Goal: Complete application form

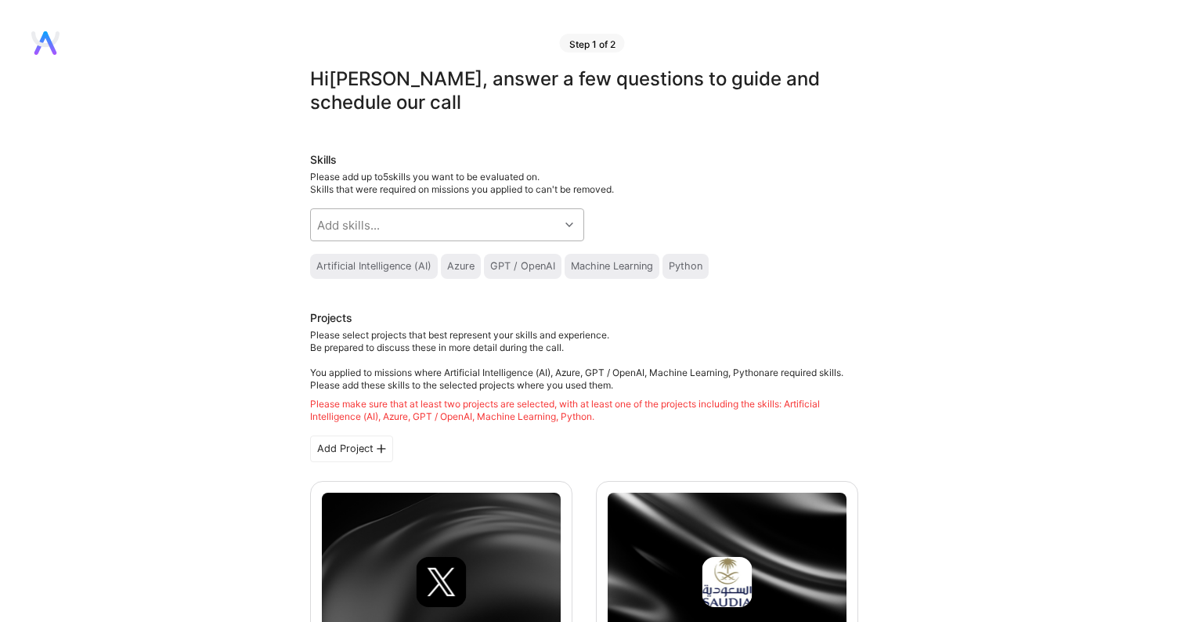
click at [448, 222] on div "Add skills..." at bounding box center [435, 224] width 248 height 31
drag, startPoint x: 926, startPoint y: 330, endPoint x: 724, endPoint y: 323, distance: 202.2
click at [475, 218] on div "Add skills..." at bounding box center [435, 224] width 248 height 31
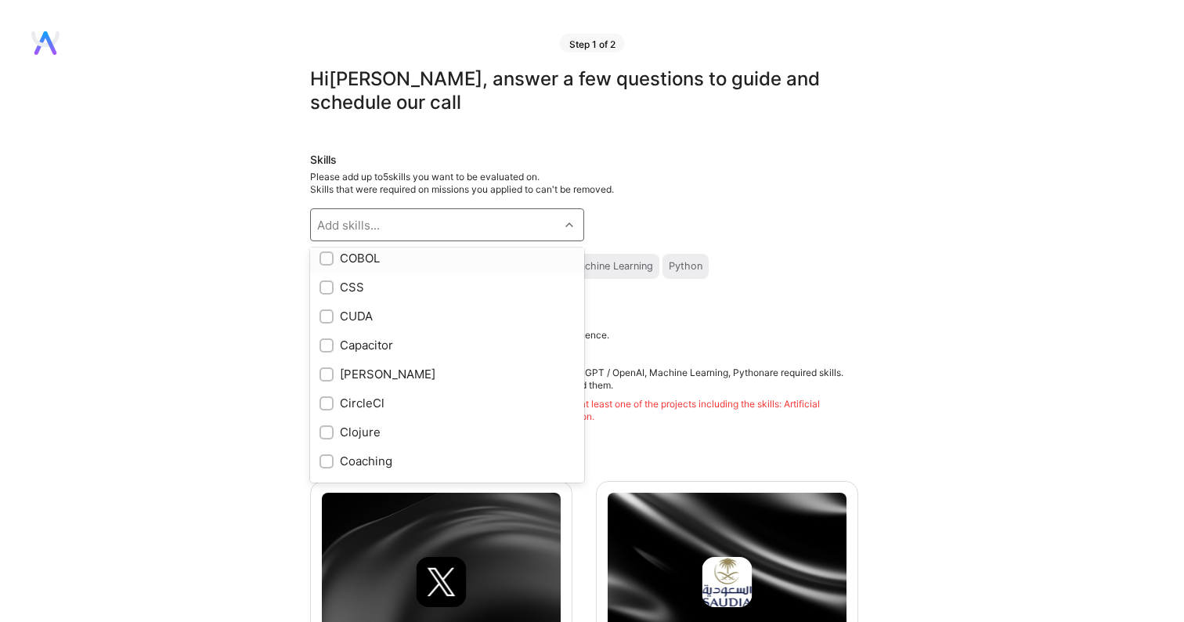
scroll to position [1604, 0]
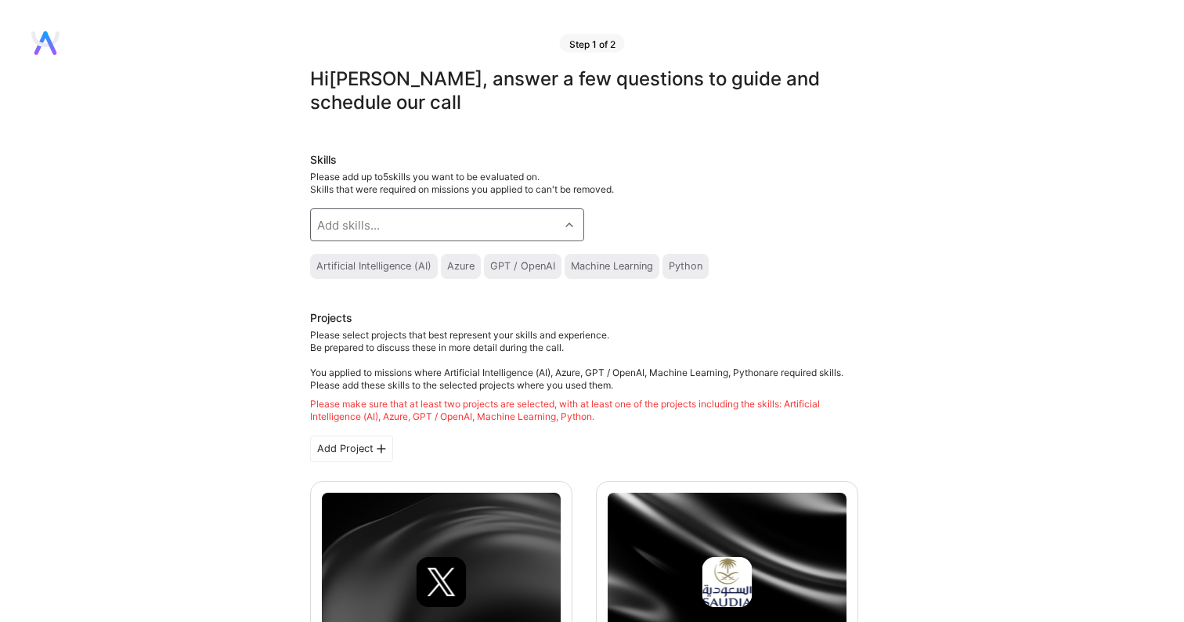
click at [403, 217] on div "Add skills..." at bounding box center [435, 224] width 248 height 31
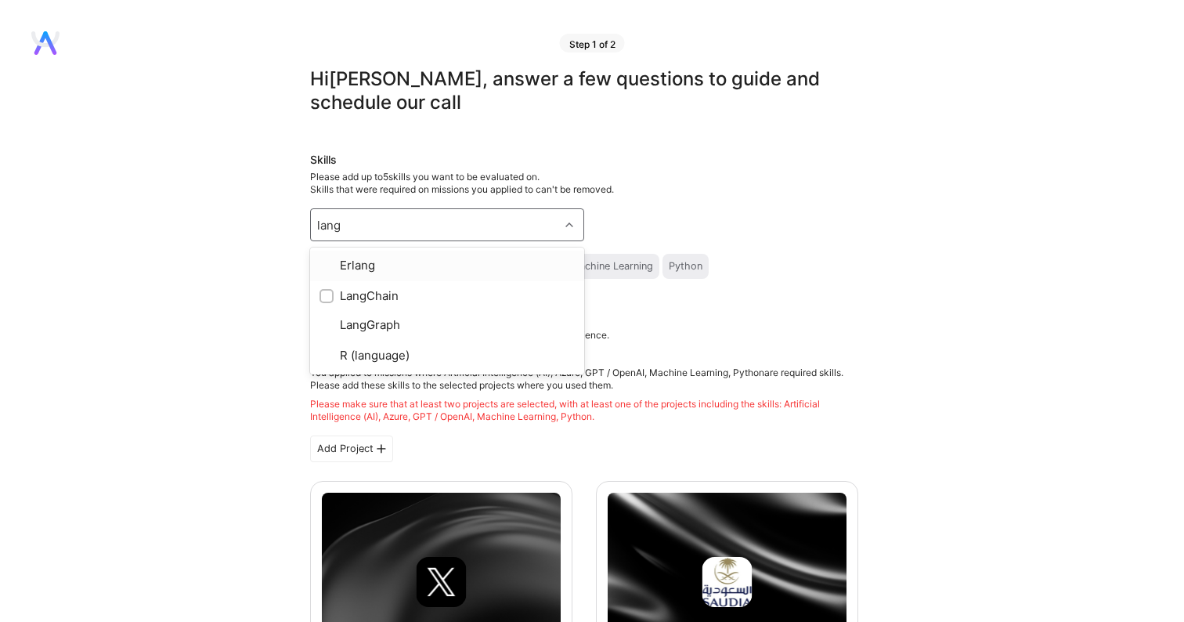
type input "langc"
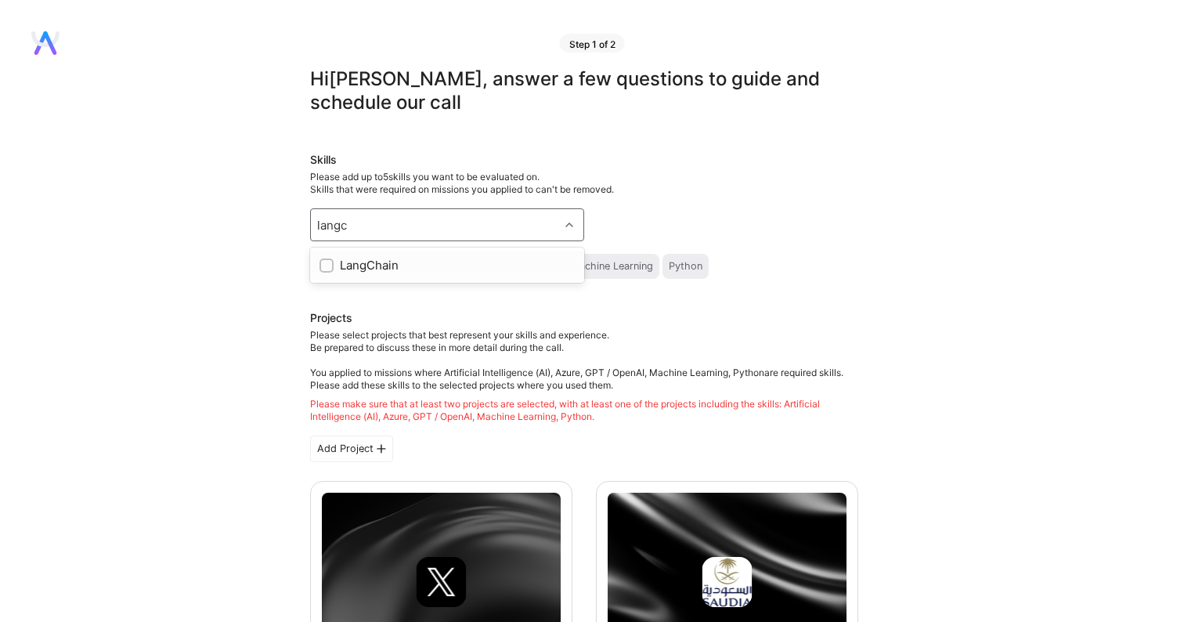
click at [395, 258] on div "LangChain" at bounding box center [447, 265] width 255 height 16
checkbox input "true"
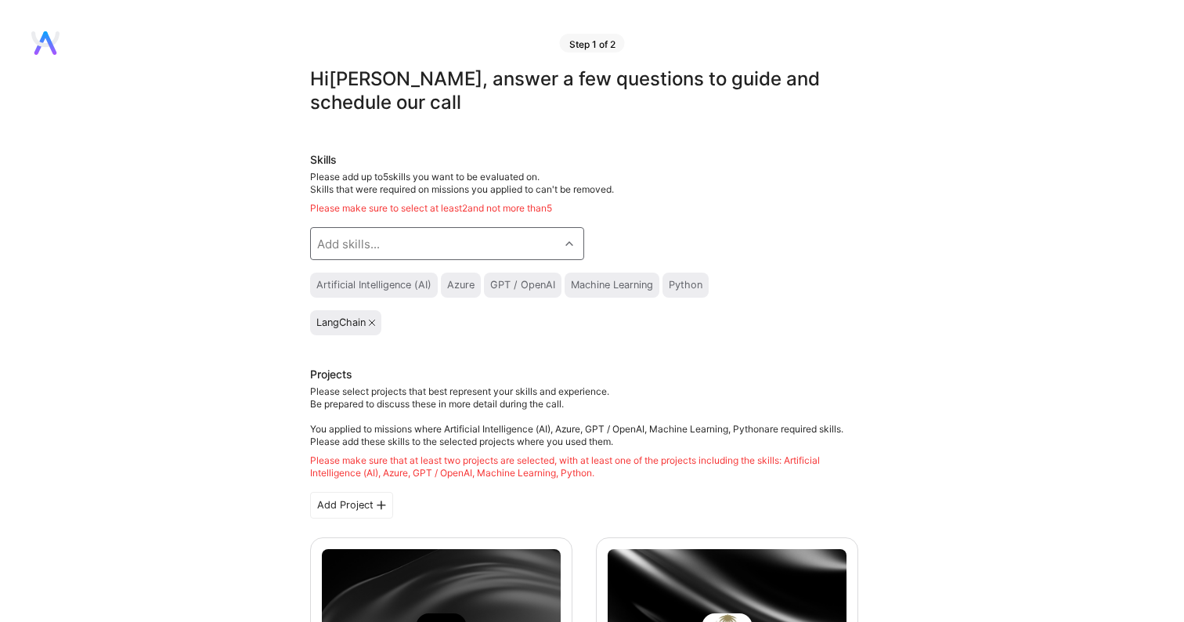
click at [388, 239] on div "Add skills..." at bounding box center [435, 243] width 248 height 31
click at [456, 288] on div "Azure" at bounding box center [460, 285] width 27 height 13
click at [465, 251] on div "Add skills..." at bounding box center [435, 243] width 248 height 31
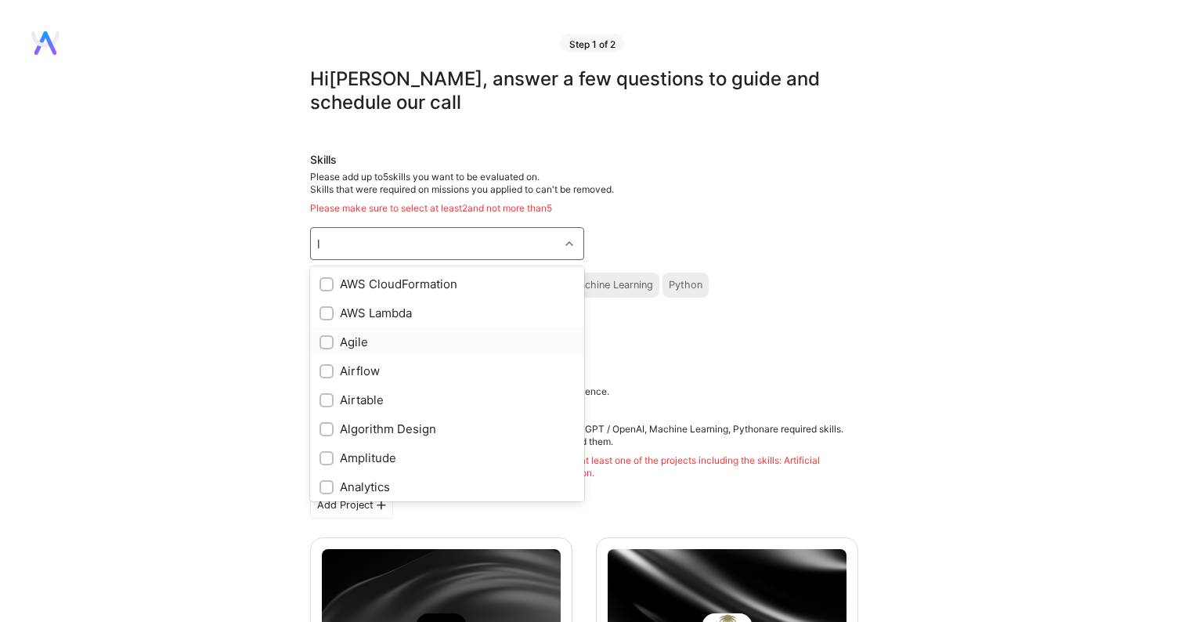
type input "l"
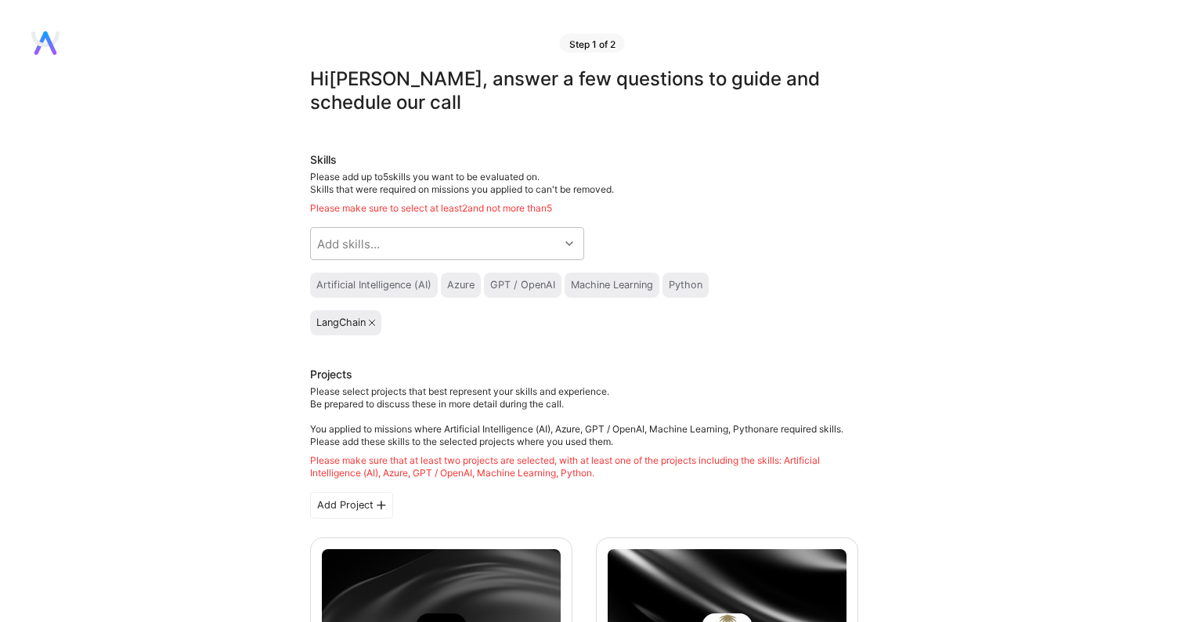
click at [469, 291] on div "Azure" at bounding box center [461, 285] width 40 height 25
click at [475, 251] on div "Add skills..." at bounding box center [435, 243] width 248 height 31
type input "Azur"
click at [463, 269] on div "Azure" at bounding box center [447, 283] width 274 height 29
checkbox input "true"
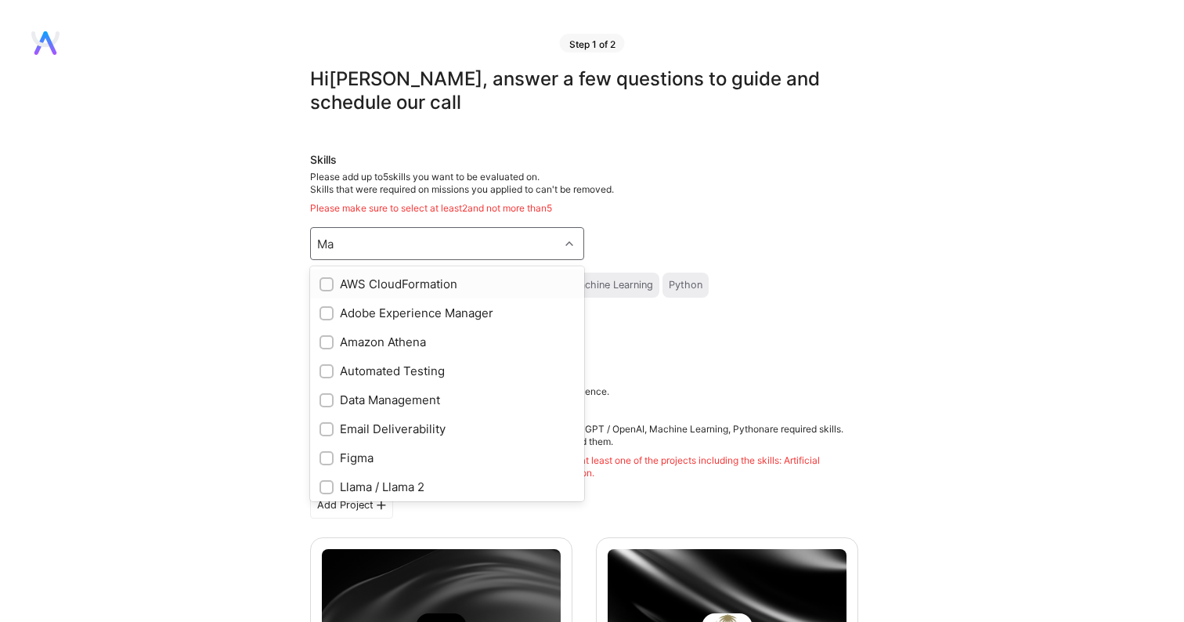
type input "M"
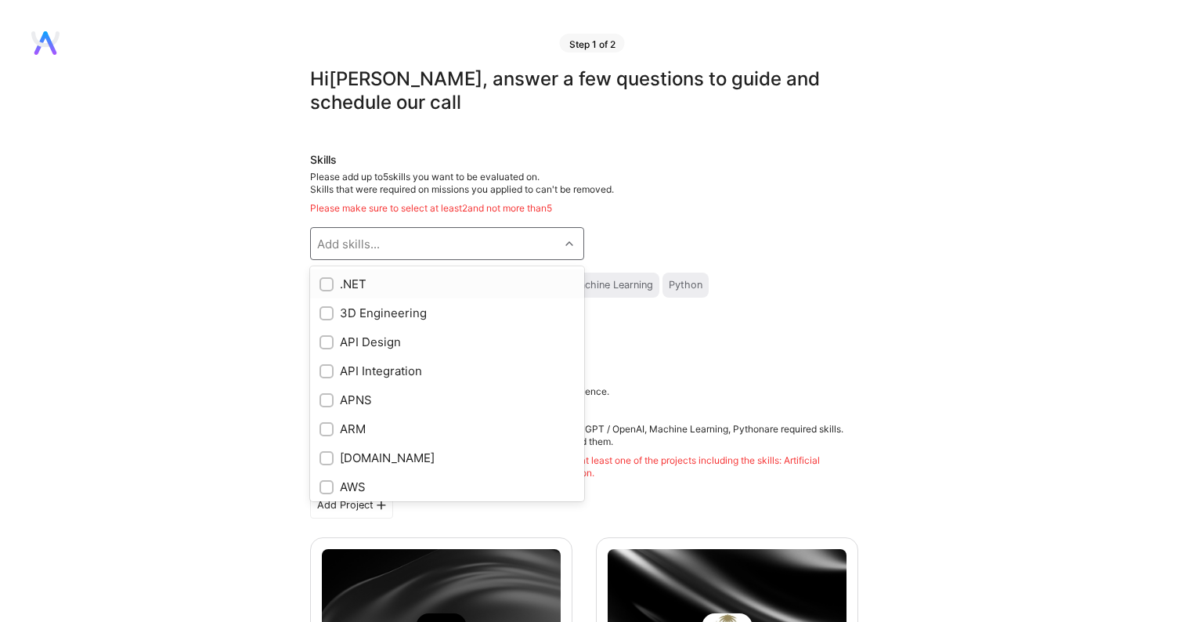
checkbox input "true"
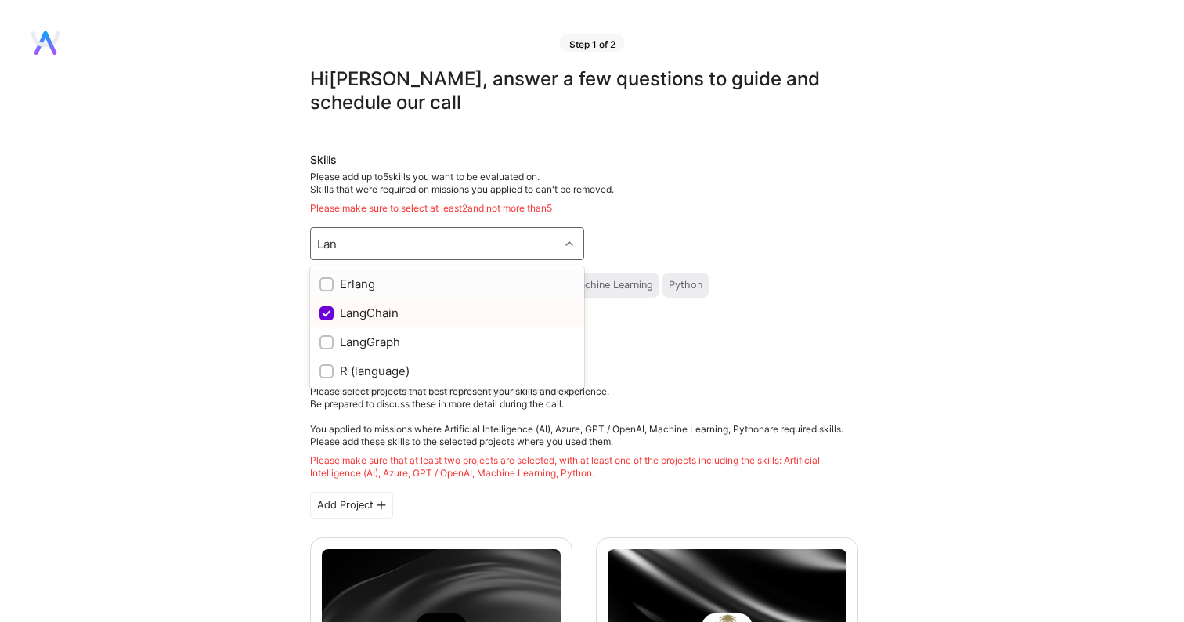
type input "Lang"
click at [433, 337] on div "LangGraph" at bounding box center [447, 342] width 255 height 16
checkbox input "true"
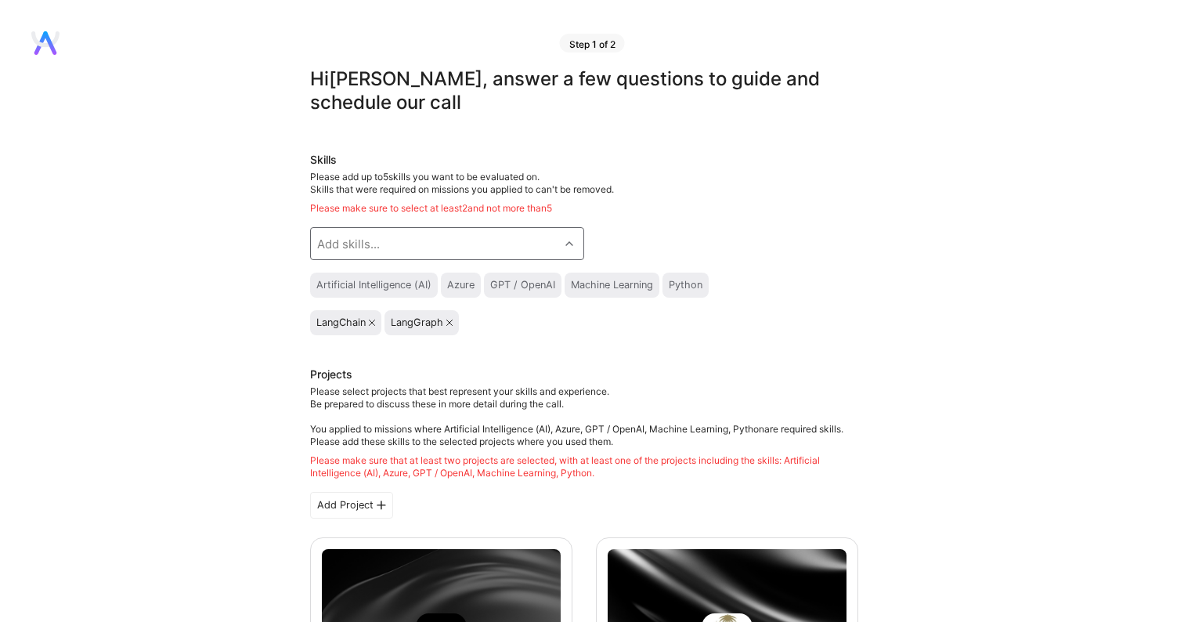
click at [432, 243] on div "Add skills..." at bounding box center [435, 243] width 248 height 31
type input "M"
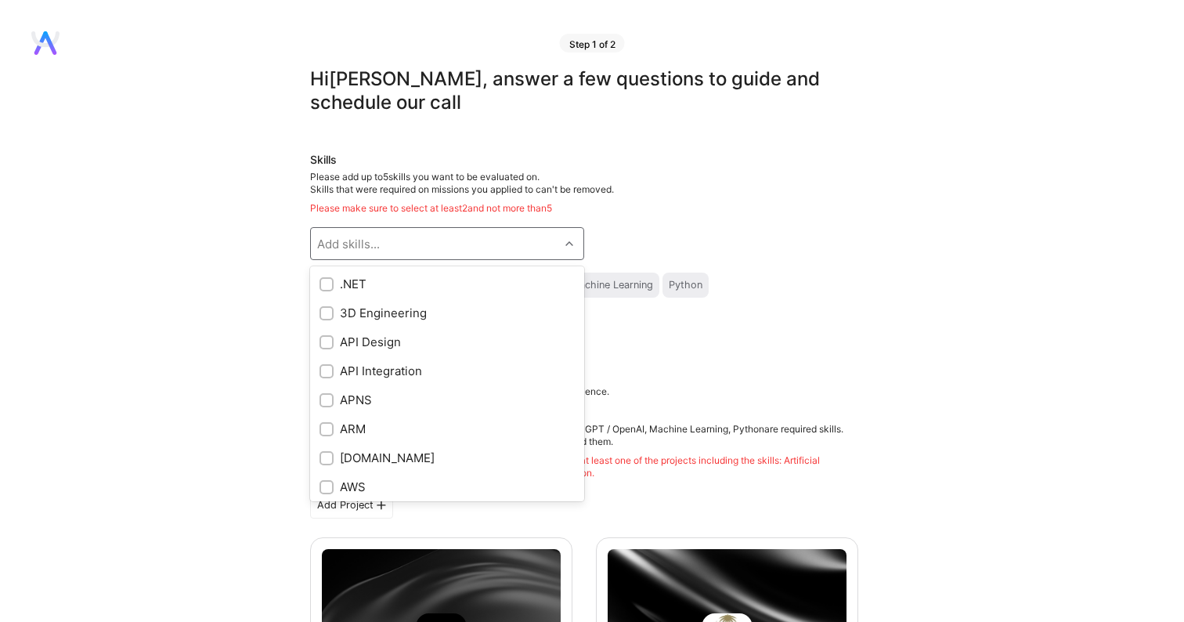
checkbox input "true"
type input "C"
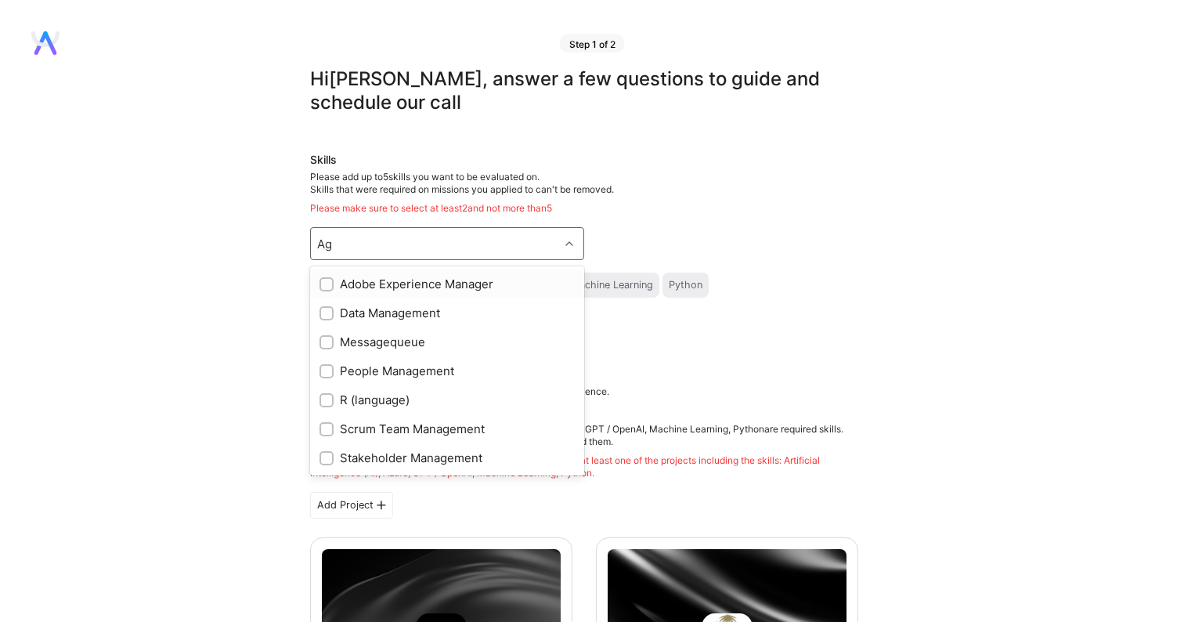
type input "A"
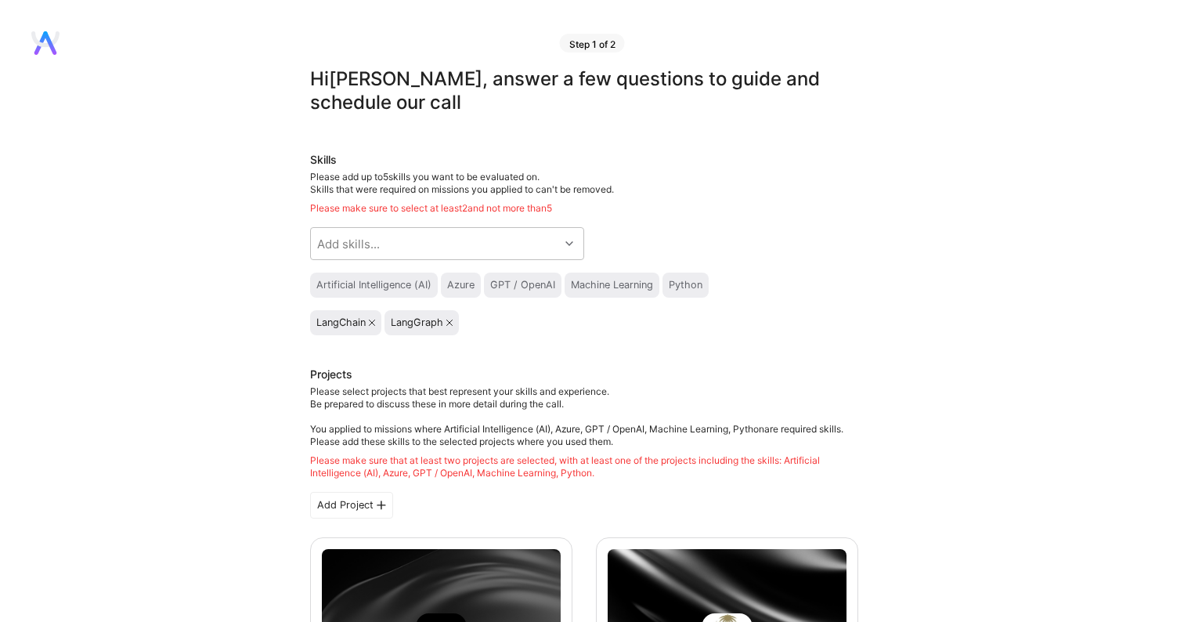
click at [607, 218] on div "Skills Please add up to 5 skills you want to be evaluated on. Skills that were …" at bounding box center [584, 243] width 548 height 183
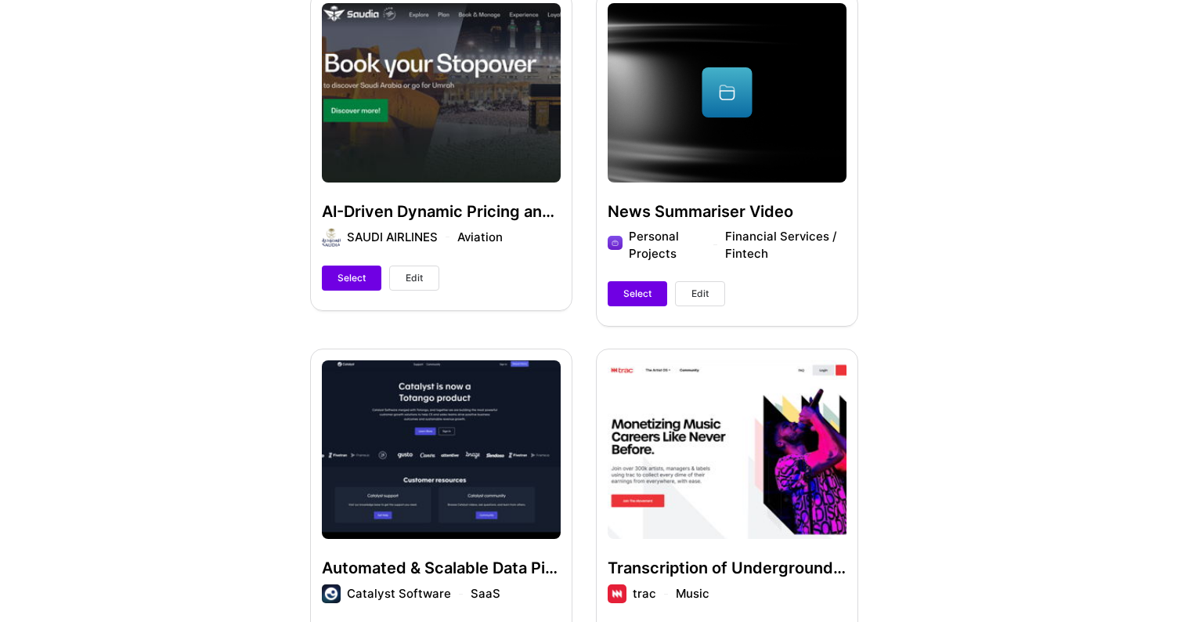
scroll to position [930, 0]
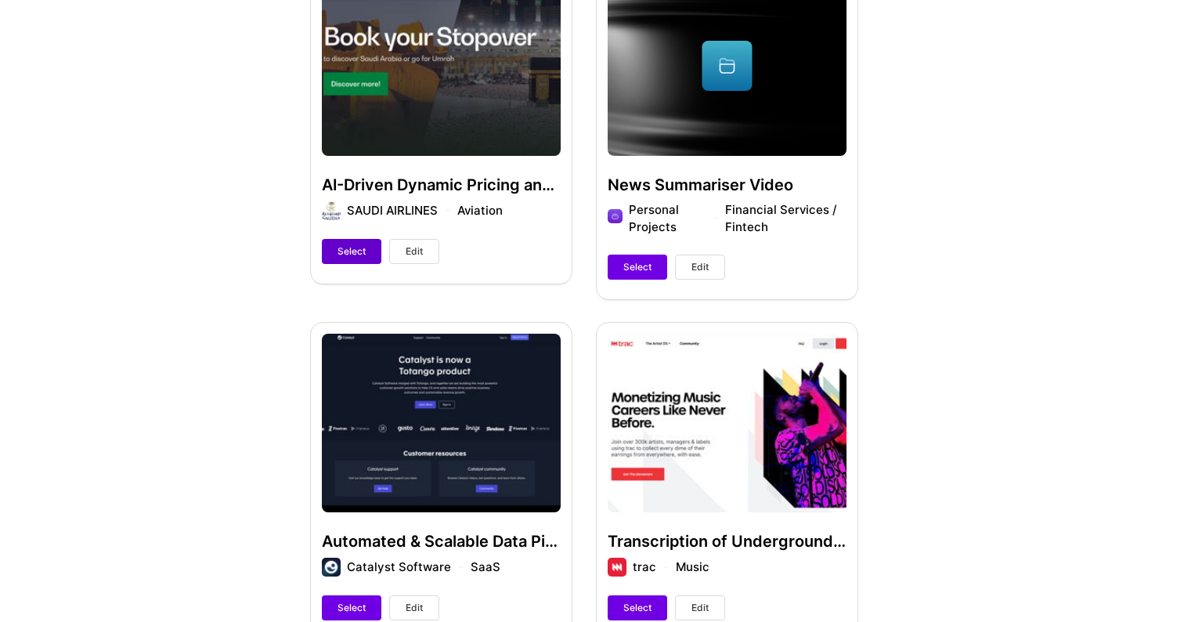
click at [348, 248] on span "Select" at bounding box center [352, 251] width 28 height 14
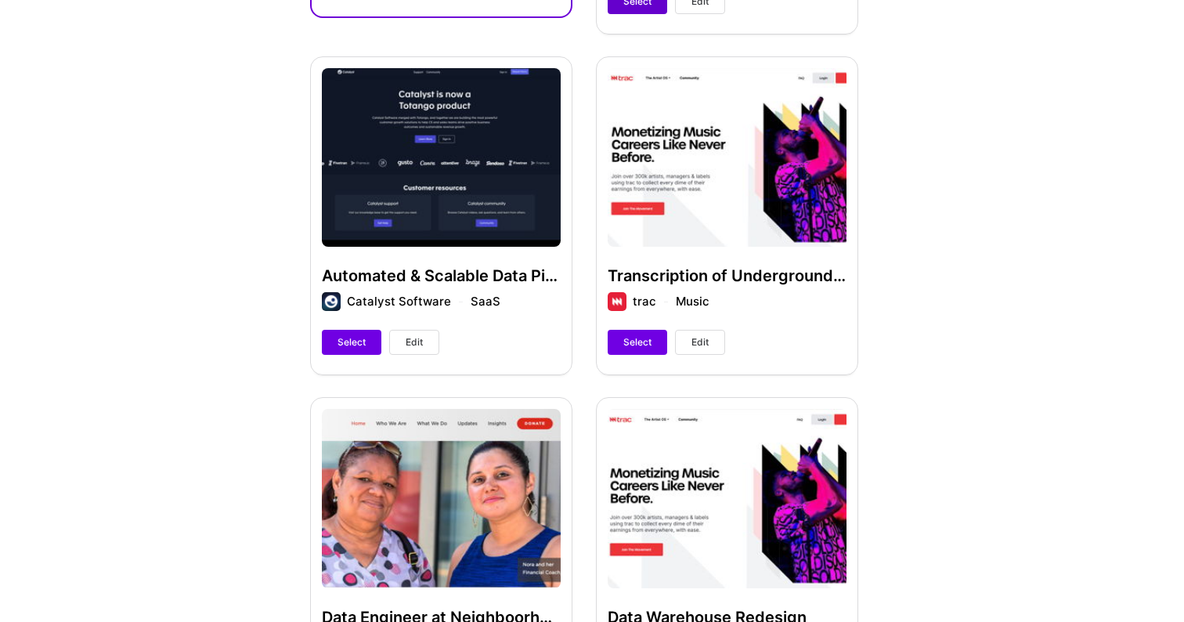
scroll to position [1357, 0]
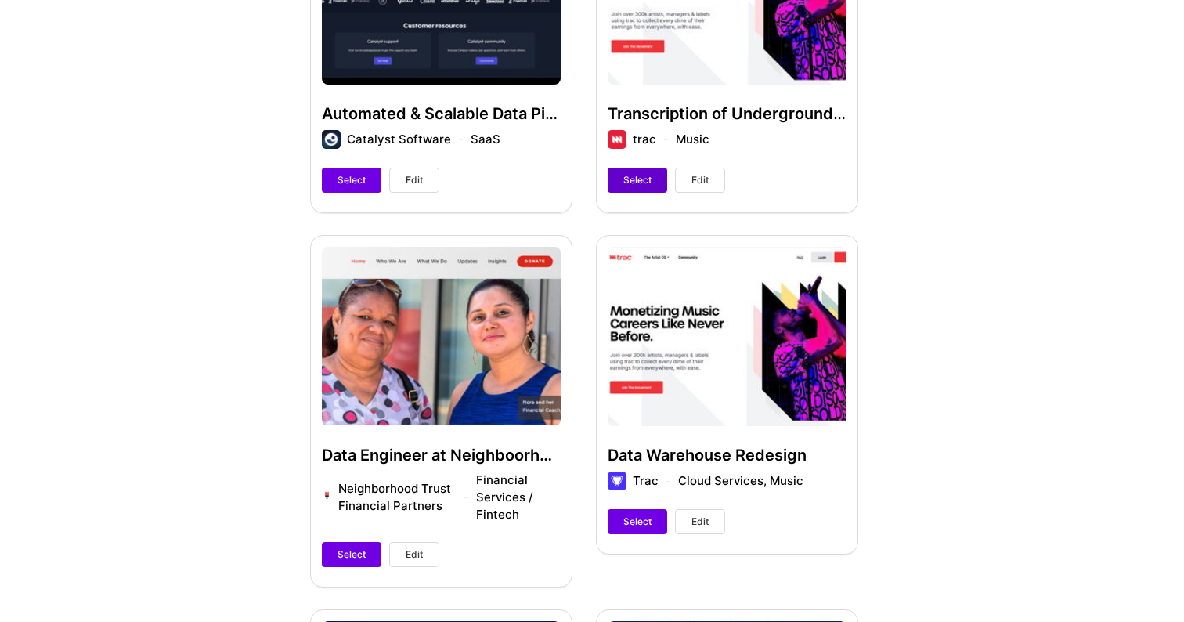
click at [632, 176] on span "Select" at bounding box center [637, 180] width 28 height 14
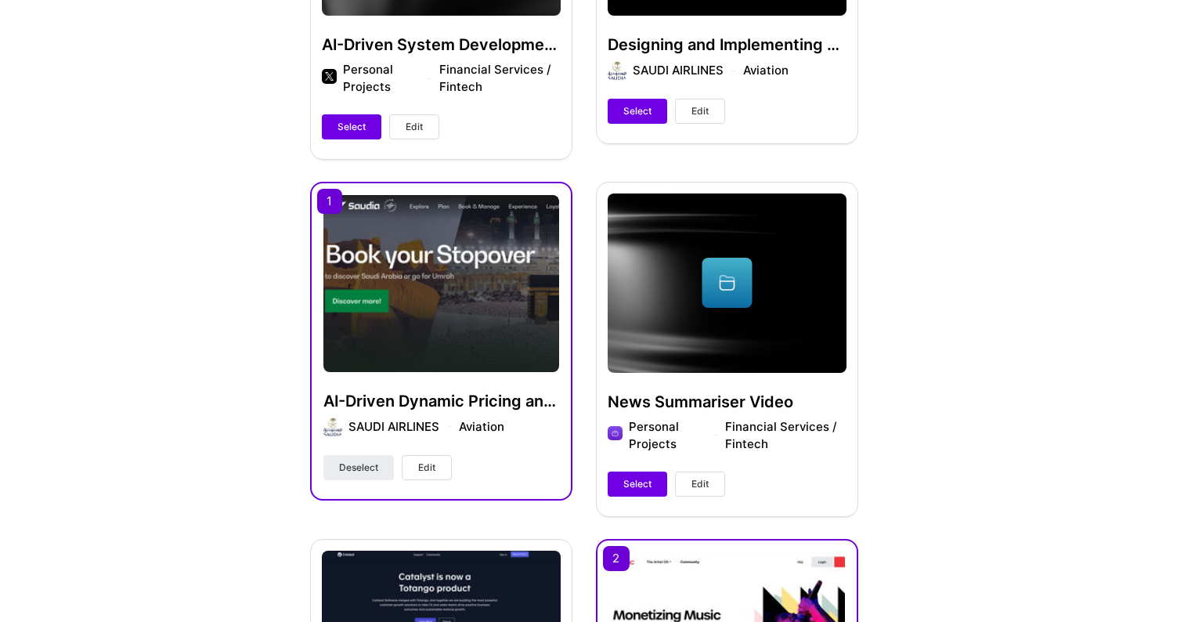
scroll to position [755, 0]
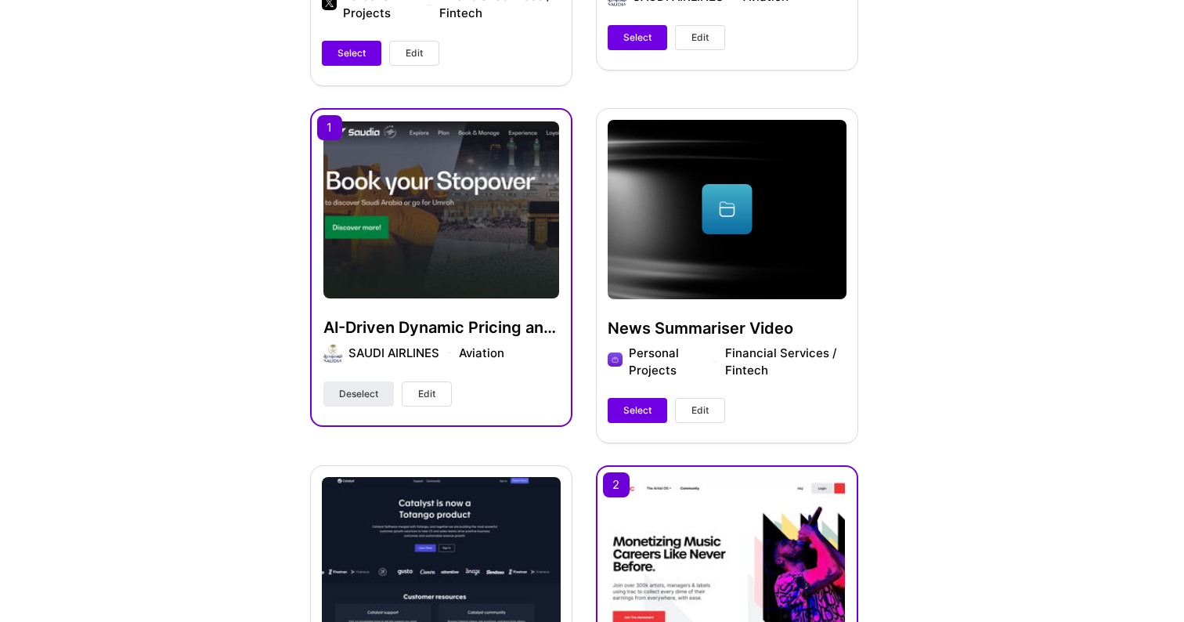
click at [631, 395] on div "News Summariser Video Personal Projects Financial Services / Fintech Select Edit" at bounding box center [727, 275] width 262 height 334
click at [631, 408] on span "Select" at bounding box center [637, 410] width 28 height 14
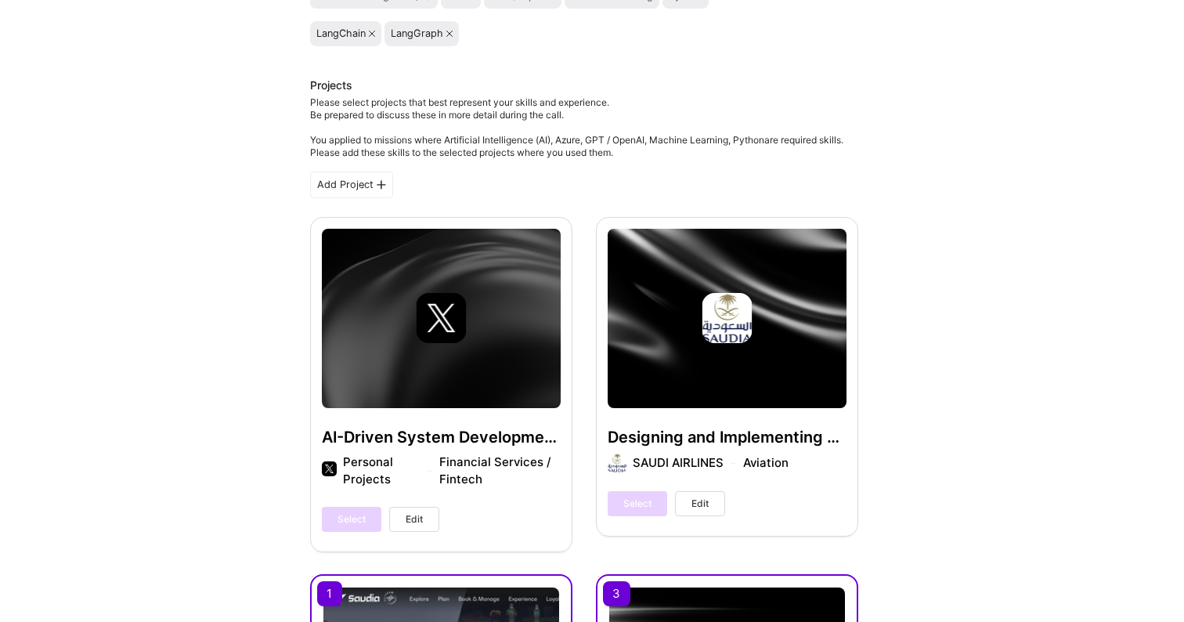
scroll to position [0, 0]
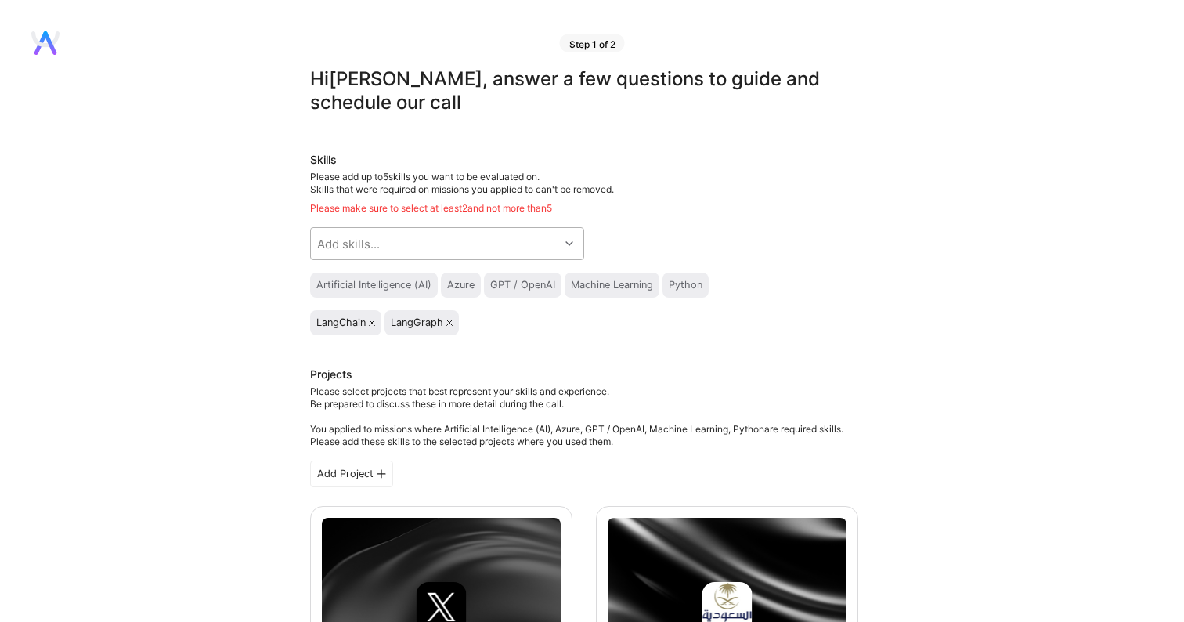
click at [511, 256] on div "Add skills..." at bounding box center [435, 243] width 248 height 31
click at [565, 245] on icon at bounding box center [569, 244] width 8 height 8
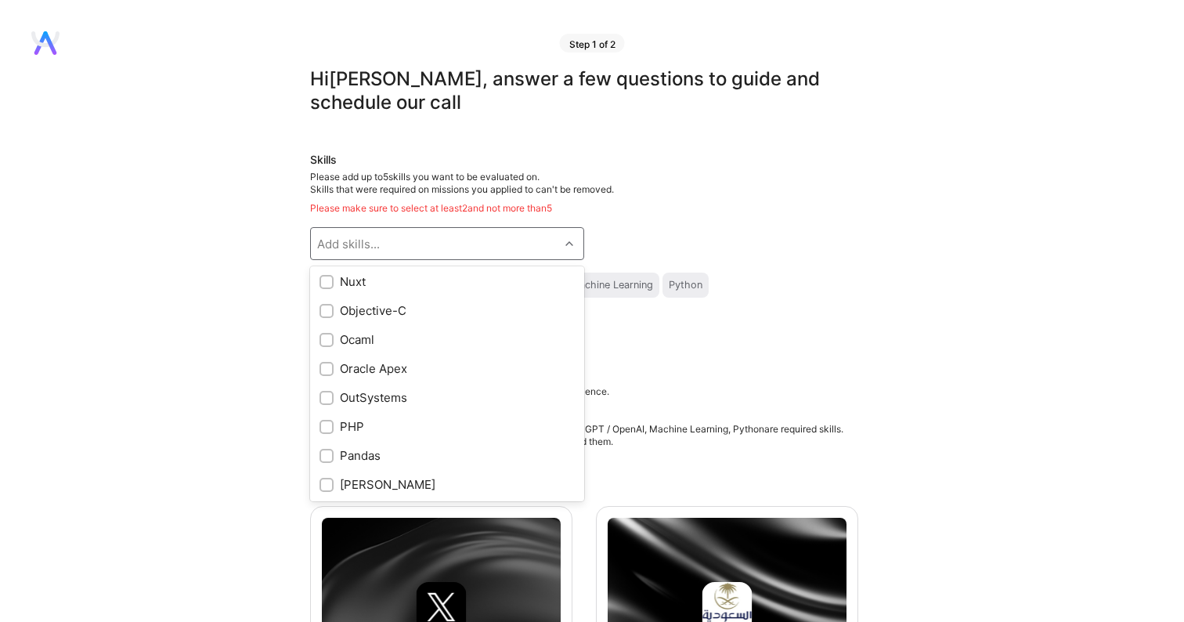
scroll to position [5799, 0]
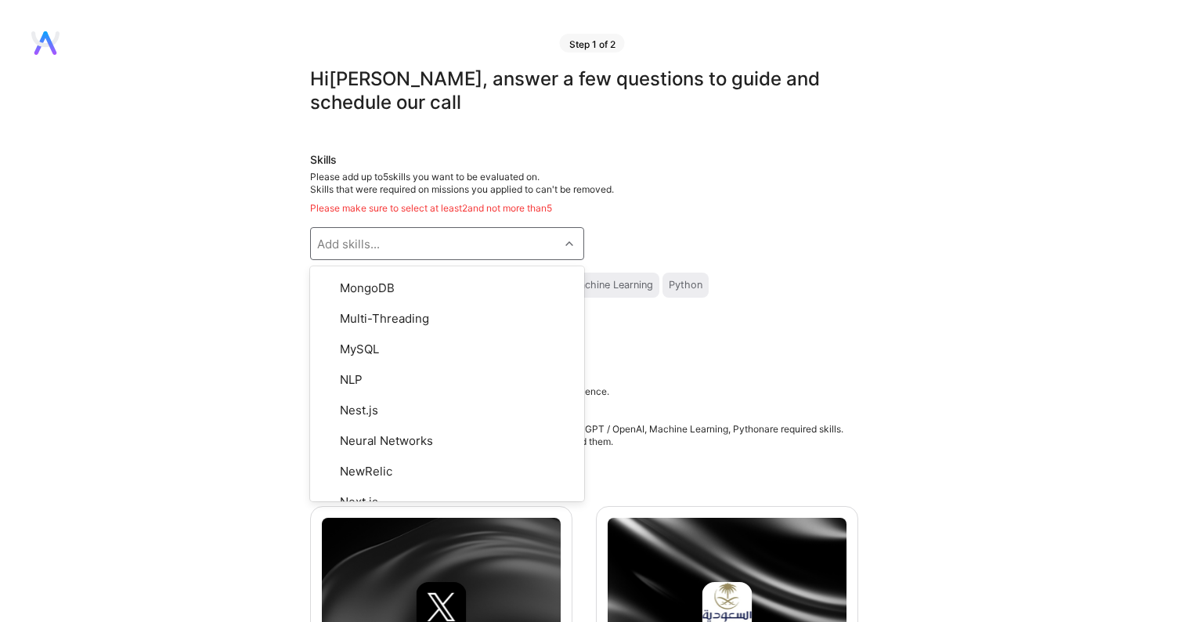
click at [477, 246] on div "Add skills..." at bounding box center [435, 243] width 248 height 31
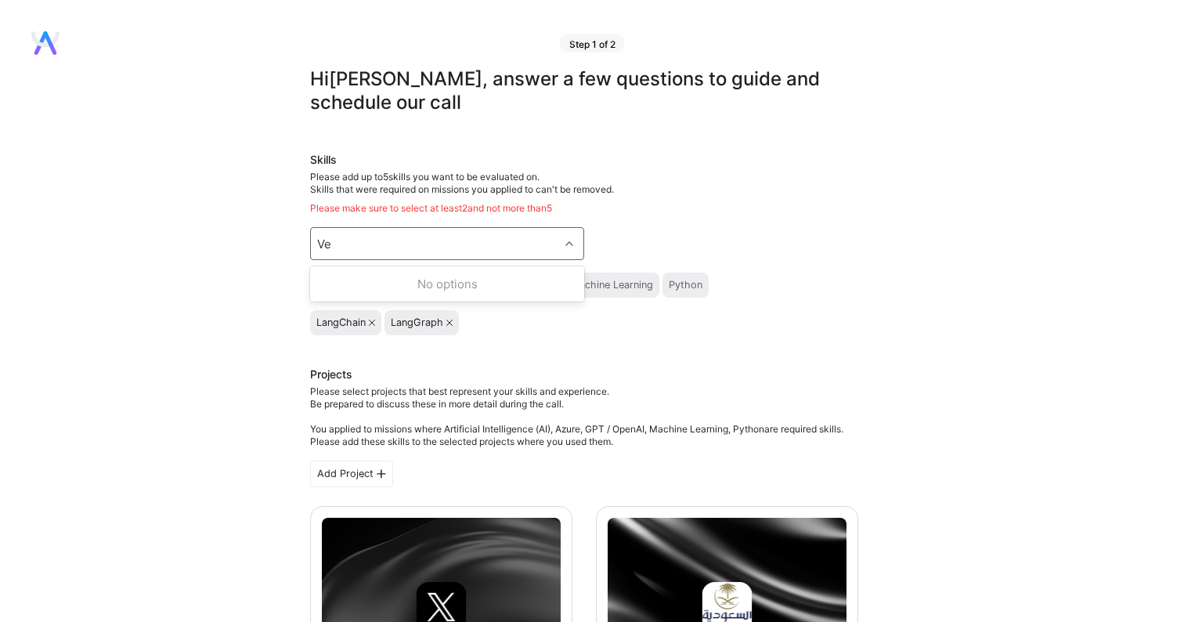
type input "V"
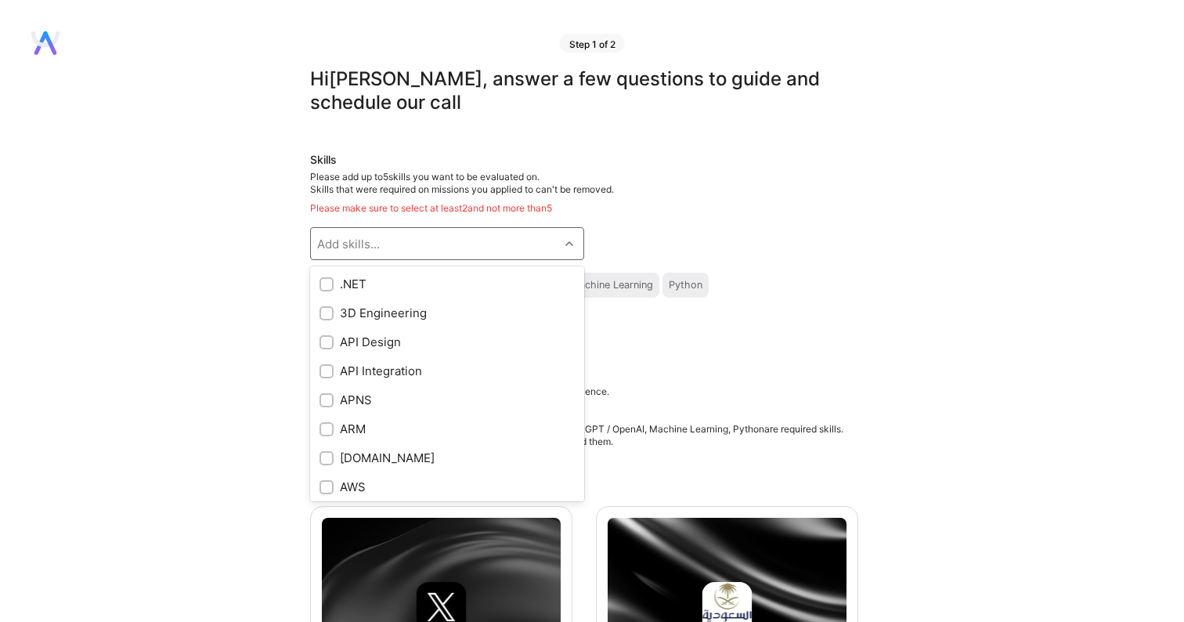
checkbox input "true"
click at [450, 245] on div "Add skills..." at bounding box center [435, 243] width 248 height 31
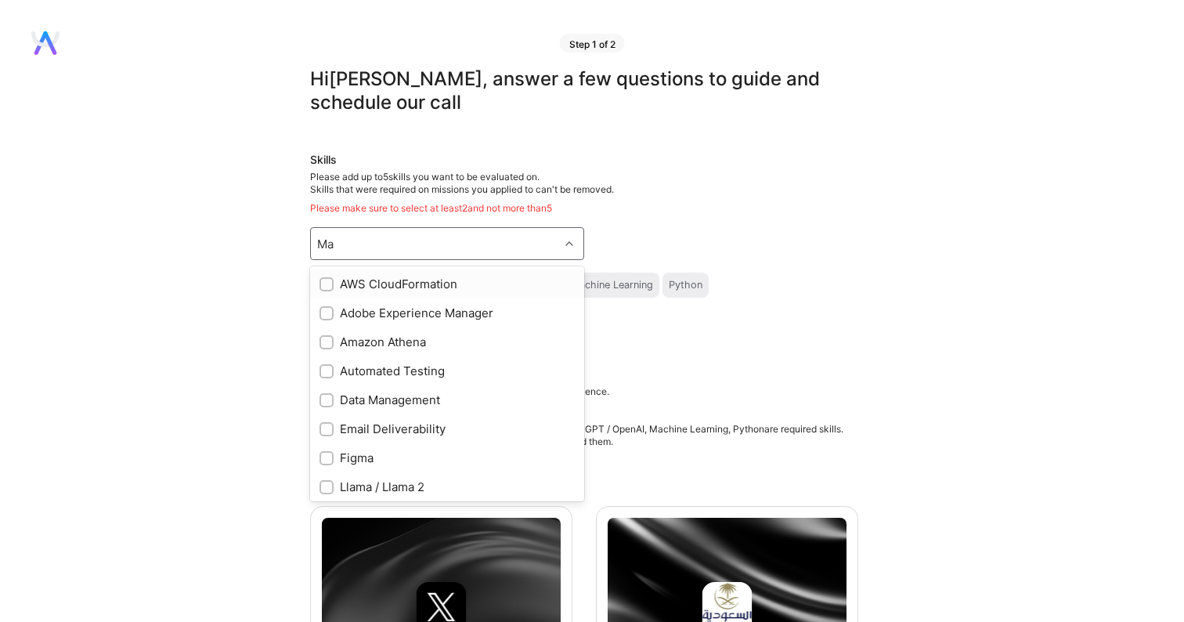
type input "M"
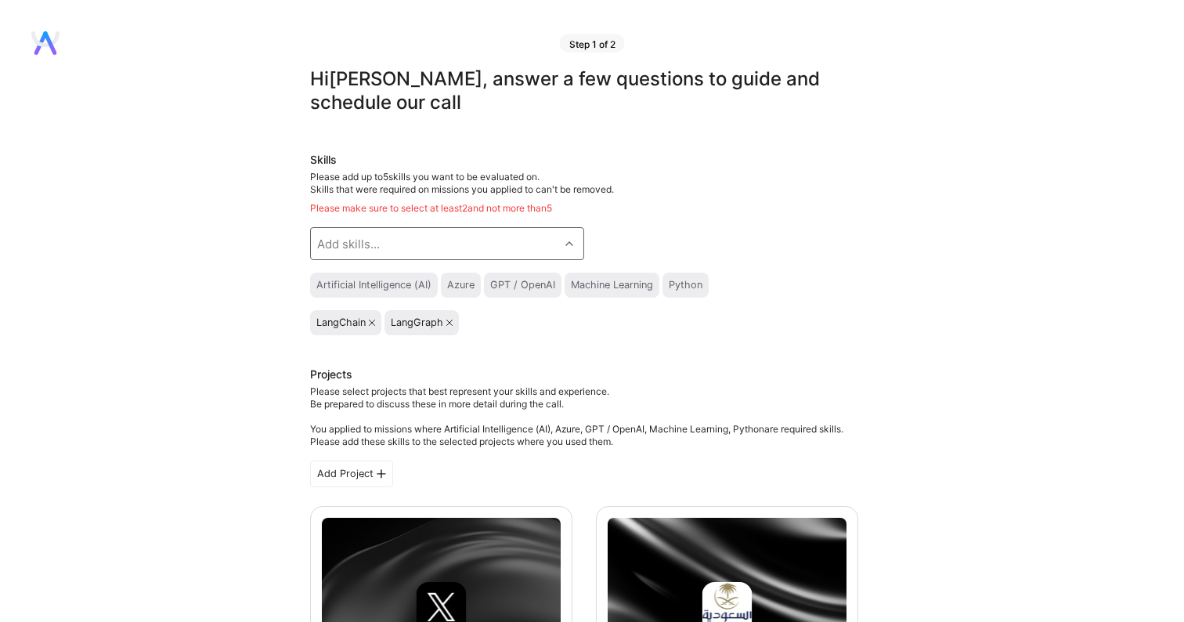
click at [509, 244] on div "Add skills..." at bounding box center [435, 243] width 248 height 31
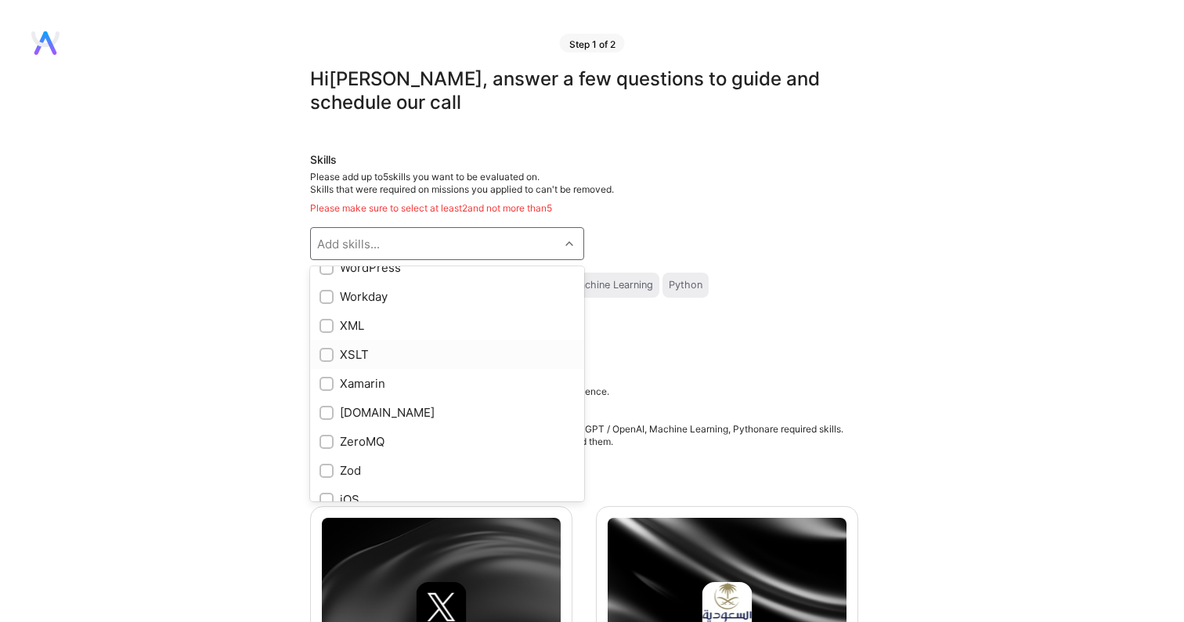
scroll to position [9362, 0]
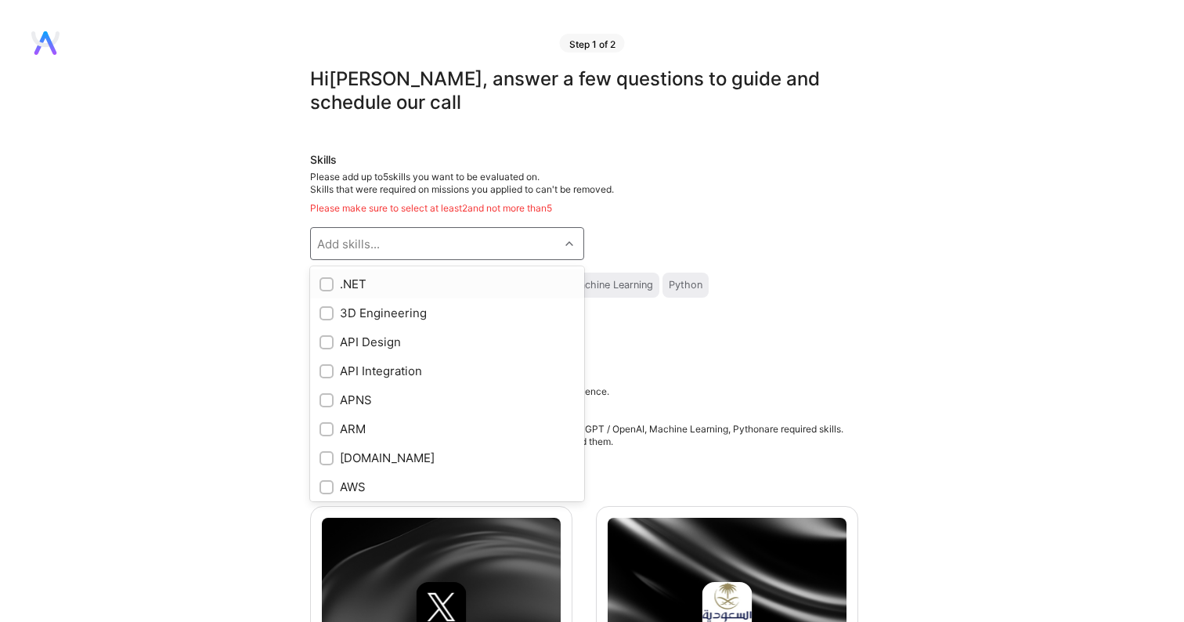
click at [533, 240] on div "Add skills..." at bounding box center [435, 243] width 248 height 31
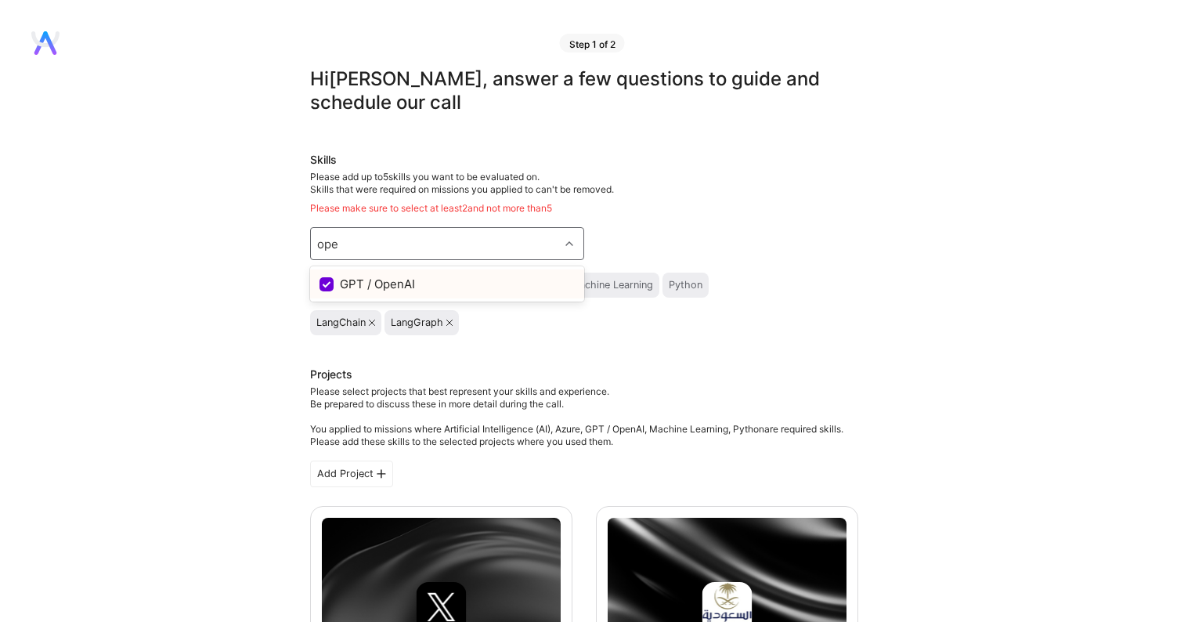
type input "open"
click at [450, 284] on div "GPT / OpenAI" at bounding box center [447, 284] width 255 height 16
checkbox input "true"
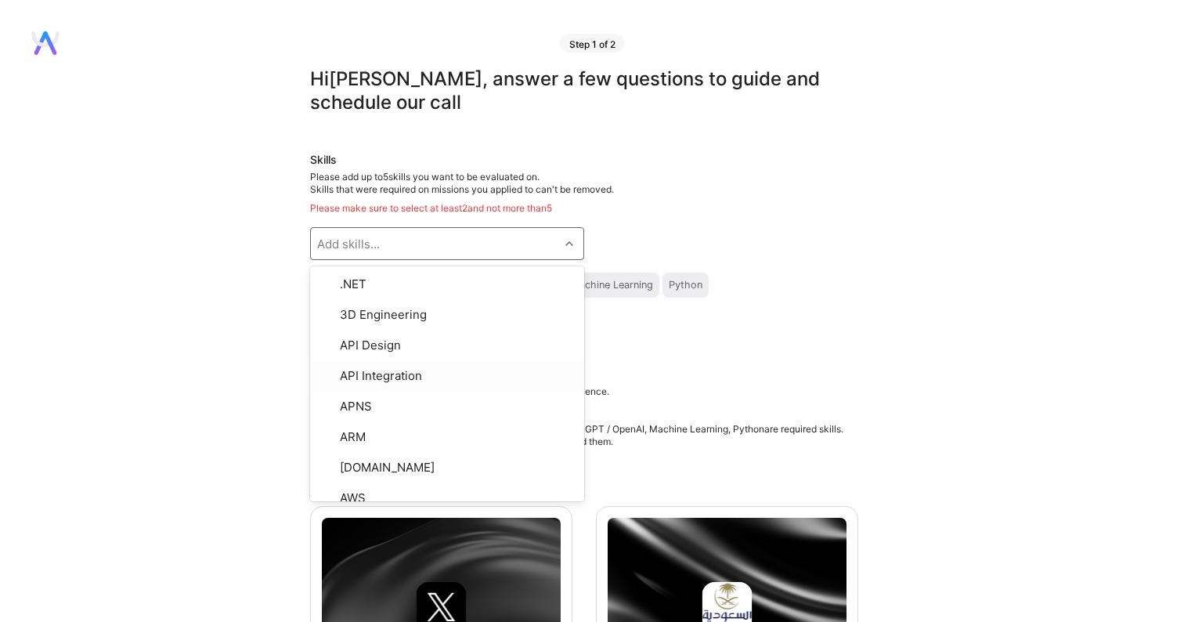
click at [666, 396] on div "Please select projects that best represent your skills and experience. Be prepa…" at bounding box center [584, 416] width 548 height 63
click at [508, 247] on div "Add skills..." at bounding box center [435, 243] width 248 height 31
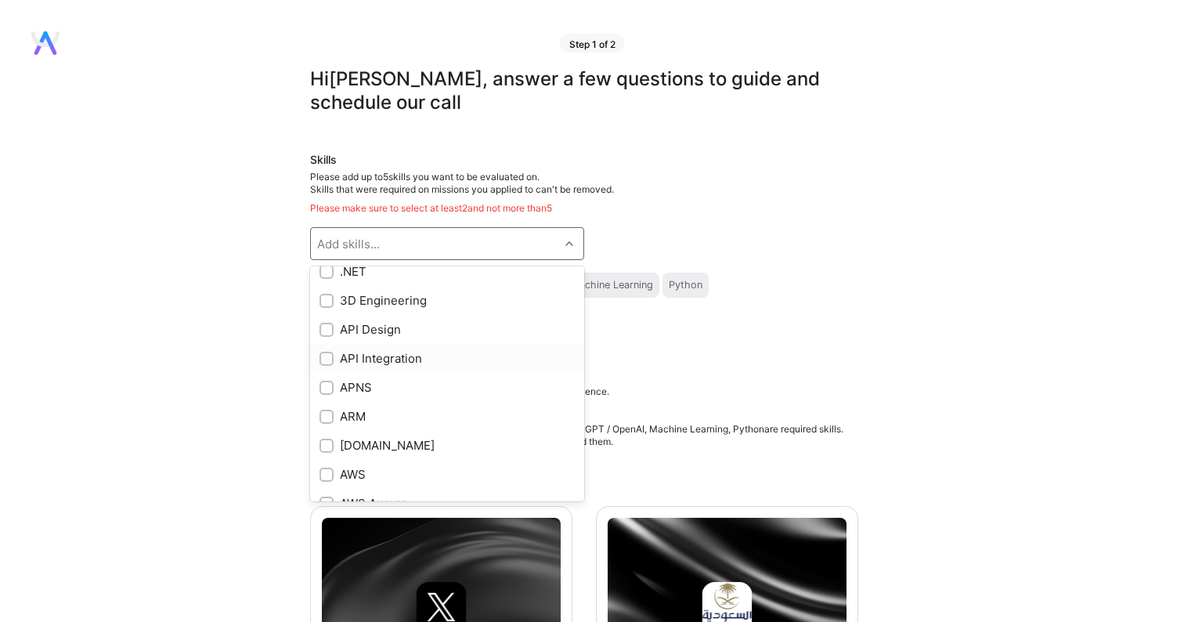
scroll to position [0, 0]
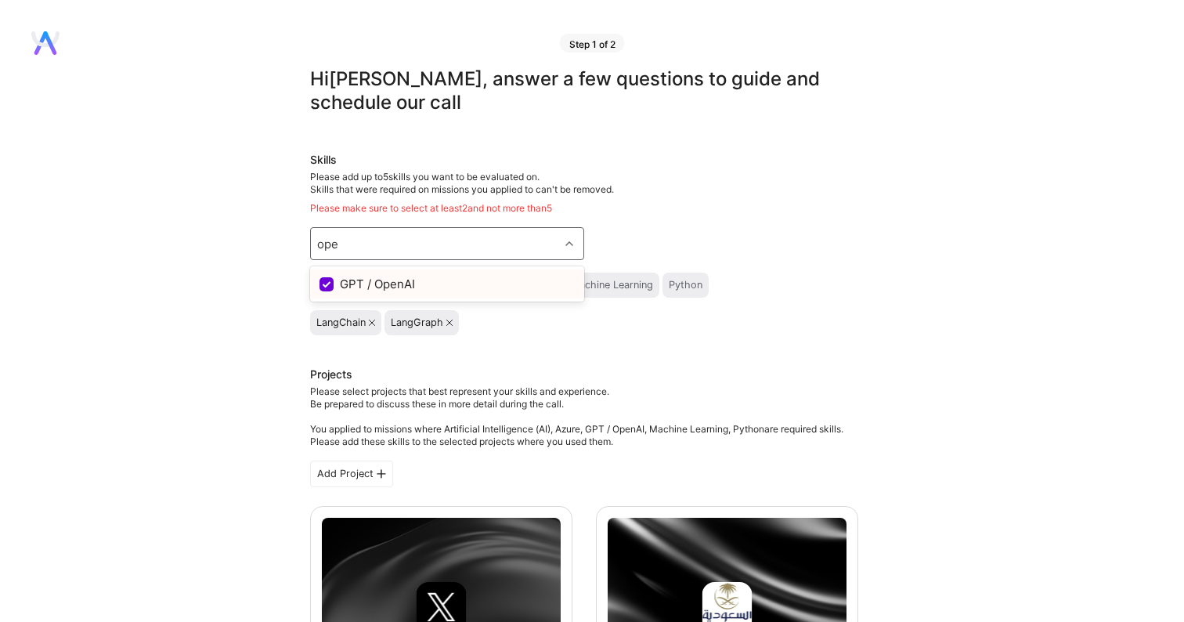
type input "open"
click at [330, 286] on input "checkbox" at bounding box center [328, 285] width 14 height 14
checkbox input "true"
click at [598, 169] on div "Skills Please add up to 5 skills you want to be evaluated on. Skills that were …" at bounding box center [584, 243] width 548 height 183
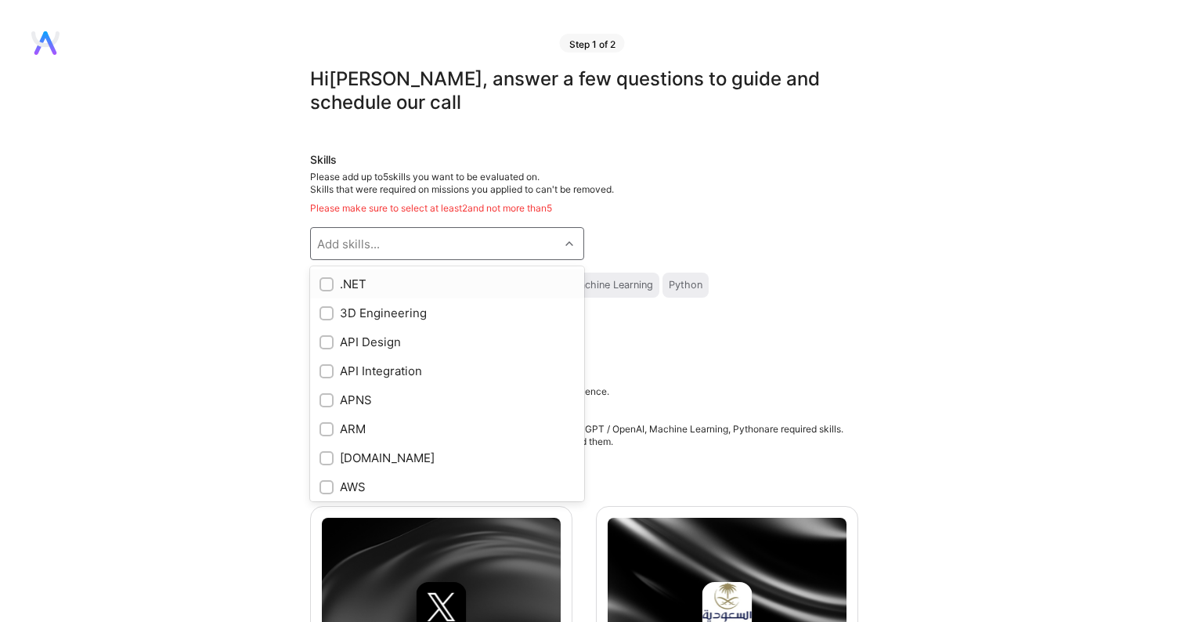
click at [528, 247] on div "Add skills..." at bounding box center [435, 243] width 248 height 31
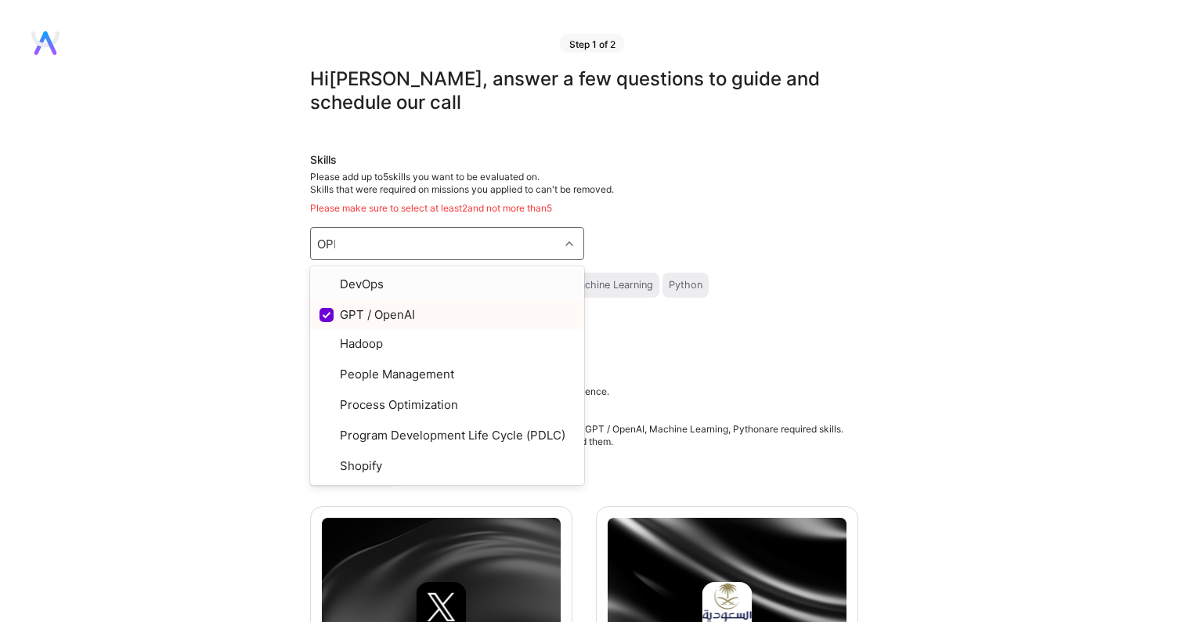
type input "OPEN"
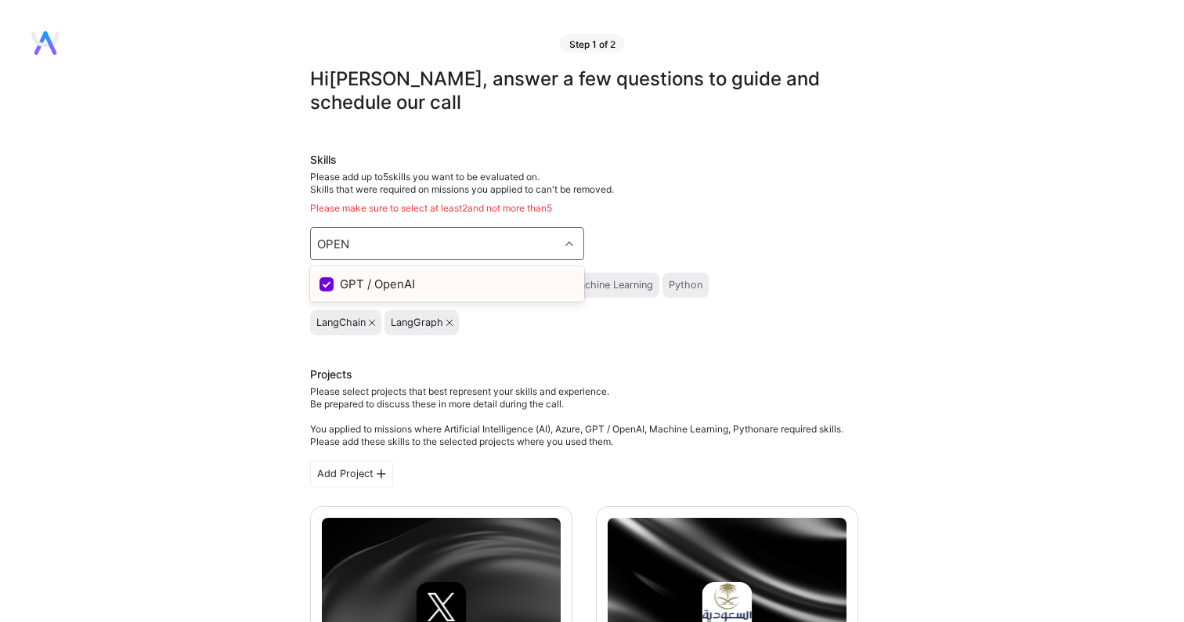
click at [326, 285] on input "checkbox" at bounding box center [328, 285] width 14 height 14
checkbox input "true"
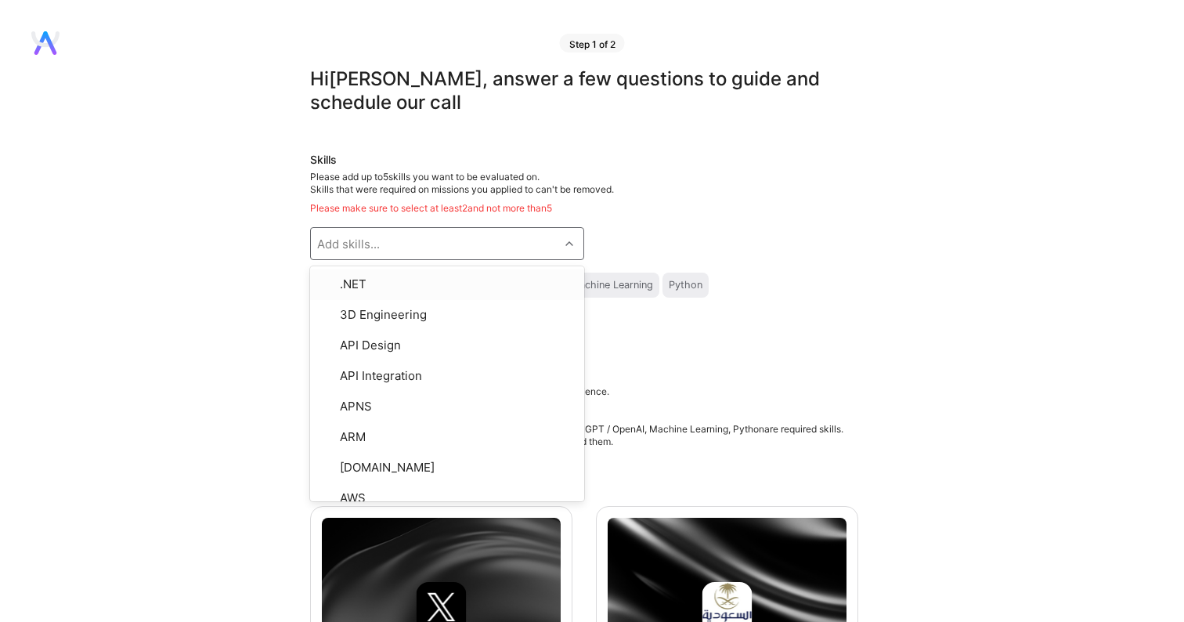
click at [396, 240] on div "Add skills..." at bounding box center [435, 243] width 248 height 31
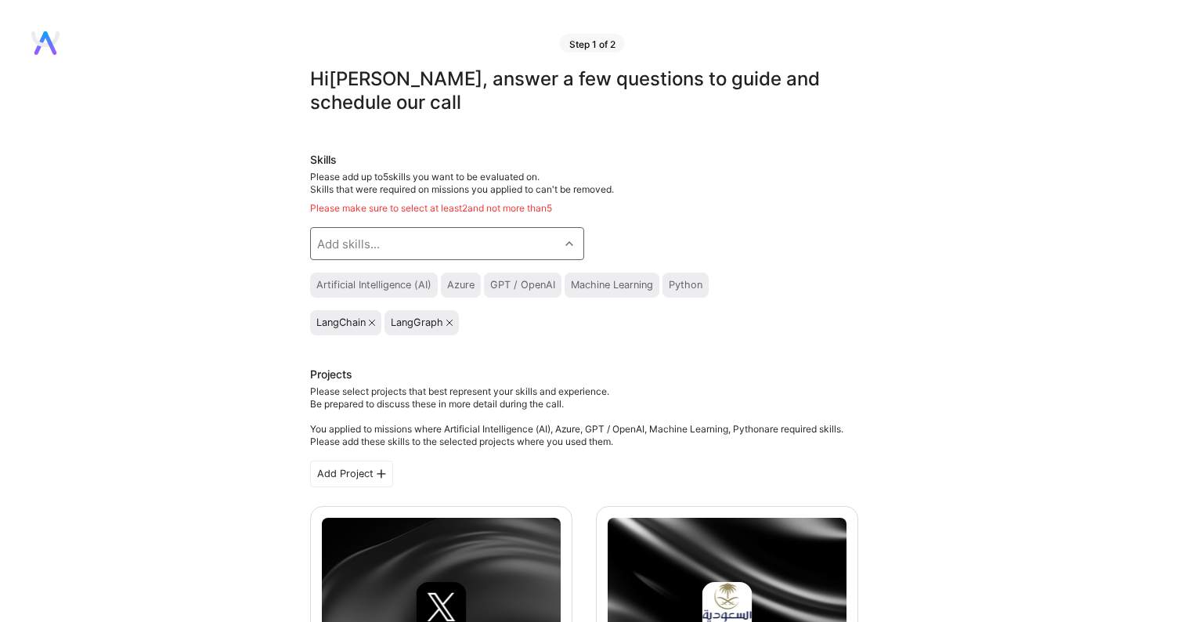
click at [430, 280] on div "Artificial Intelligence (AI)" at bounding box center [373, 285] width 115 height 13
click at [450, 320] on icon at bounding box center [449, 323] width 6 height 6
click at [376, 319] on div "LangChain" at bounding box center [345, 322] width 71 height 25
click at [373, 320] on icon at bounding box center [372, 323] width 6 height 6
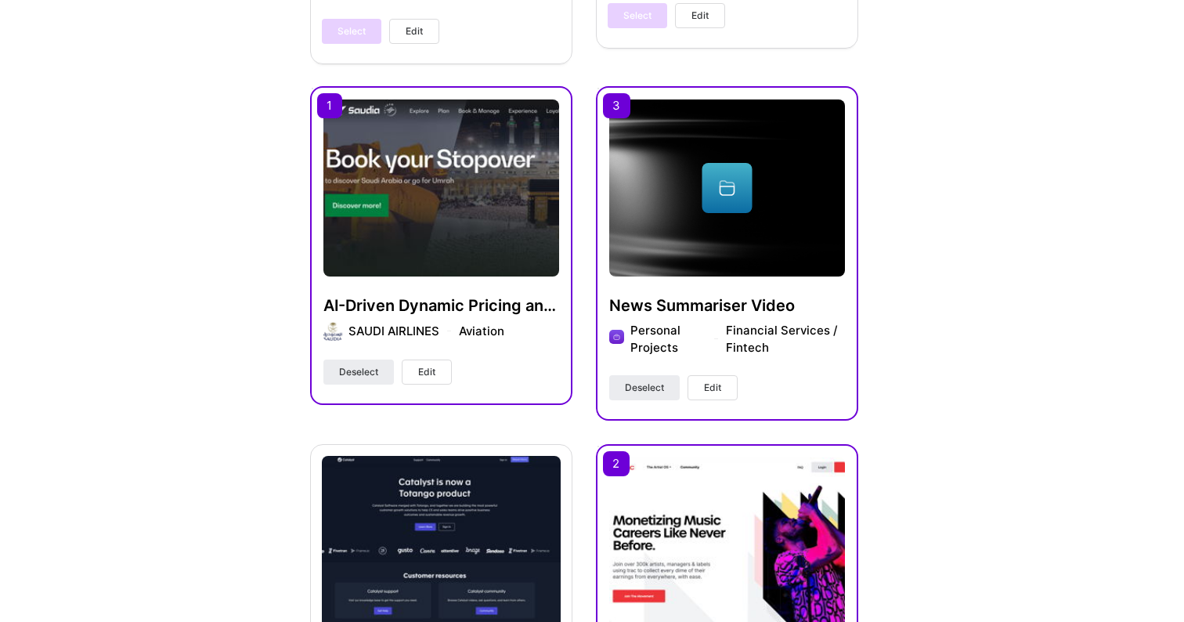
scroll to position [700, 0]
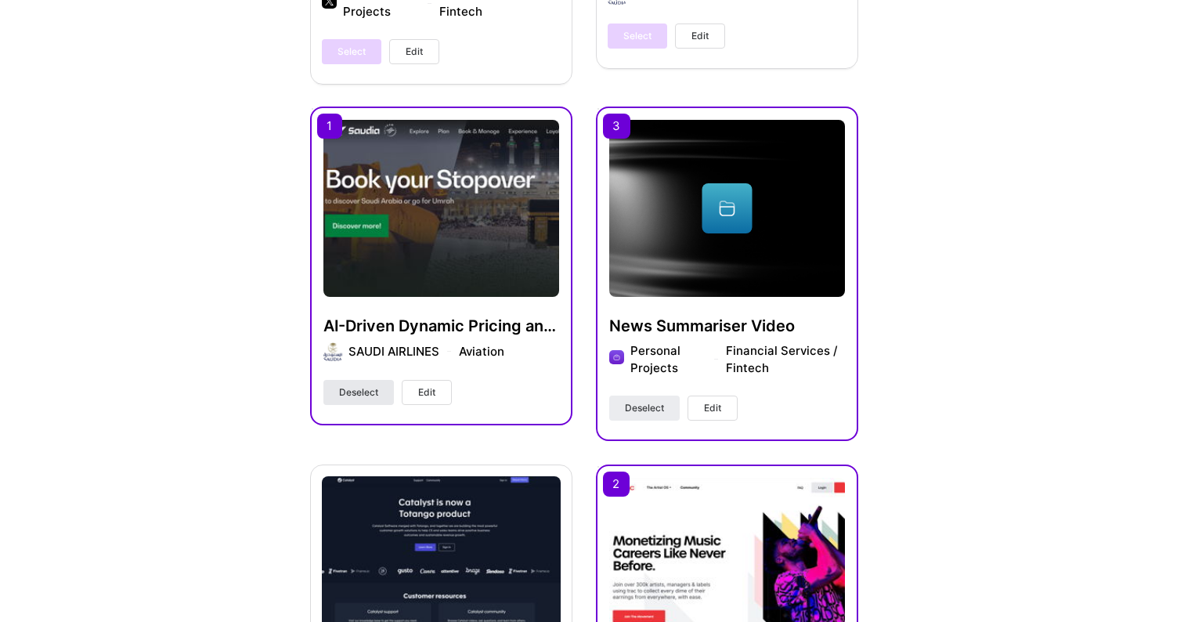
click at [347, 391] on span "Deselect" at bounding box center [358, 392] width 39 height 14
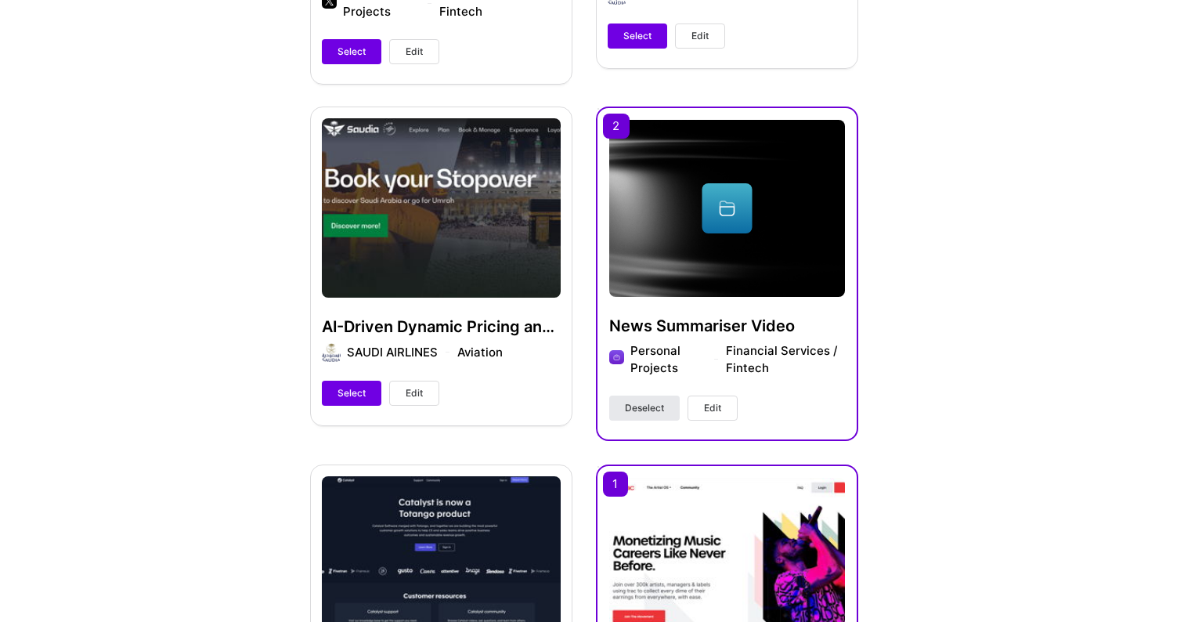
click at [631, 396] on button "Deselect" at bounding box center [644, 407] width 70 height 25
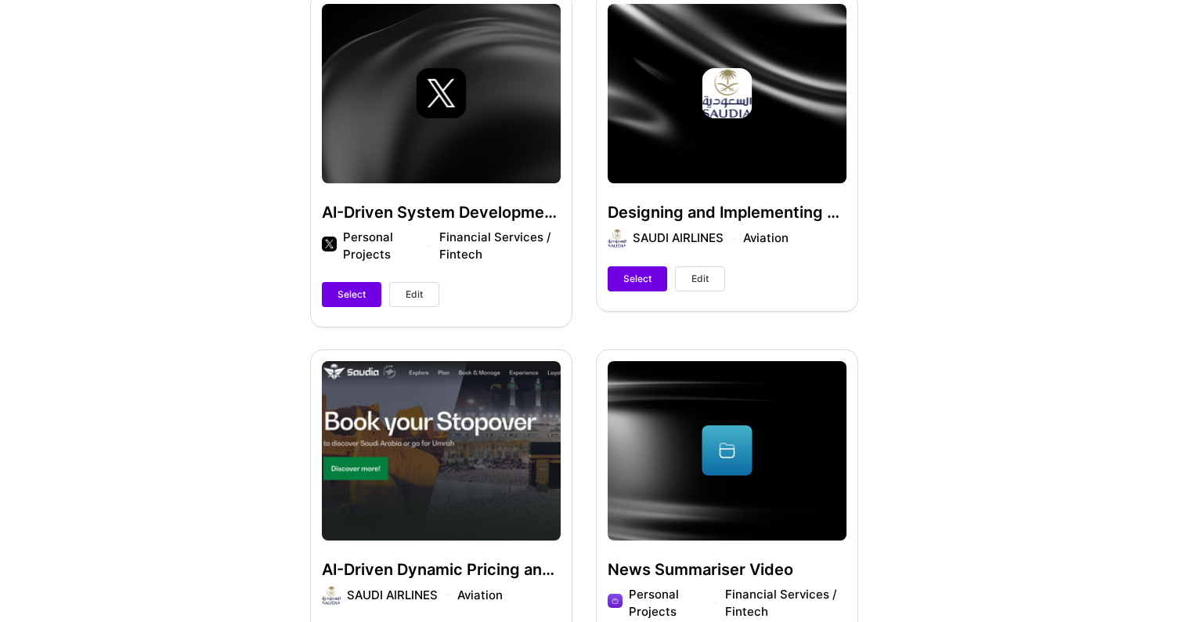
scroll to position [464, 0]
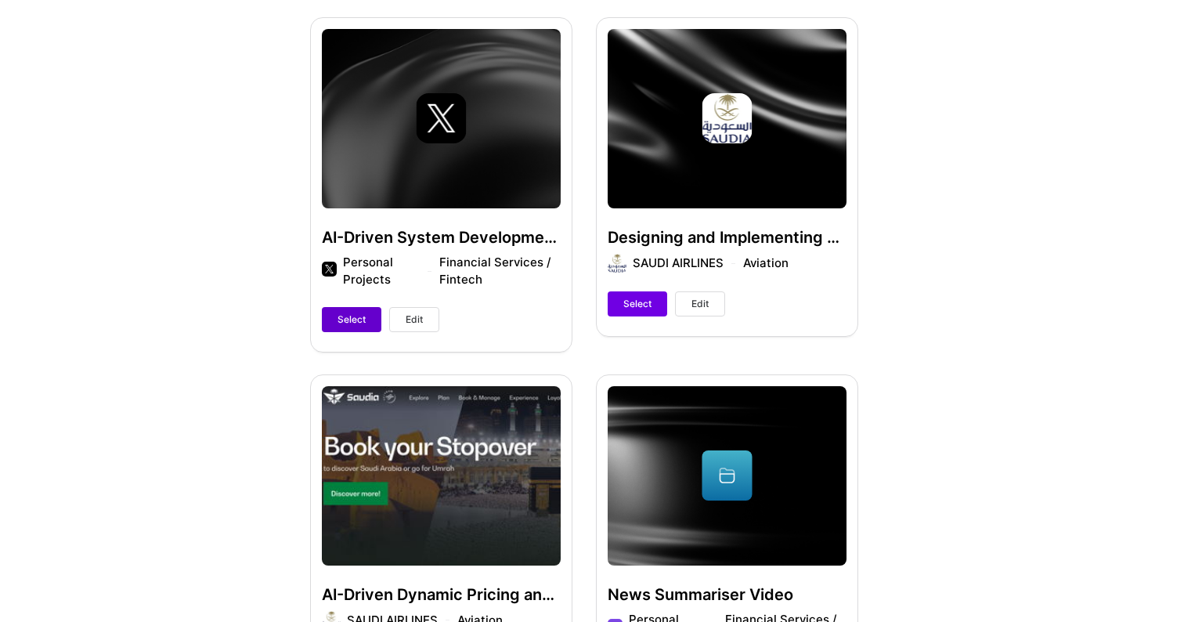
click at [345, 320] on span "Select" at bounding box center [352, 319] width 28 height 14
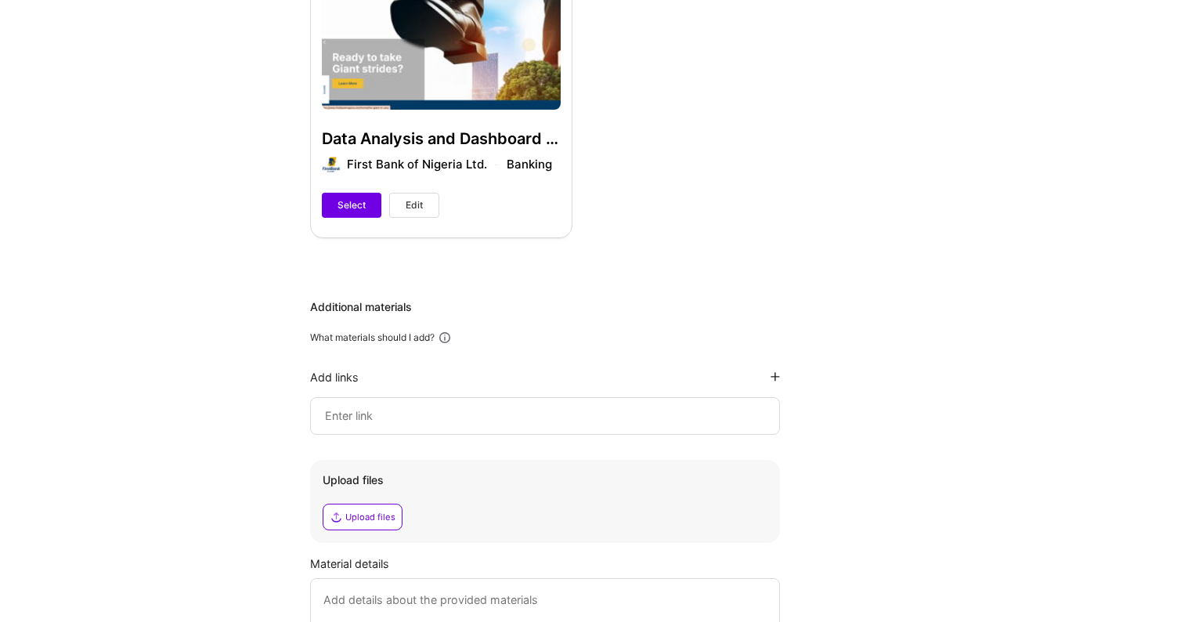
scroll to position [3460, 0]
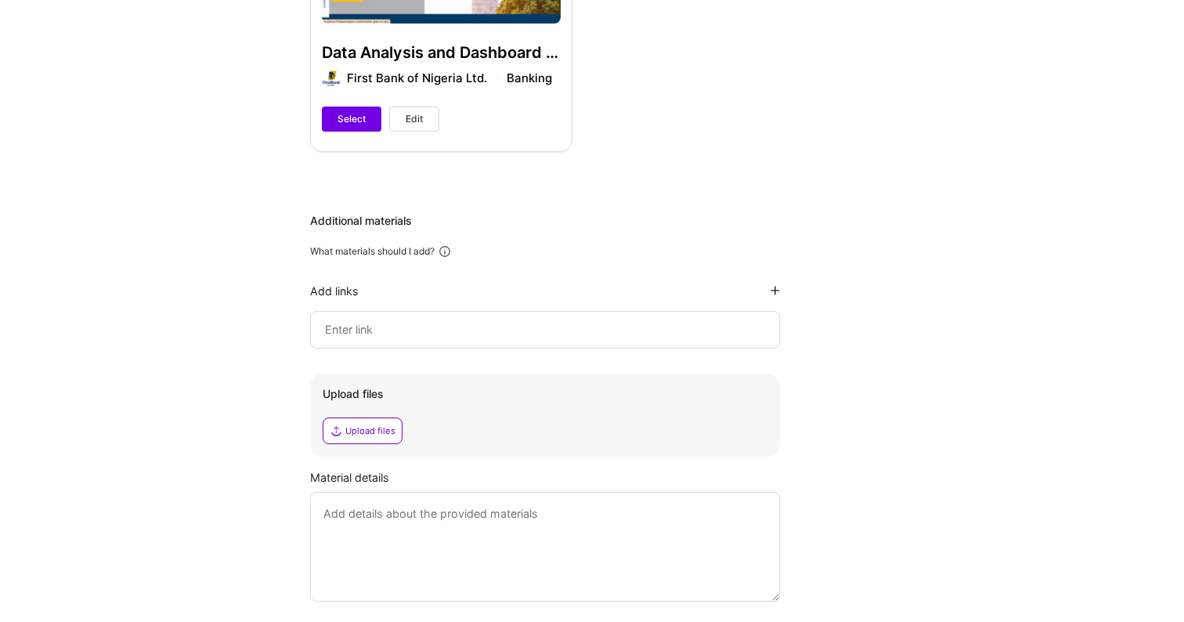
click at [405, 327] on input at bounding box center [544, 329] width 443 height 19
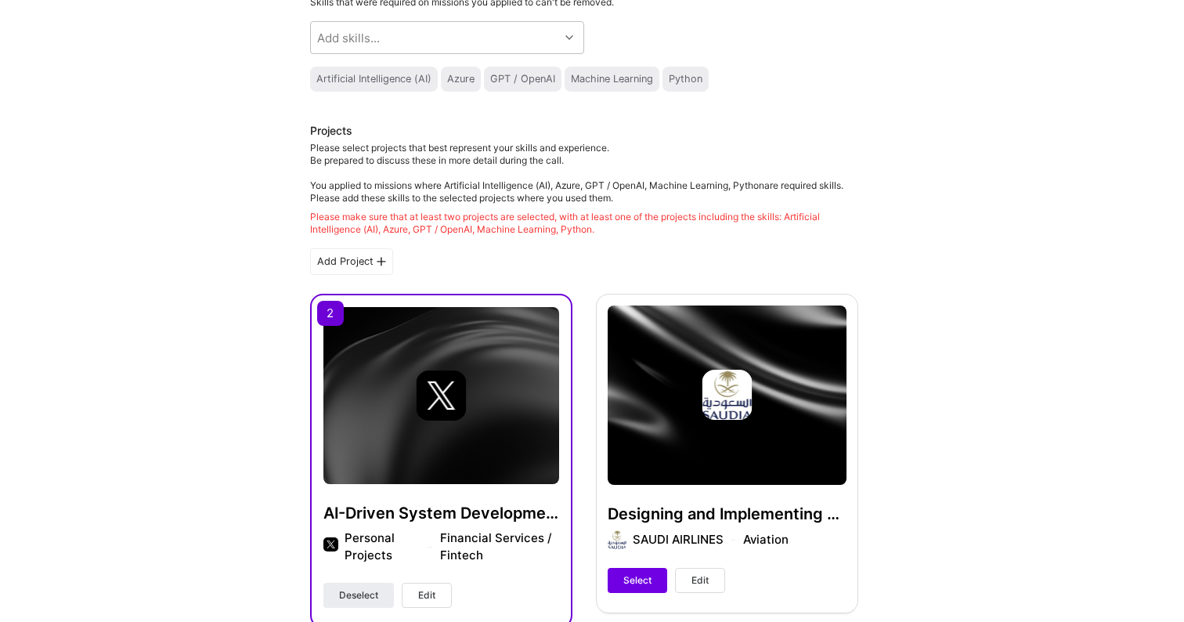
scroll to position [80, 0]
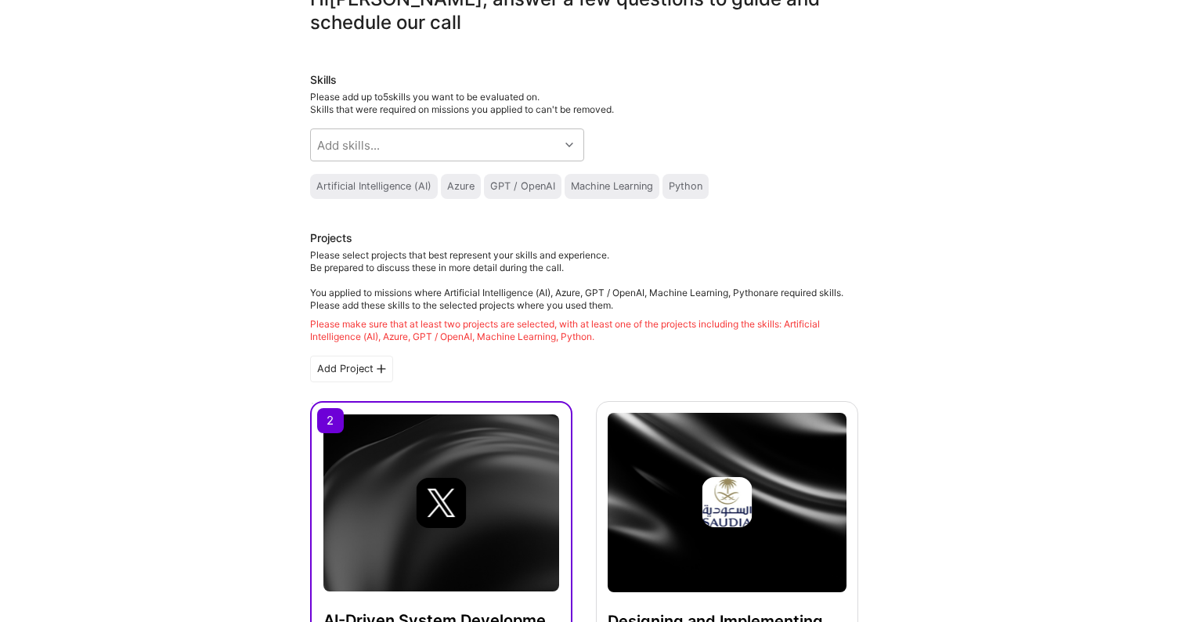
click at [371, 369] on div "Add Project" at bounding box center [351, 369] width 83 height 27
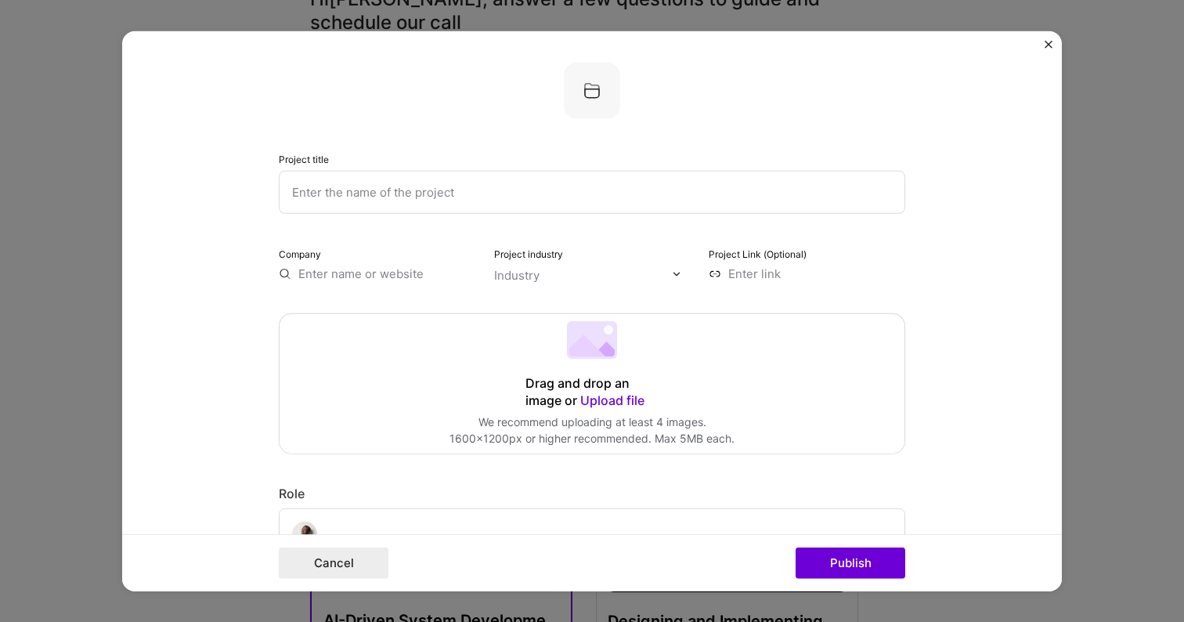
click at [447, 193] on input "text" at bounding box center [592, 192] width 627 height 43
type input "TuneyVerse"
click at [593, 87] on img at bounding box center [592, 91] width 56 height 56
click at [423, 273] on input "text" at bounding box center [377, 273] width 197 height 16
type input "[DOMAIN_NAME]"
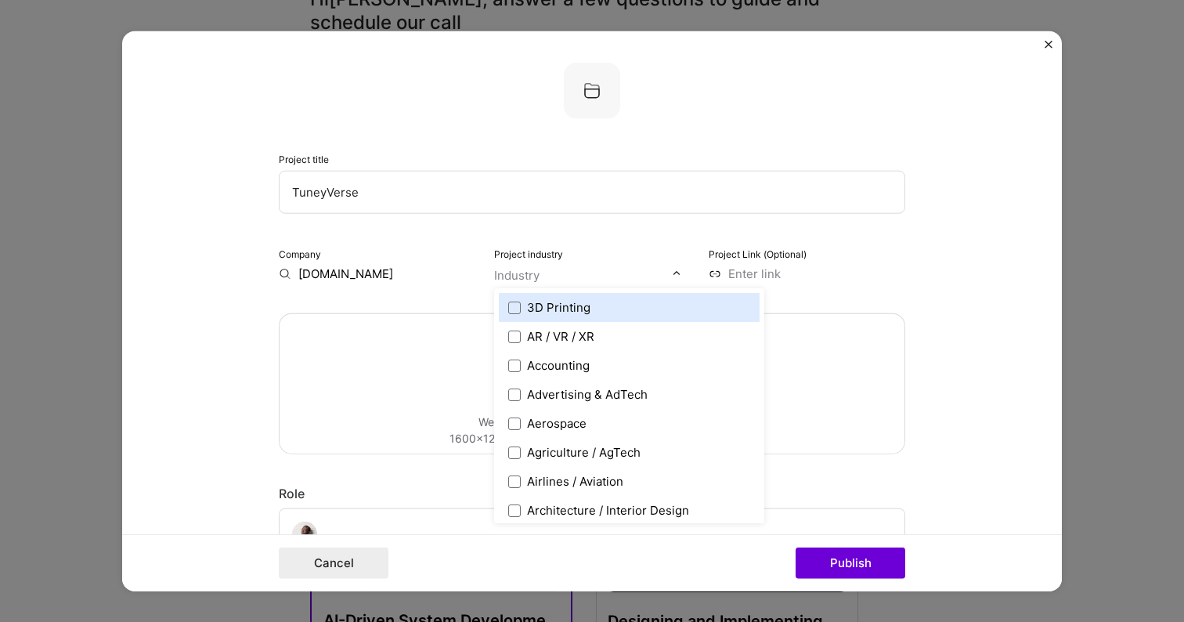
click at [509, 275] on div "Industry" at bounding box center [516, 275] width 45 height 16
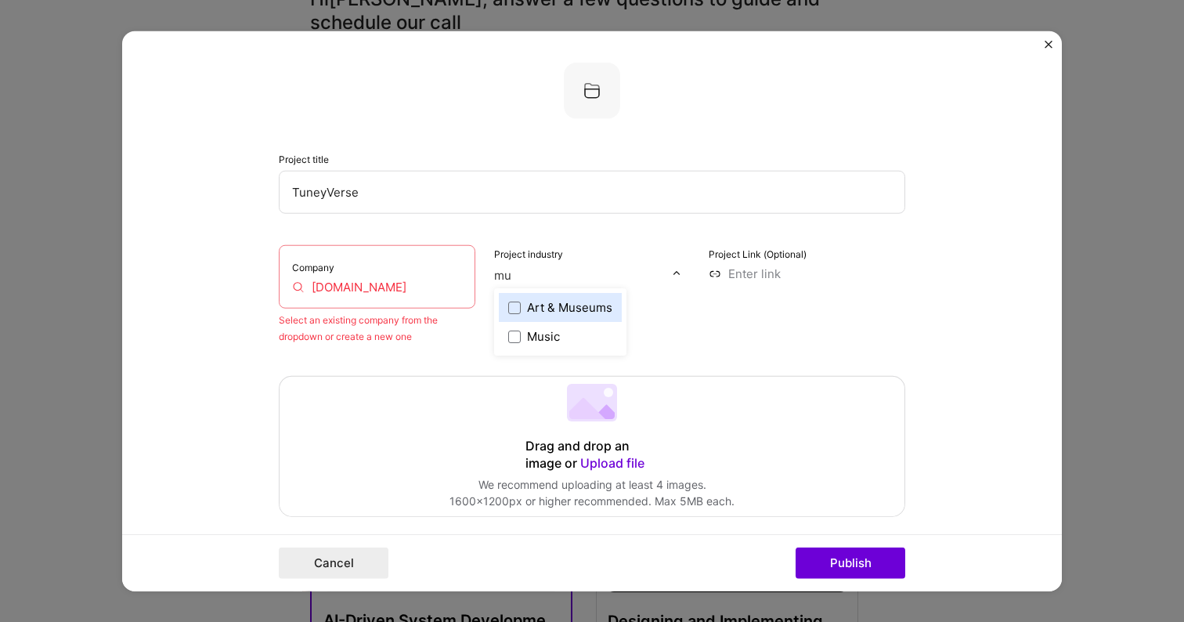
type input "mus"
click at [567, 334] on label "Music" at bounding box center [560, 336] width 104 height 16
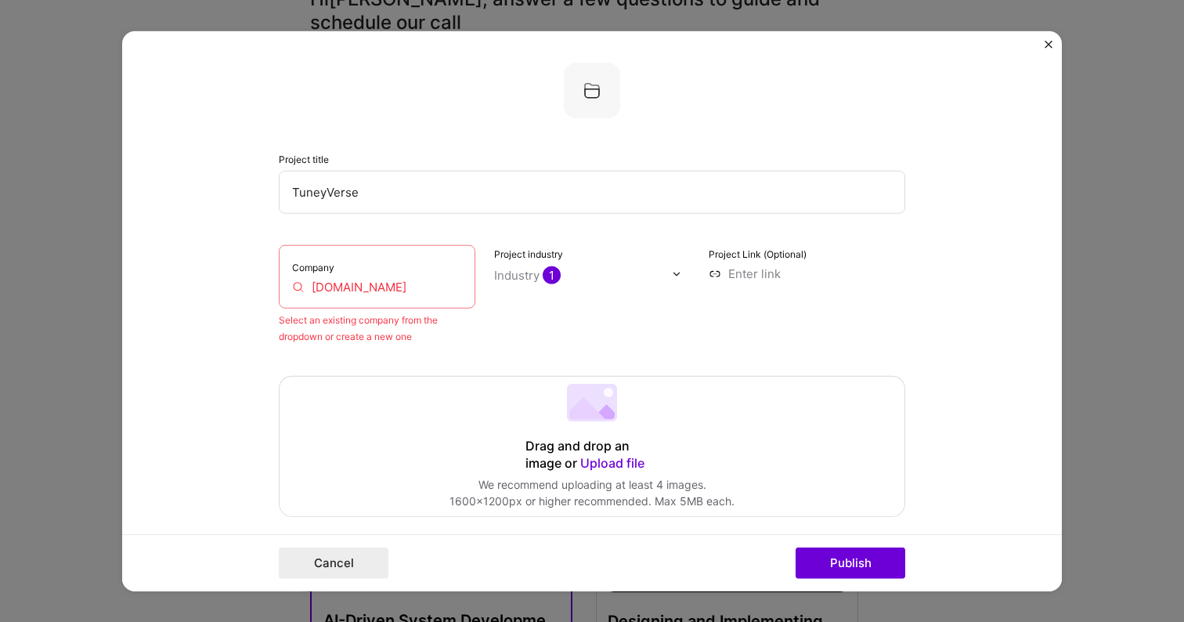
click at [408, 291] on input "[DOMAIN_NAME]" at bounding box center [377, 287] width 170 height 16
drag, startPoint x: 439, startPoint y: 284, endPoint x: 286, endPoint y: 285, distance: 152.7
click at [286, 285] on div "Company [DOMAIN_NAME]" at bounding box center [377, 276] width 197 height 63
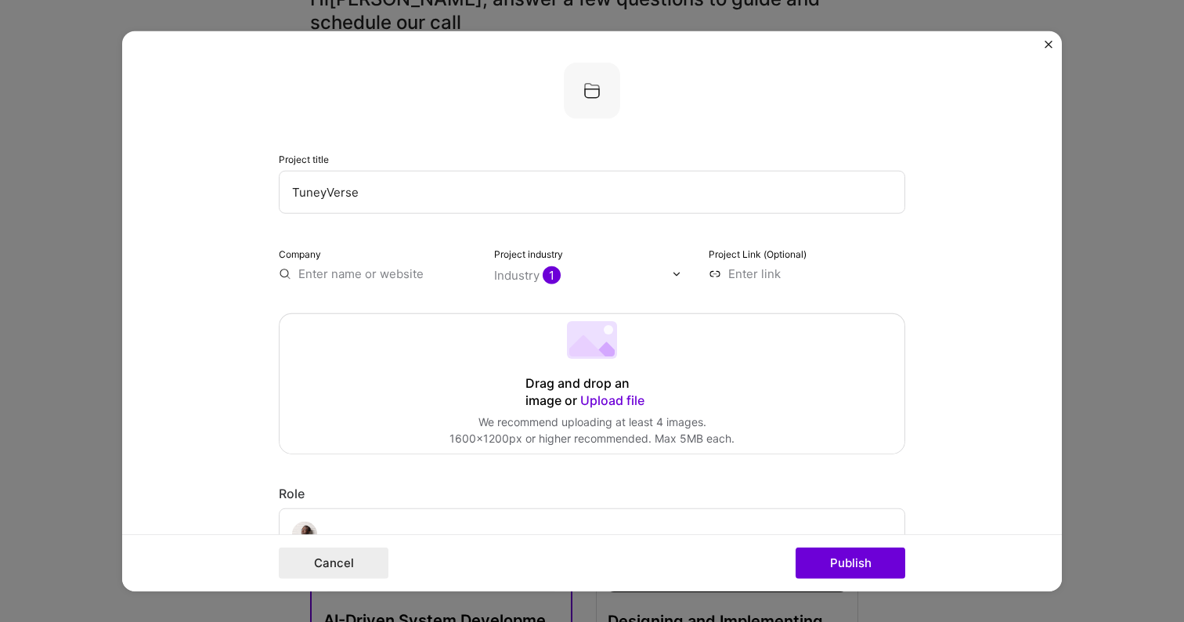
click at [725, 265] on input at bounding box center [807, 273] width 197 height 16
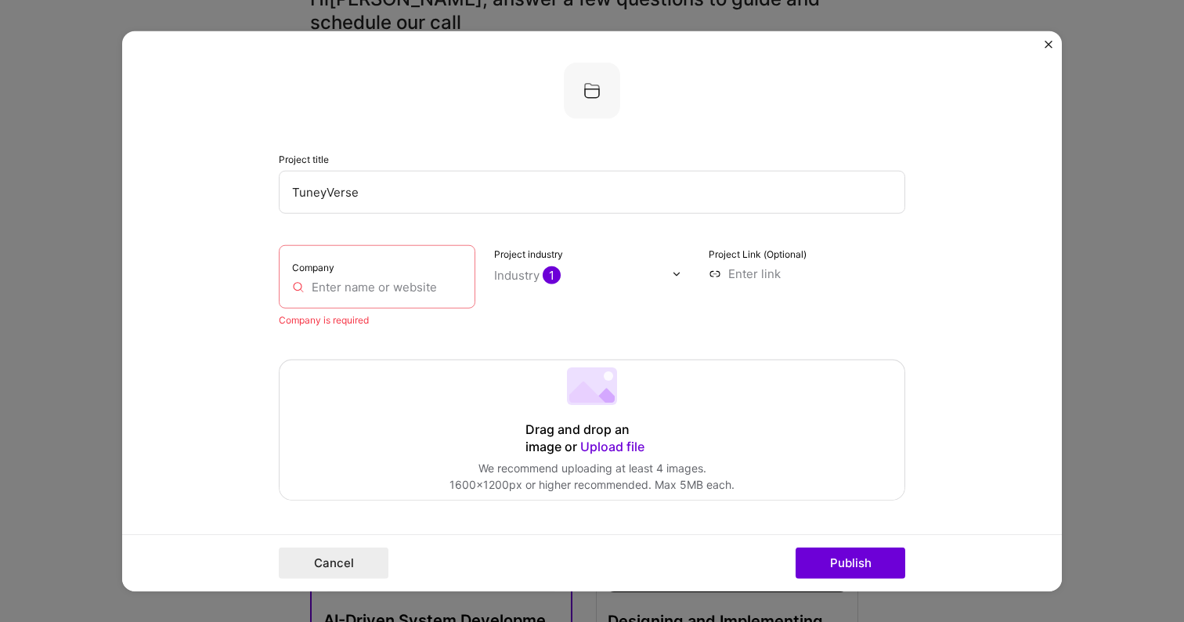
paste input "[DOMAIN_NAME]"
type input "[URL][DOMAIN_NAME]"
click at [409, 280] on input "text" at bounding box center [377, 287] width 170 height 16
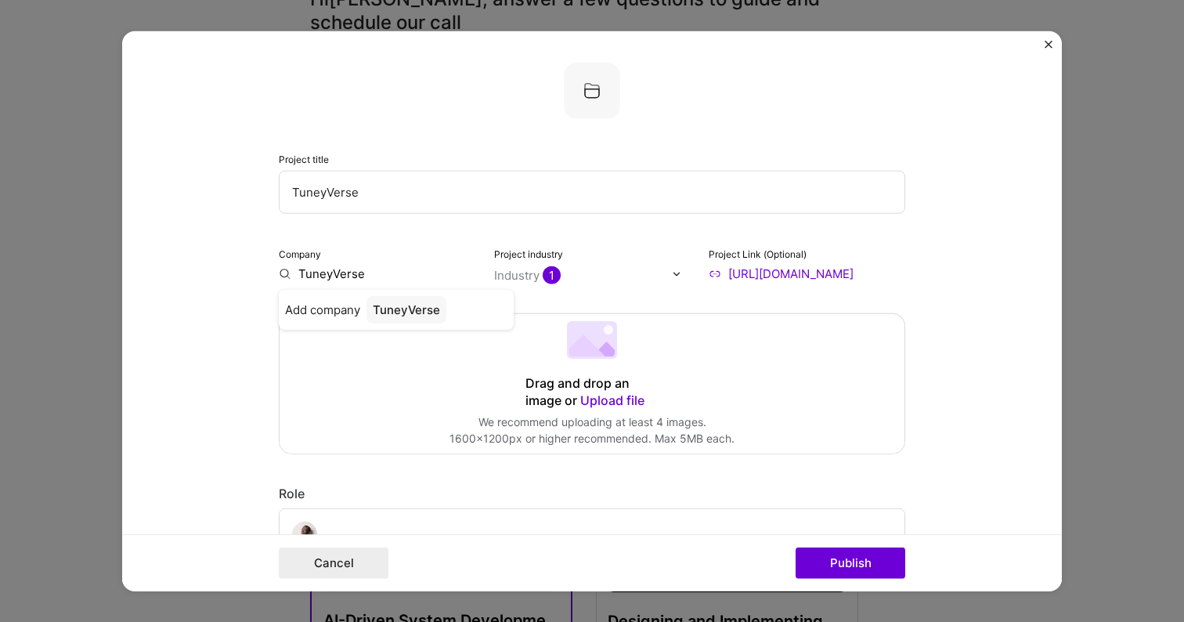
click at [214, 326] on form "Project title TuneyVerse Company TuneyVerse Add company TuneyVerse Project indu…" at bounding box center [592, 311] width 940 height 560
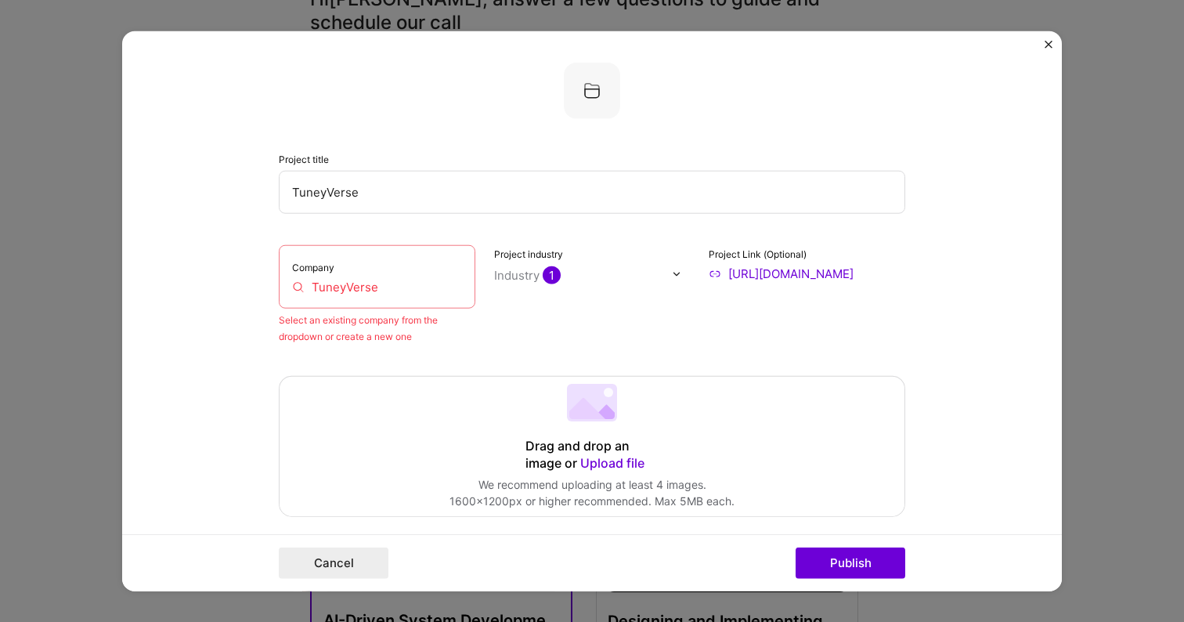
click at [329, 283] on input "TuneyVerse" at bounding box center [377, 287] width 170 height 16
click at [391, 288] on input "TuneyVerse" at bounding box center [377, 287] width 170 height 16
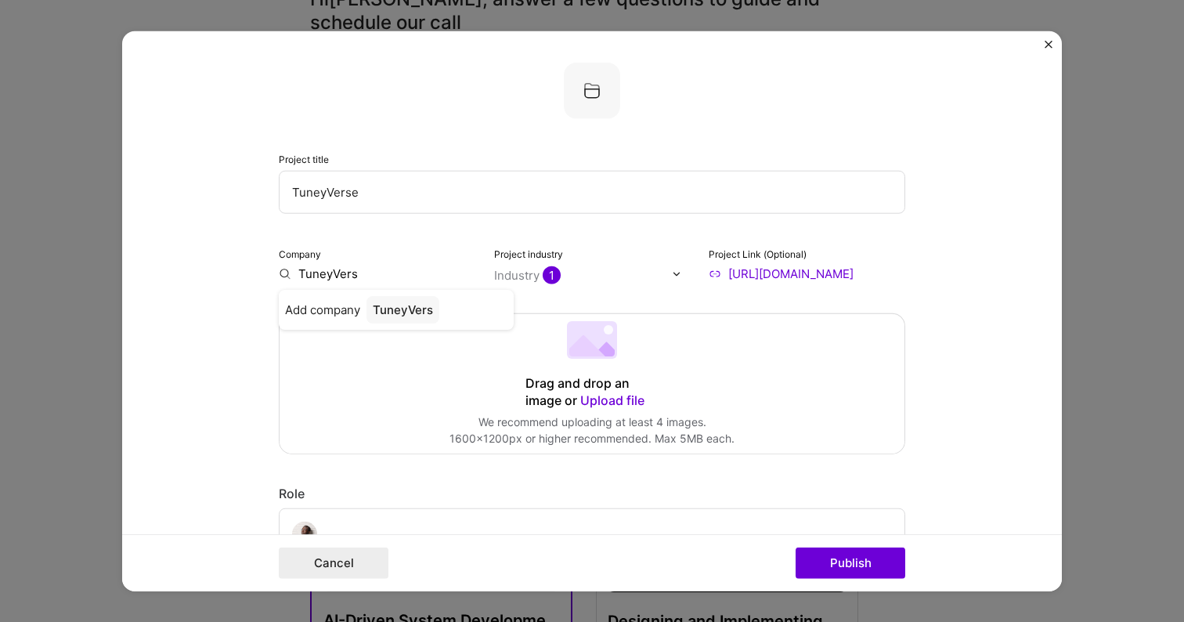
type input "TuneyVerse"
click at [402, 312] on div "TuneyVerse" at bounding box center [407, 309] width 80 height 27
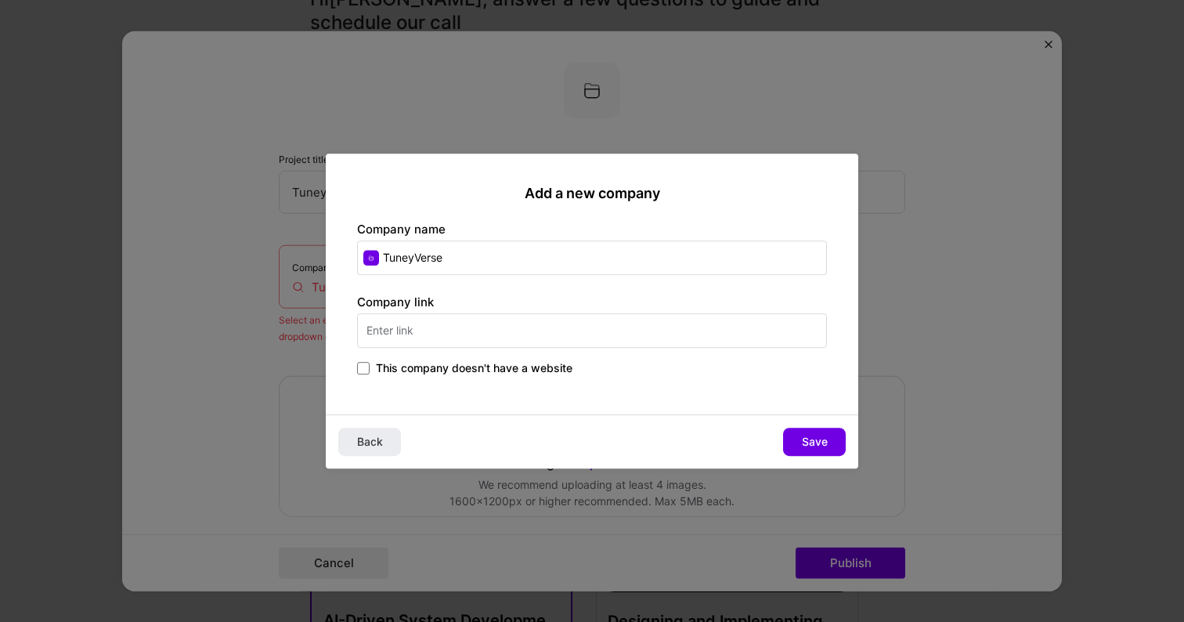
click at [453, 327] on input "text" at bounding box center [592, 330] width 470 height 34
type input "[DOMAIN_NAME]"
click at [803, 438] on span "Save" at bounding box center [815, 442] width 26 height 16
click at [728, 403] on div "Add a new company Company name TuneyVerse Company link [DOMAIN_NAME] This compa…" at bounding box center [592, 283] width 533 height 261
click at [361, 442] on span "Back" at bounding box center [370, 442] width 26 height 16
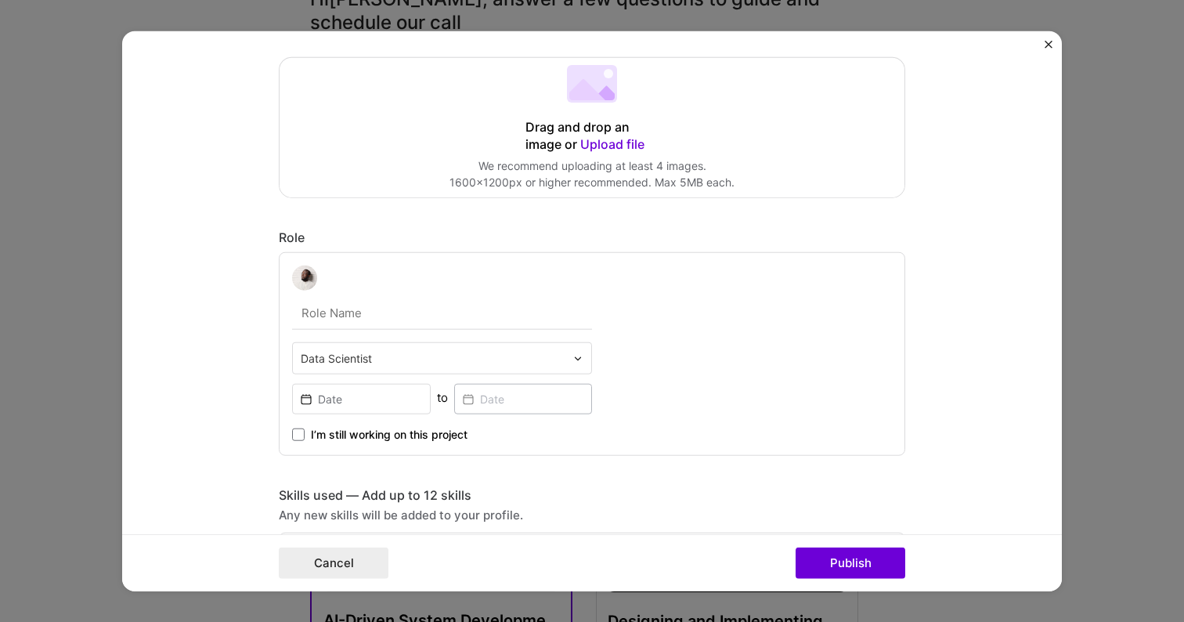
scroll to position [317, 0]
click at [366, 320] on input "text" at bounding box center [442, 314] width 300 height 33
click at [474, 321] on input "text" at bounding box center [442, 314] width 300 height 33
type input "Lead Data & AI Engineer"
click at [464, 360] on input "text" at bounding box center [433, 360] width 265 height 16
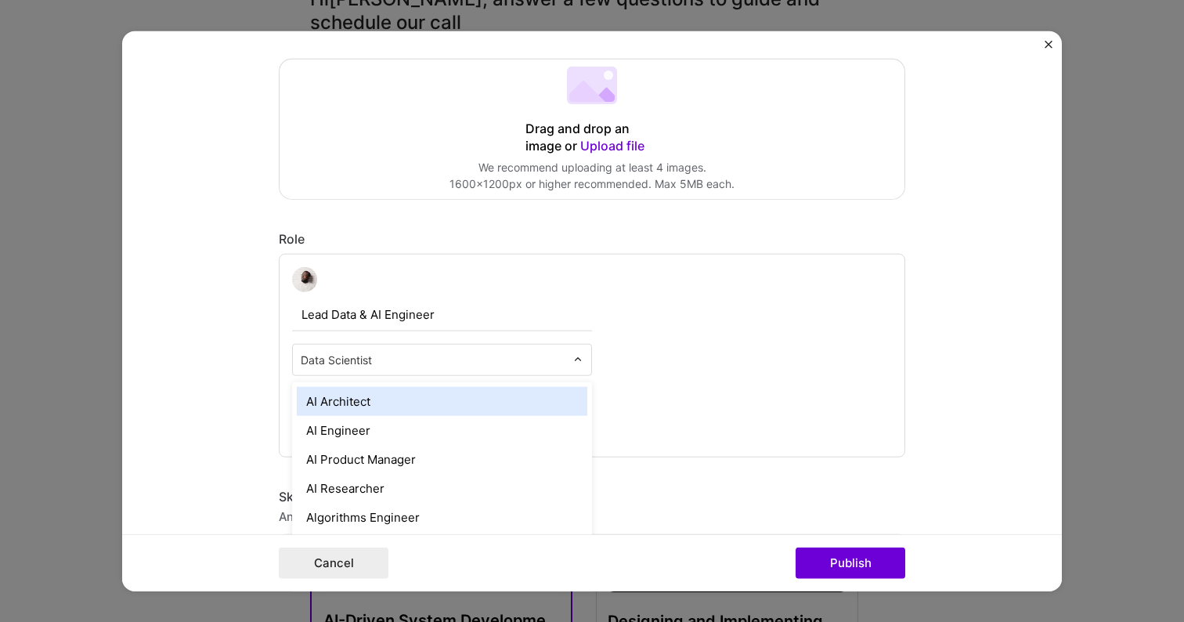
click at [453, 400] on div "AI Architect" at bounding box center [442, 401] width 291 height 29
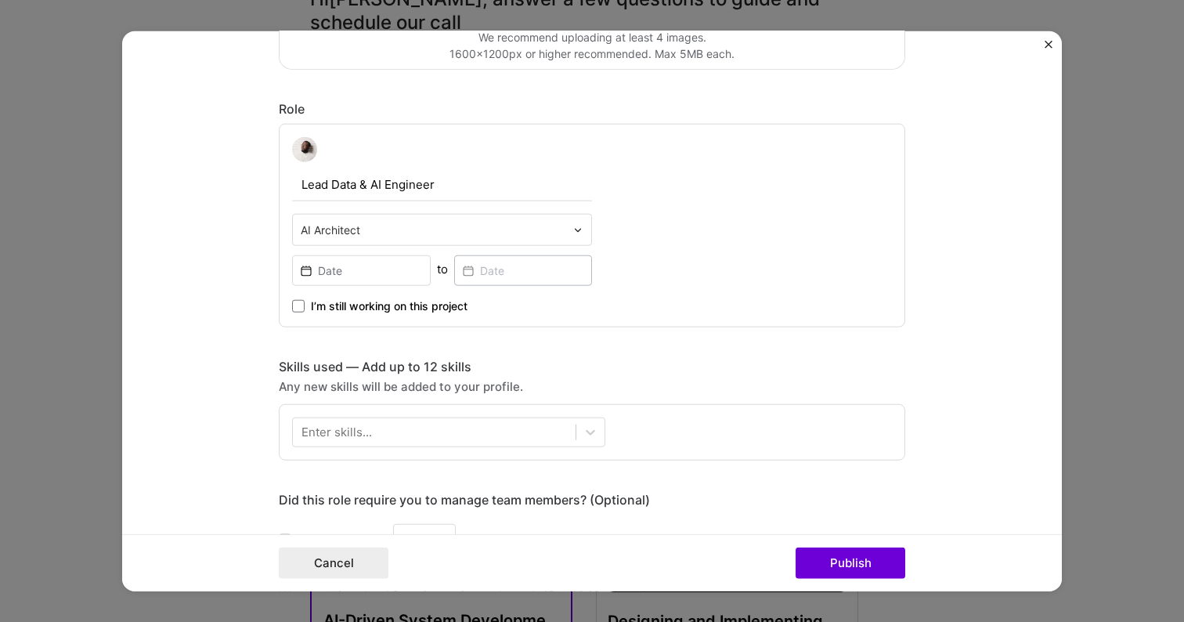
scroll to position [450, 0]
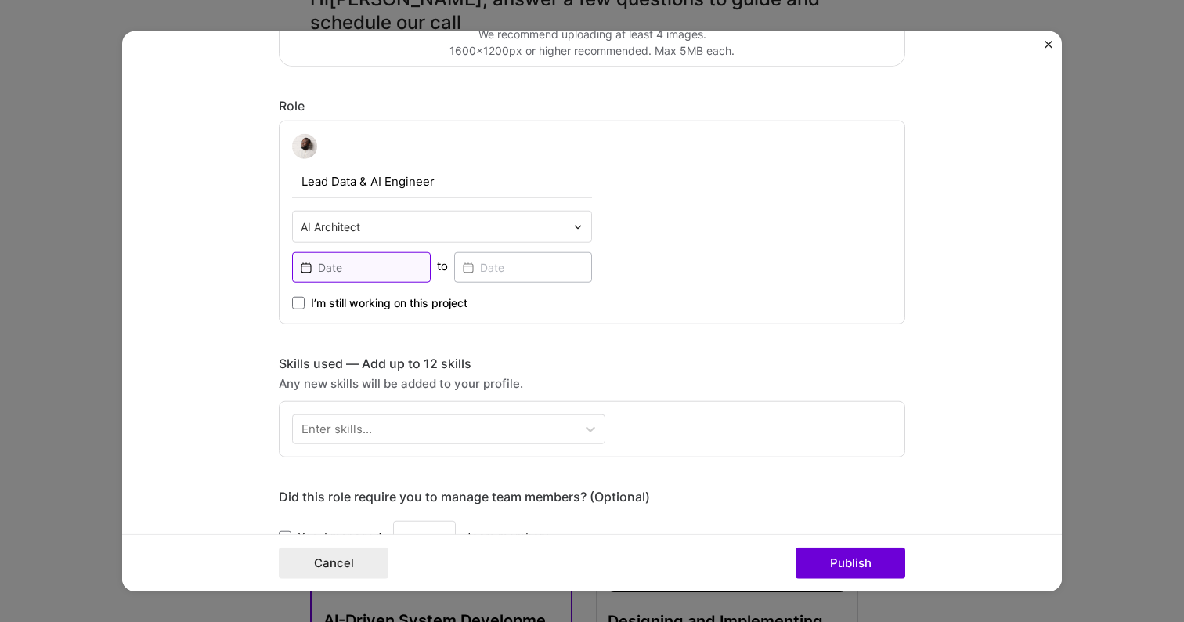
click at [370, 267] on input at bounding box center [361, 267] width 139 height 31
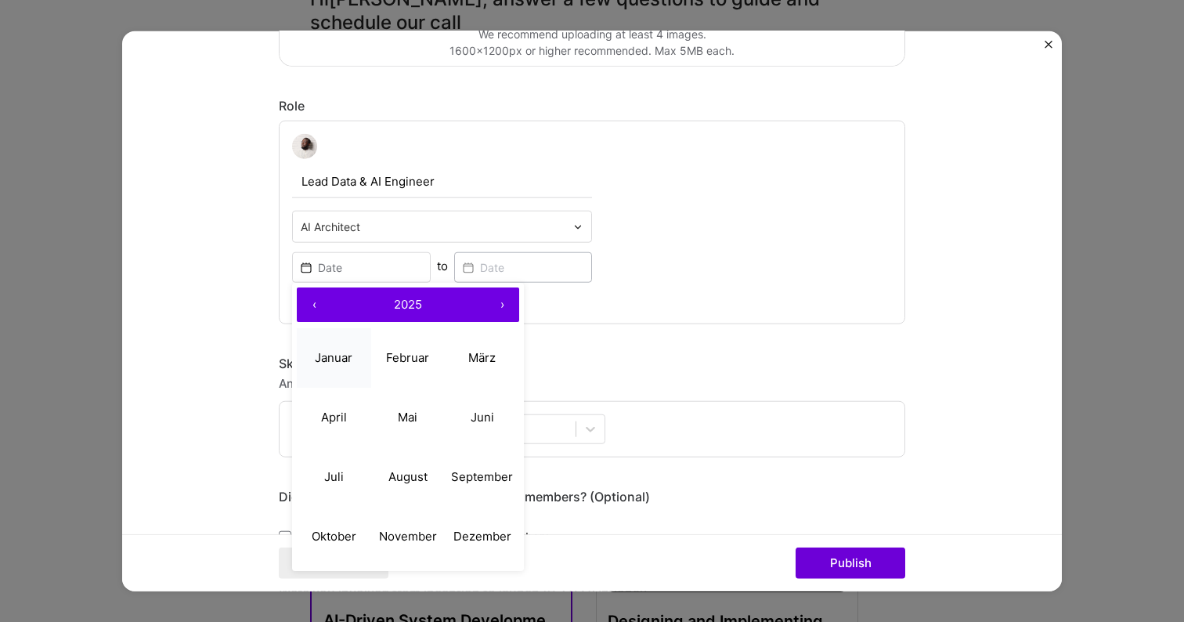
click at [330, 352] on abbr "Januar" at bounding box center [334, 356] width 38 height 15
type input "[DATE]"
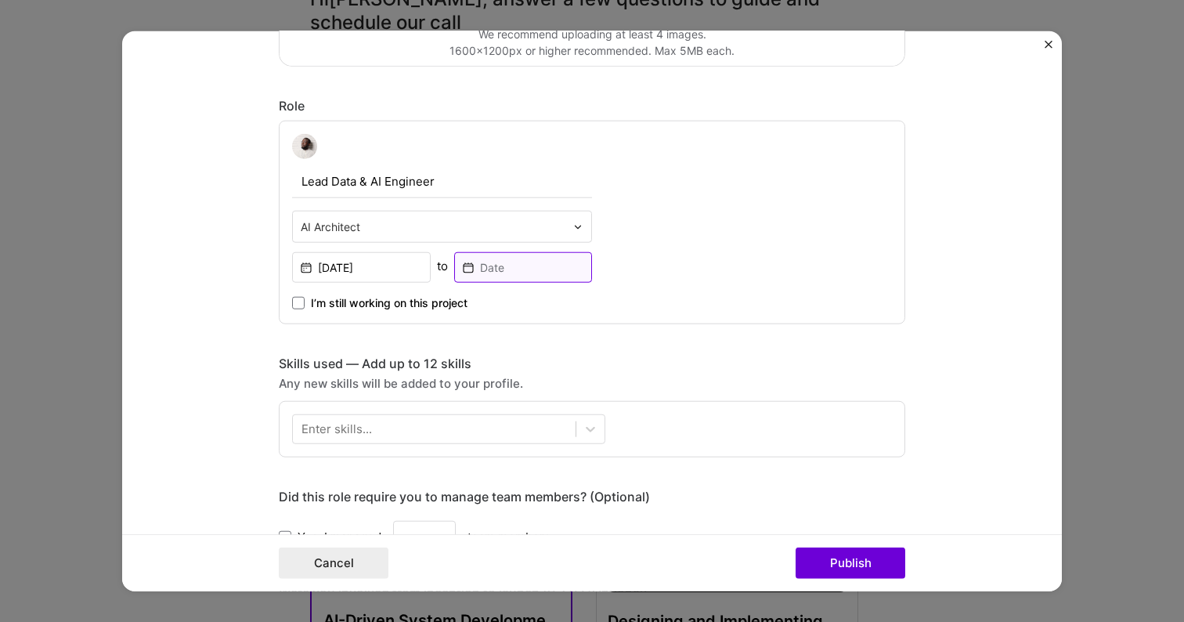
click at [498, 271] on input at bounding box center [523, 267] width 139 height 31
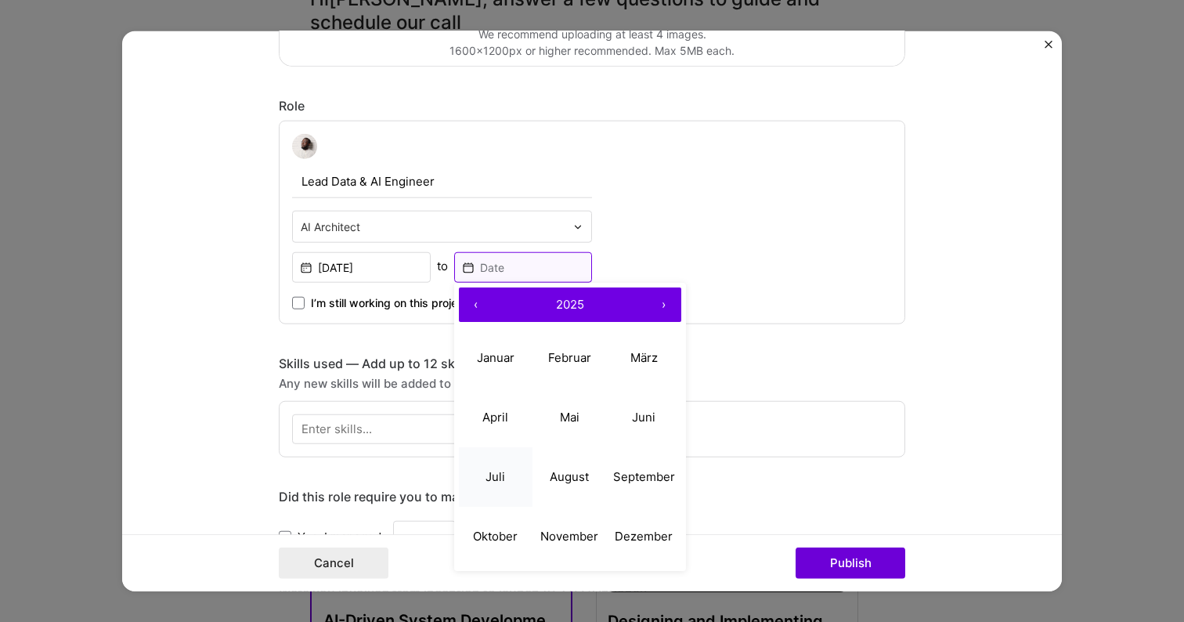
scroll to position [388, 0]
click at [558, 478] on abbr "August" at bounding box center [569, 475] width 39 height 15
type input "[DATE]"
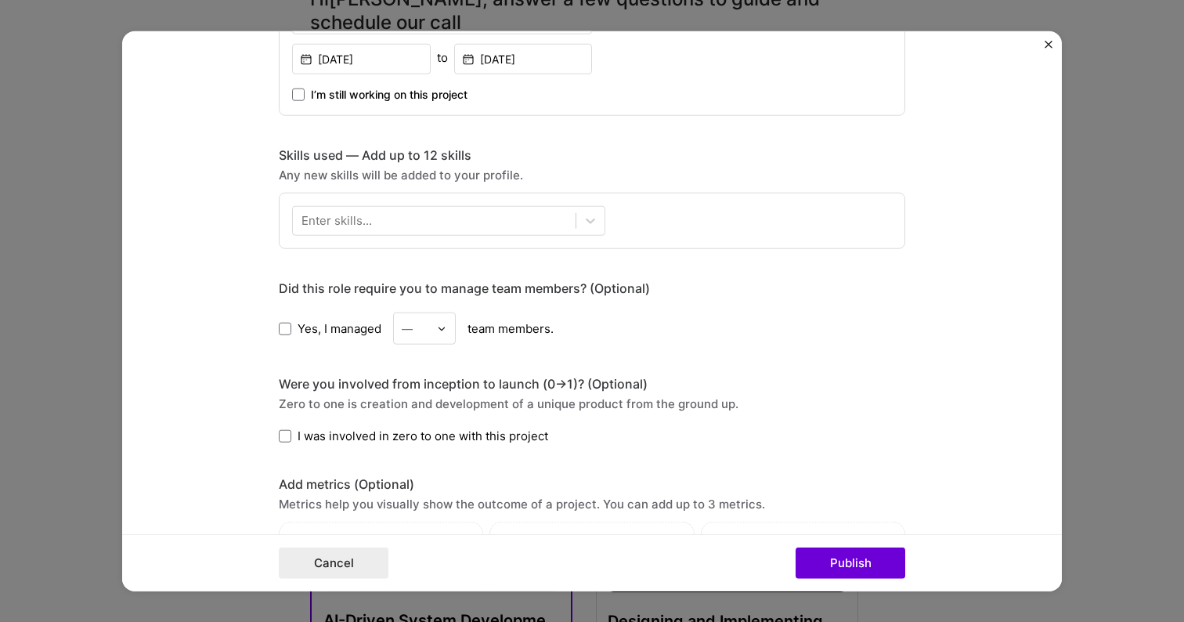
scroll to position [534, 0]
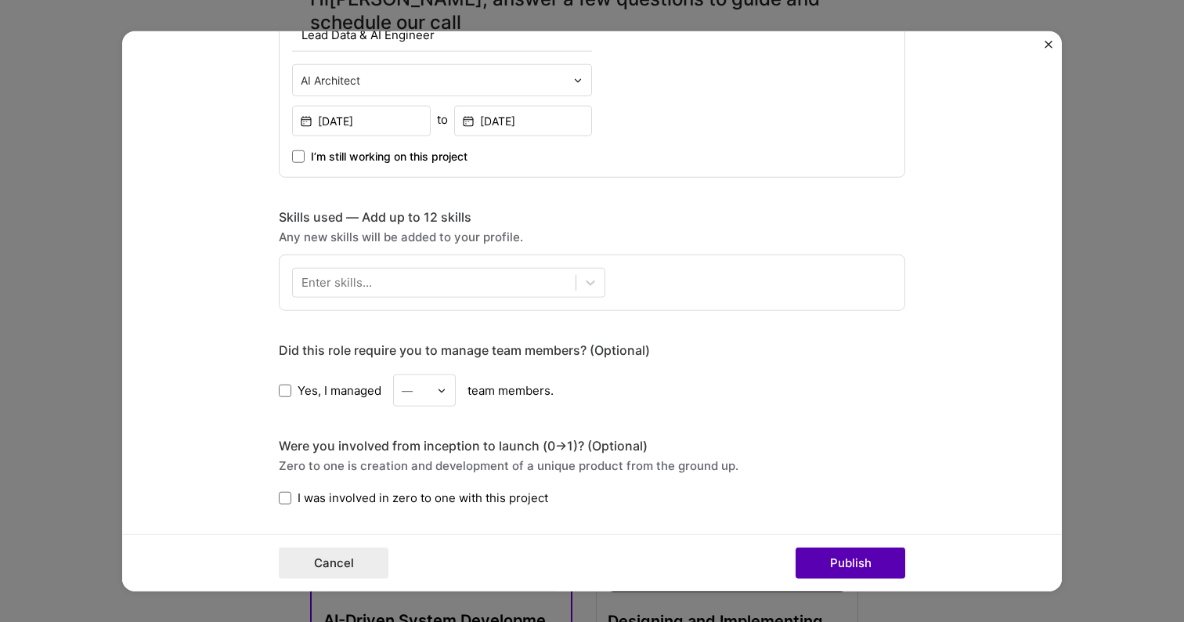
click at [836, 562] on button "Publish" at bounding box center [851, 562] width 110 height 31
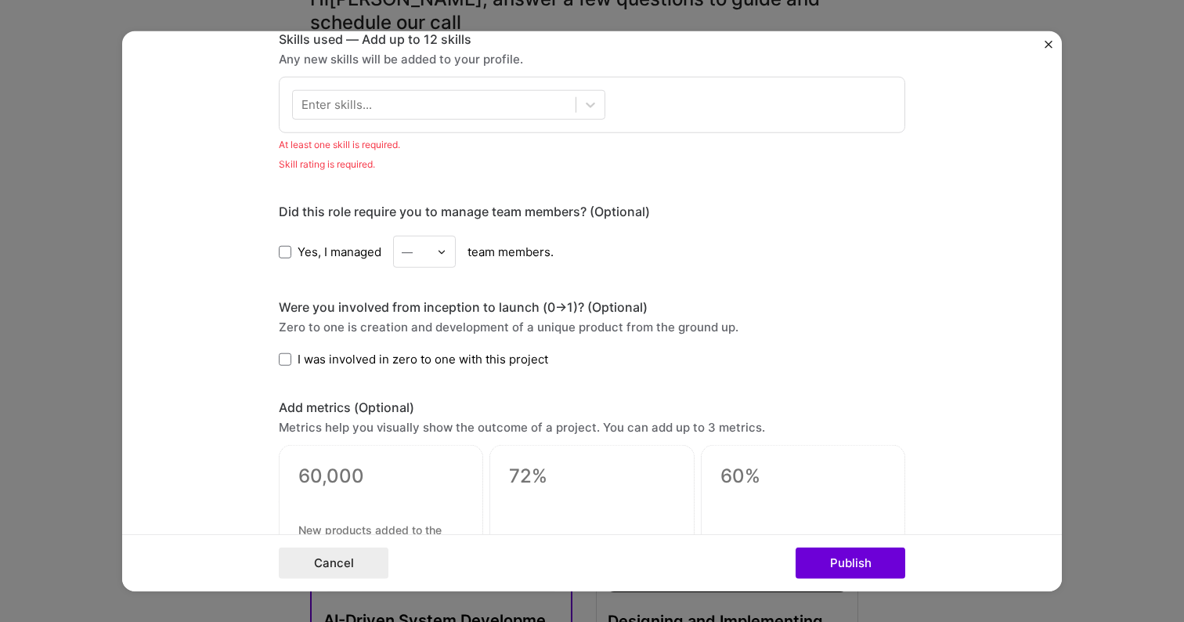
scroll to position [713, 0]
click at [550, 110] on div at bounding box center [434, 104] width 283 height 26
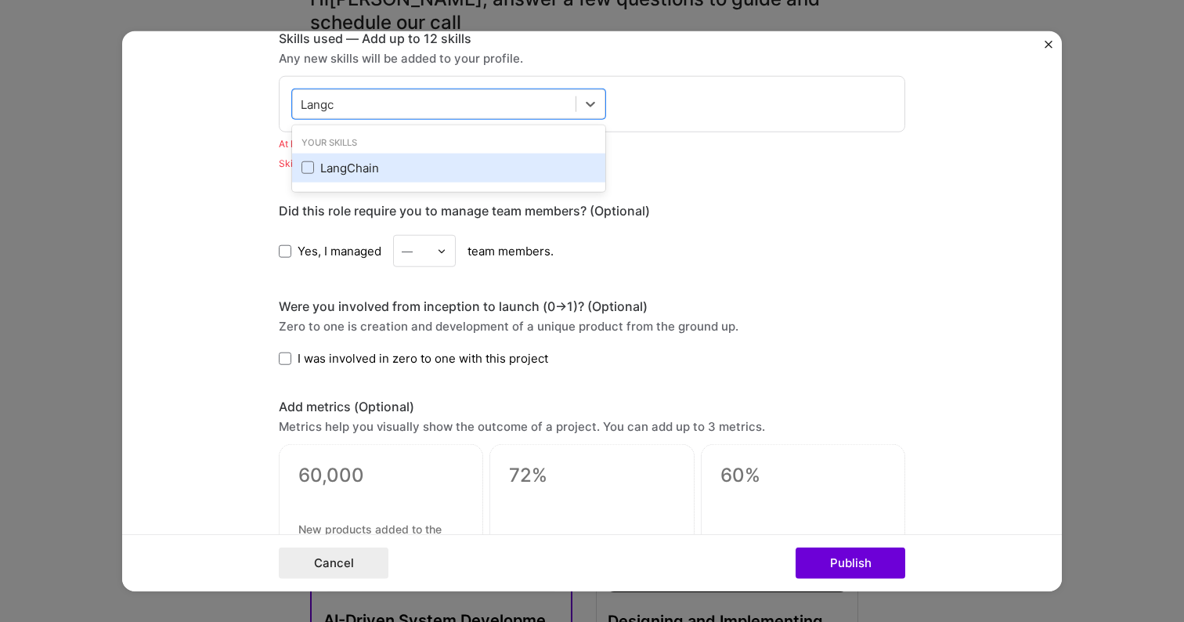
click at [501, 169] on div "LangChain" at bounding box center [449, 168] width 294 height 16
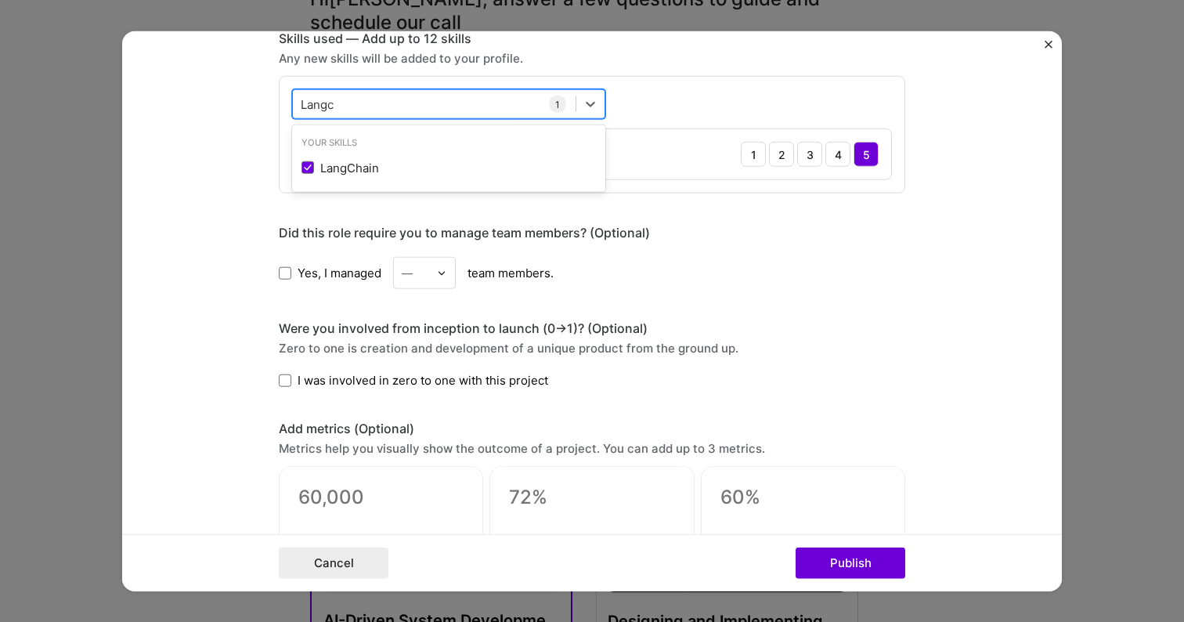
click at [470, 101] on div "Langc Langc" at bounding box center [434, 104] width 283 height 26
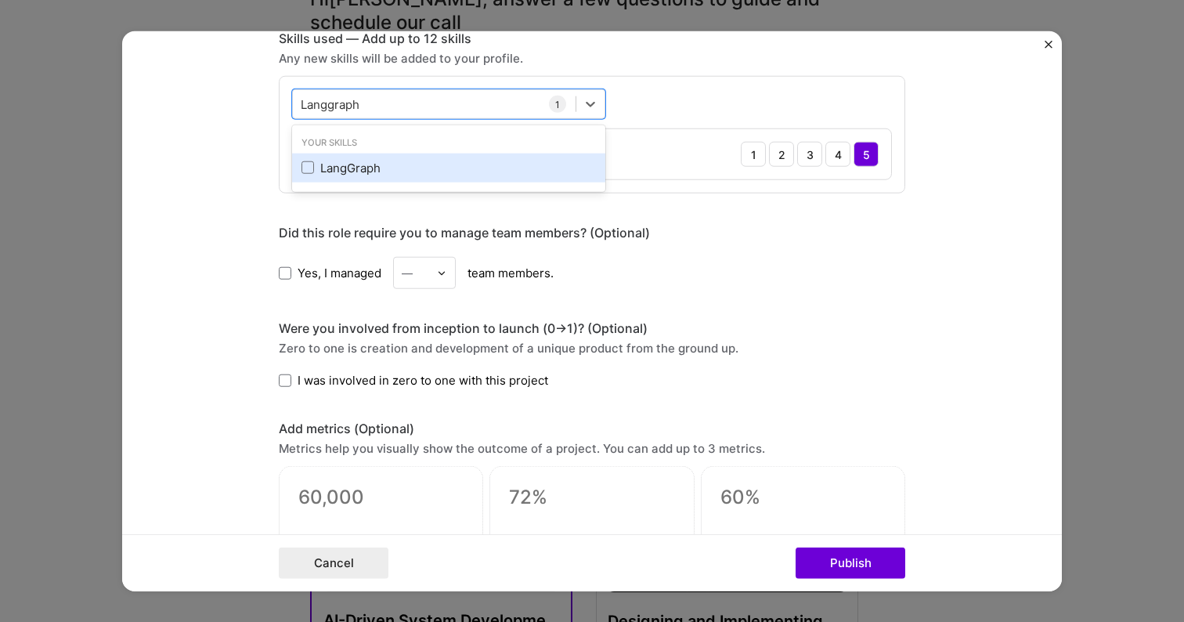
click at [410, 175] on div "LangGraph" at bounding box center [449, 168] width 294 height 16
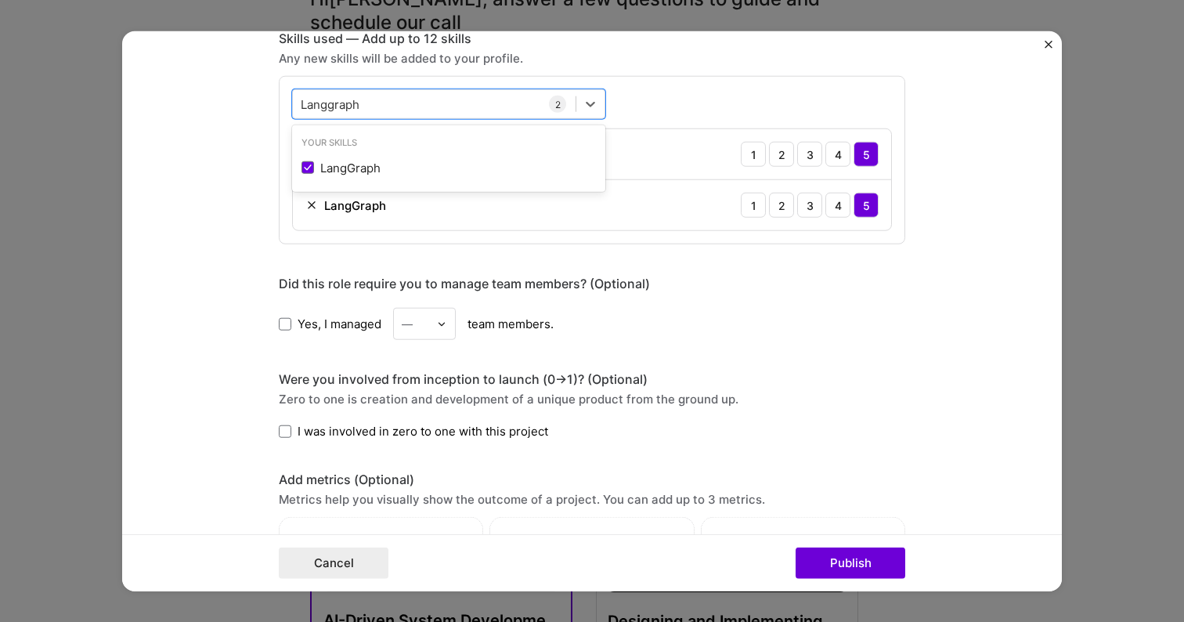
click at [522, 272] on div "Project title TuneyVerse Company TuneyVerse Project industry Industry 1 Project…" at bounding box center [592, 255] width 627 height 1810
drag, startPoint x: 436, startPoint y: 107, endPoint x: 278, endPoint y: 96, distance: 158.6
click at [279, 96] on div "option LangGraph, selected. option LangGraph selected, 0 of 2. 1 result availab…" at bounding box center [592, 160] width 627 height 168
drag, startPoint x: 379, startPoint y: 105, endPoint x: 265, endPoint y: 99, distance: 113.7
click at [265, 99] on form "Project title TuneyVerse Company TuneyVerse Project industry Industry 1 Project…" at bounding box center [592, 311] width 940 height 560
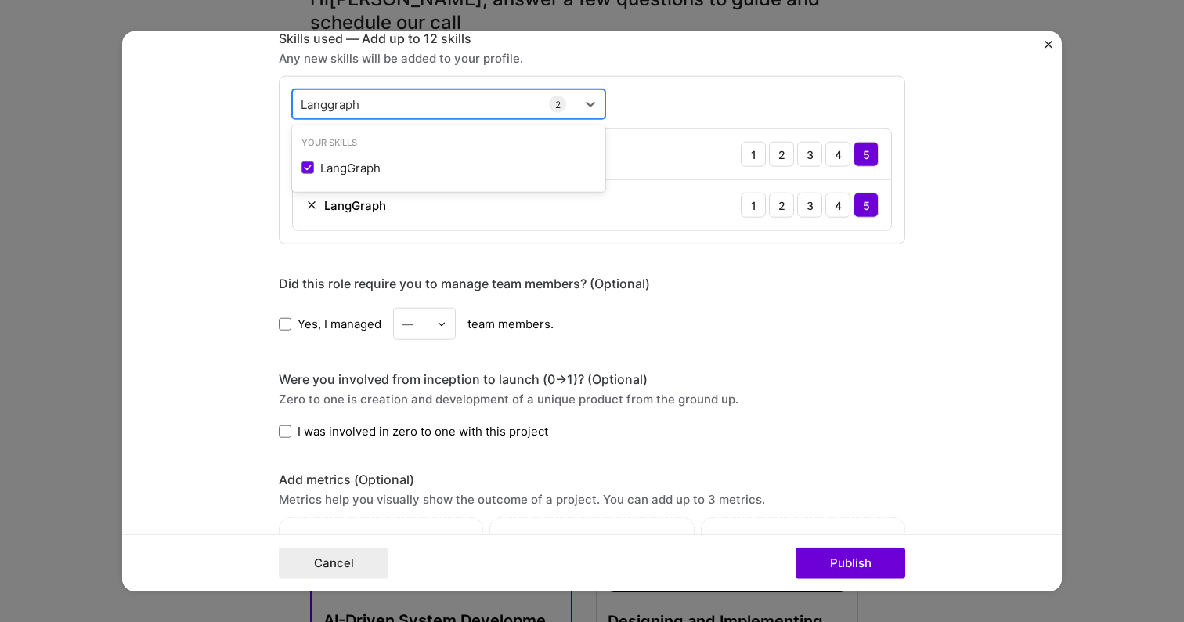
drag, startPoint x: 301, startPoint y: 102, endPoint x: 399, endPoint y: 105, distance: 98.7
click at [399, 105] on div "Langgraph Langgraph" at bounding box center [434, 104] width 283 height 26
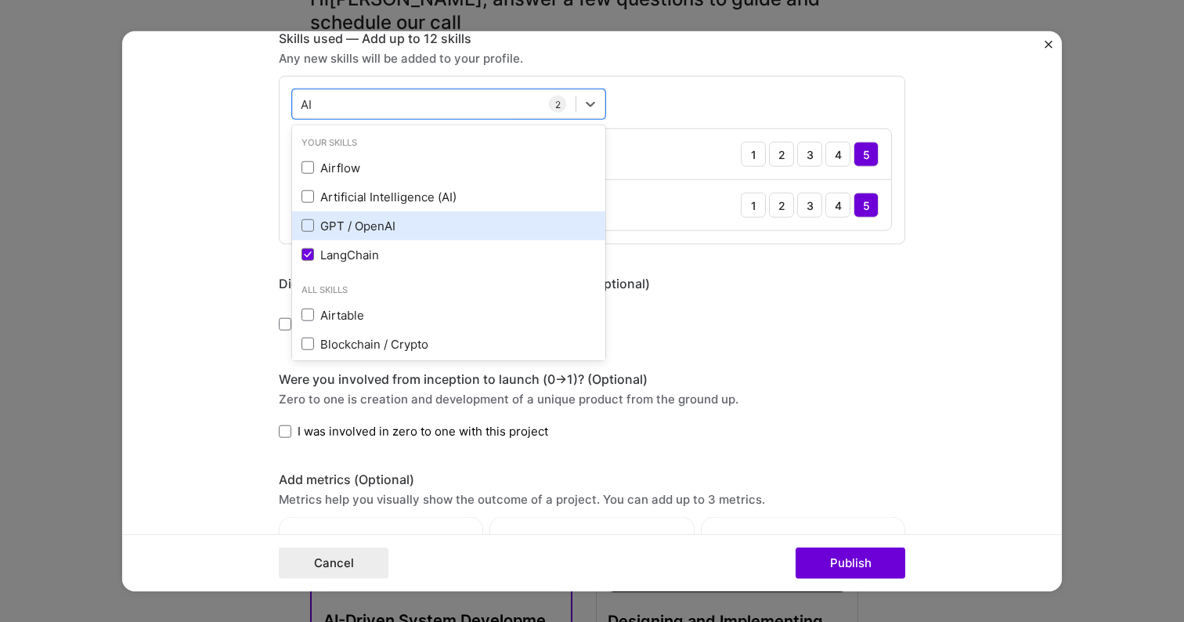
click at [408, 222] on div "GPT / OpenAI" at bounding box center [449, 226] width 294 height 16
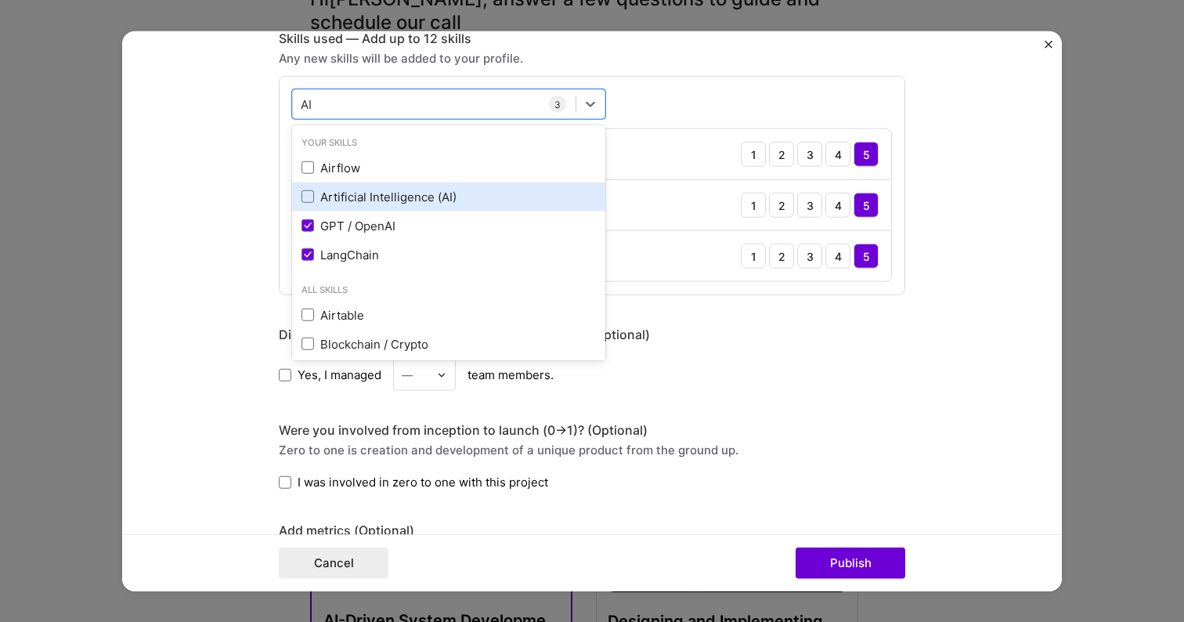
click at [407, 200] on div "Artificial Intelligence (AI)" at bounding box center [449, 197] width 294 height 16
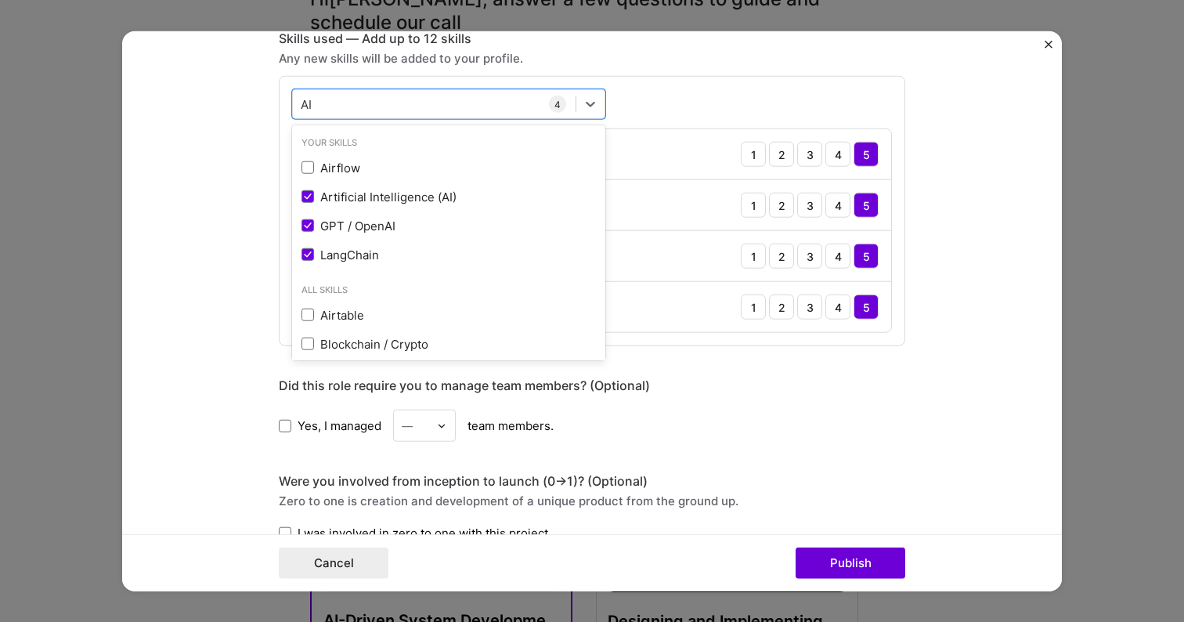
click at [571, 401] on div "Did this role require you to manage team members? (Optional) Yes, I managed — t…" at bounding box center [592, 409] width 627 height 64
click at [400, 96] on div "AI AI" at bounding box center [434, 104] width 283 height 26
type input "A"
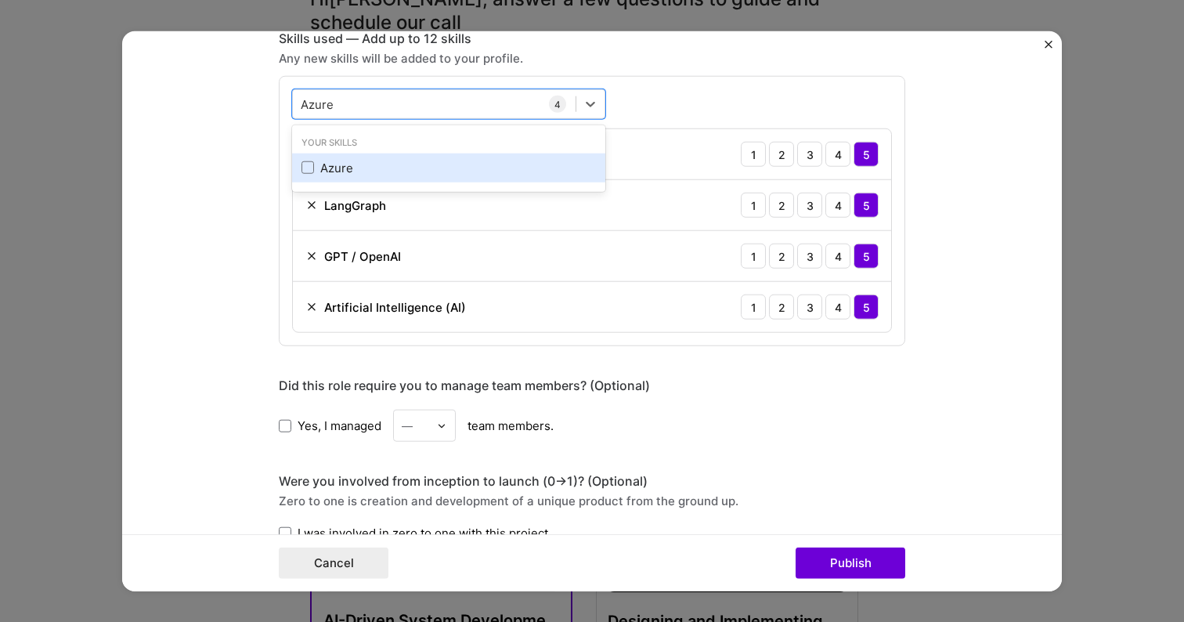
click at [375, 173] on div "Azure" at bounding box center [449, 168] width 294 height 16
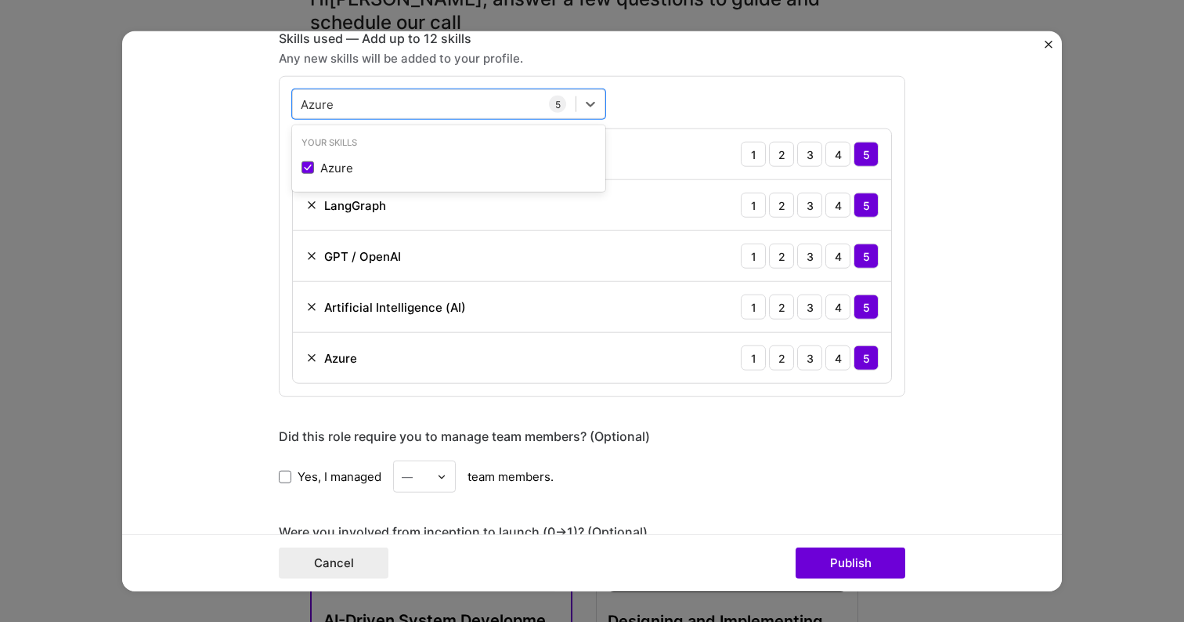
type input "Azure"
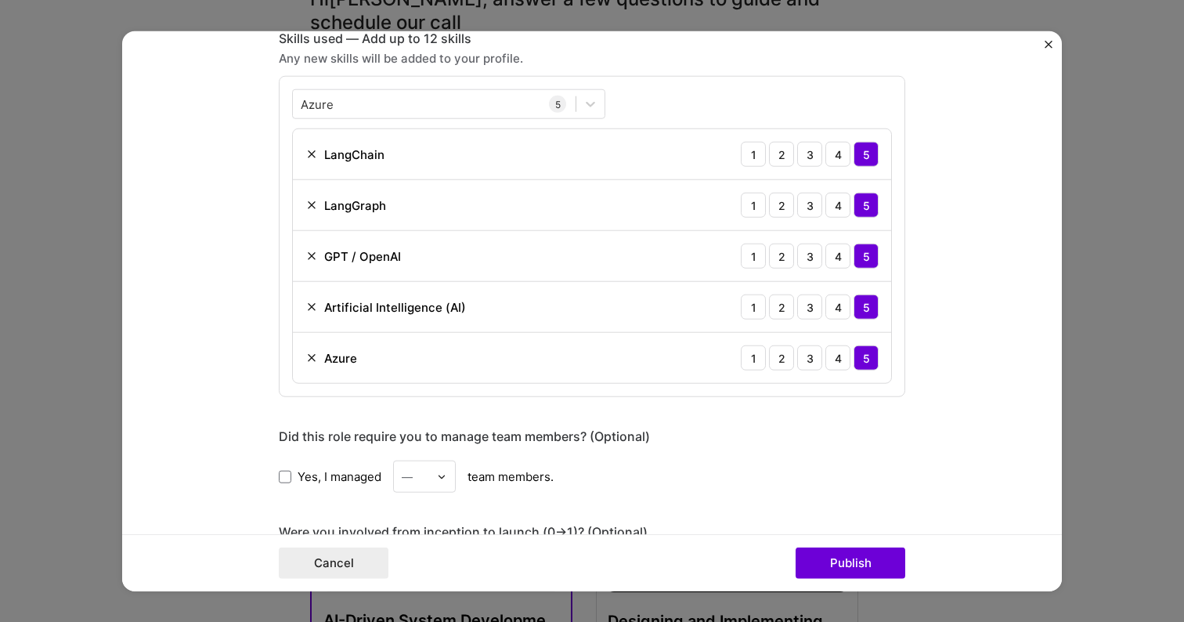
click at [882, 433] on div "Did this role require you to manage team members? (Optional)" at bounding box center [592, 436] width 627 height 16
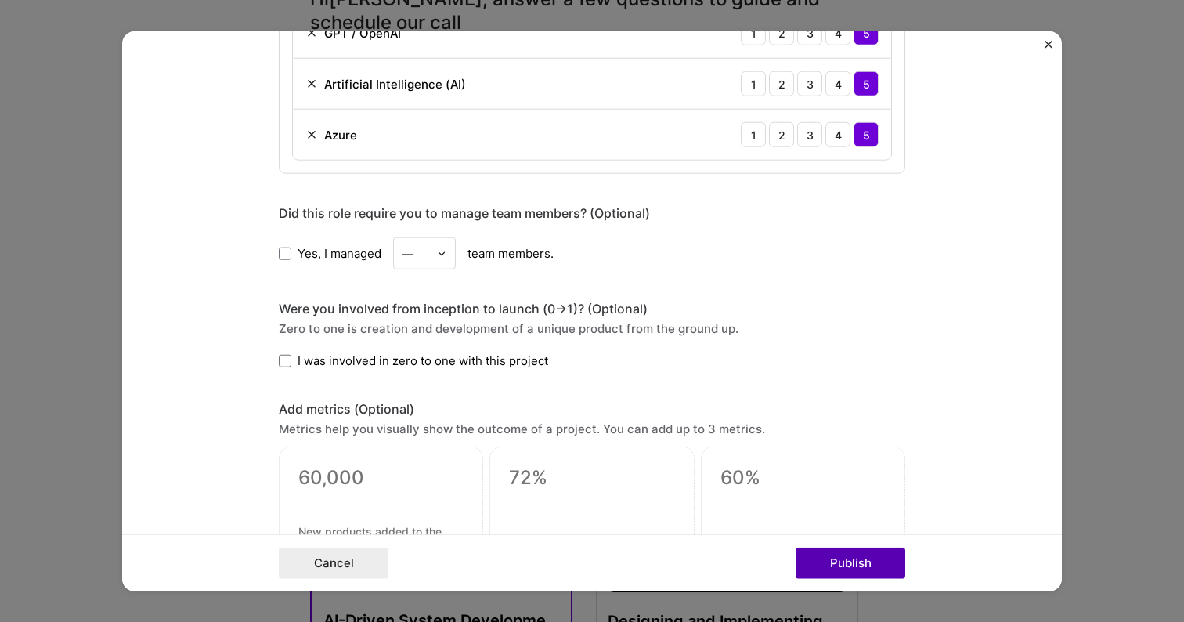
click at [860, 569] on button "Publish" at bounding box center [851, 562] width 110 height 31
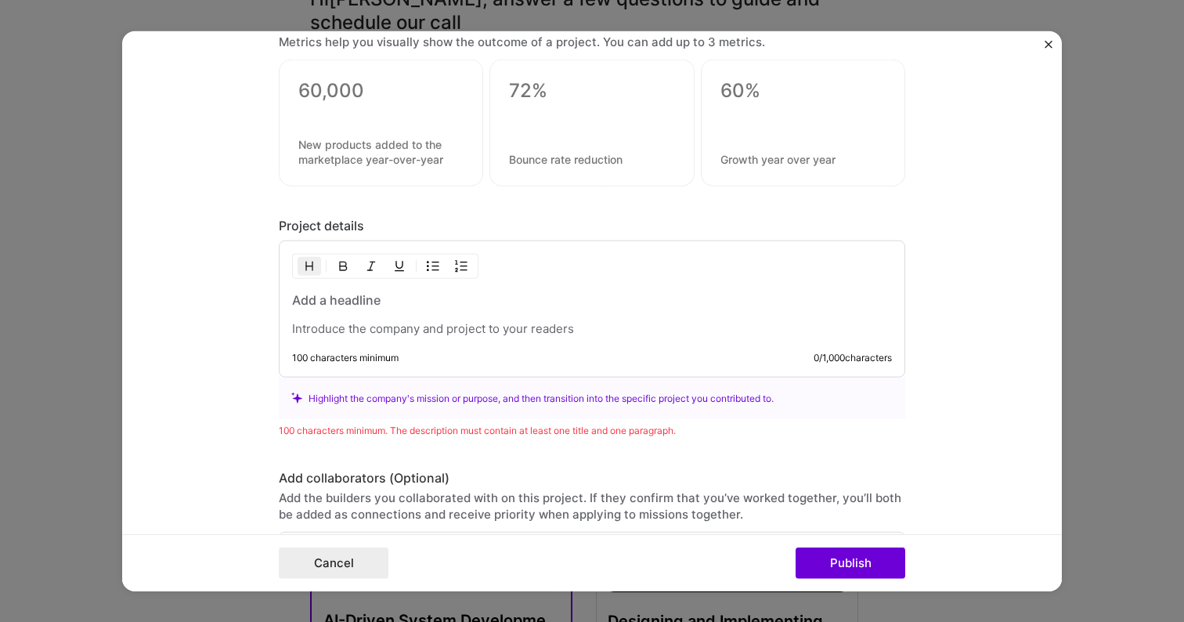
scroll to position [1291, 0]
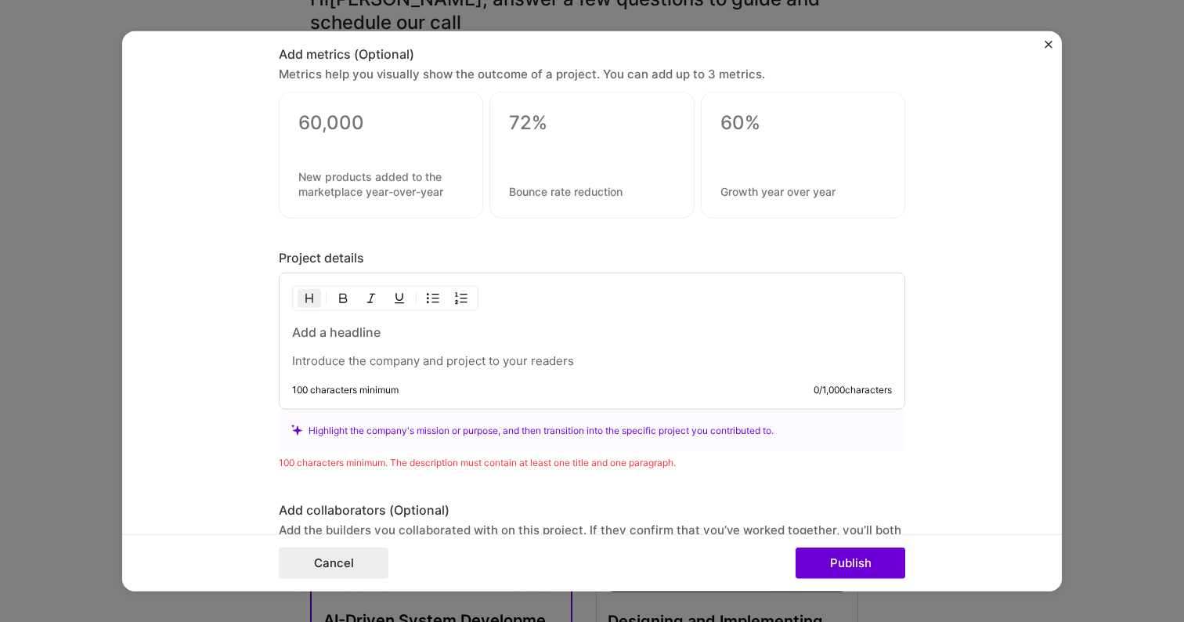
click at [308, 435] on div "Highlight the company's mission or purpose, and then transition into the specif…" at bounding box center [591, 429] width 601 height 16
click at [338, 351] on div at bounding box center [592, 345] width 600 height 45
click at [338, 339] on h3 "To enrich screen reader interactions, please activate Accessibility in Grammarl…" at bounding box center [592, 331] width 600 height 17
click at [333, 357] on p "To enrich screen reader interactions, please activate Accessibility in Grammarl…" at bounding box center [592, 360] width 600 height 16
click at [369, 362] on p "In this project I am building several sound related features to automate the fu…" at bounding box center [592, 360] width 600 height 16
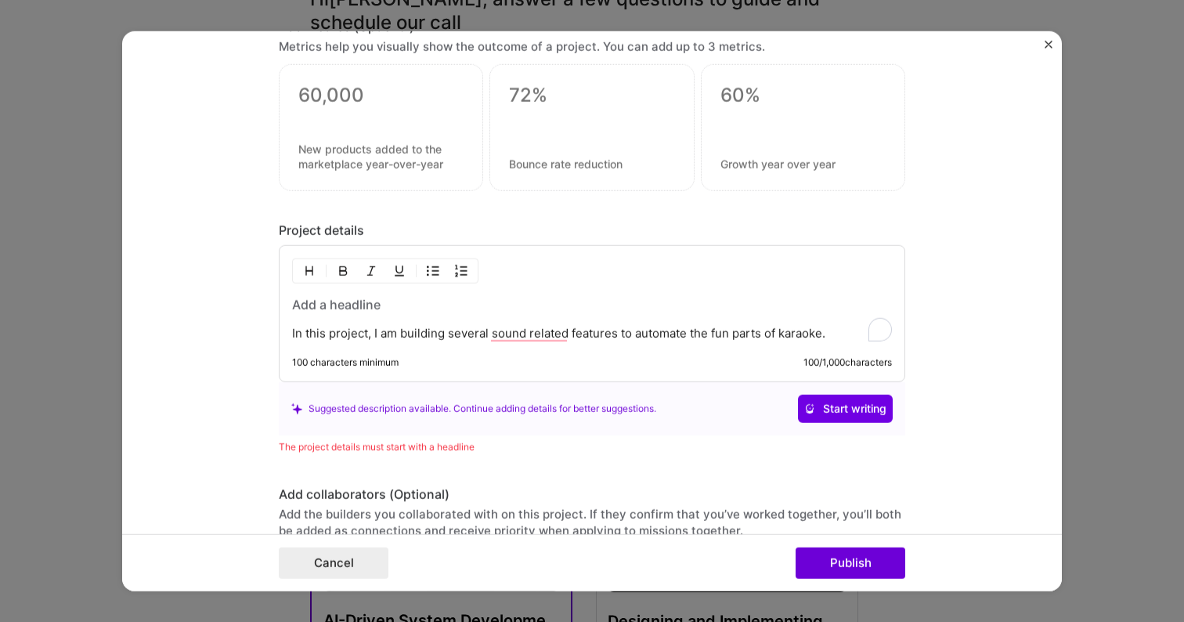
scroll to position [1319, 0]
click at [830, 409] on span "Start writing" at bounding box center [845, 407] width 82 height 16
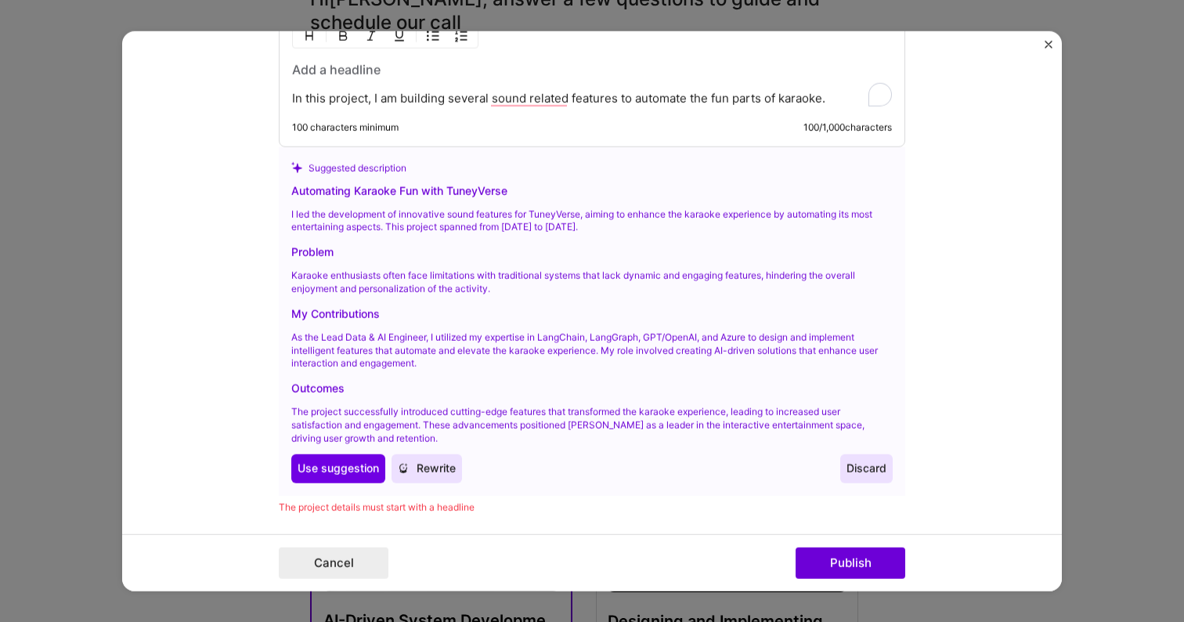
scroll to position [1574, 0]
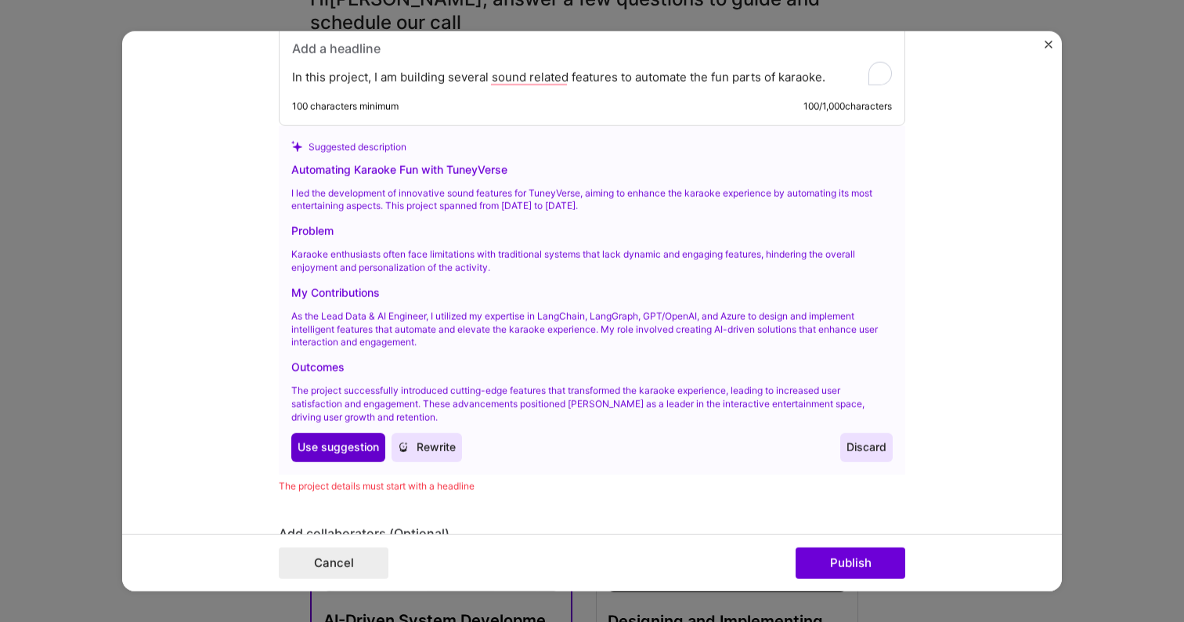
click at [352, 437] on button "Use Use suggestion" at bounding box center [338, 447] width 94 height 28
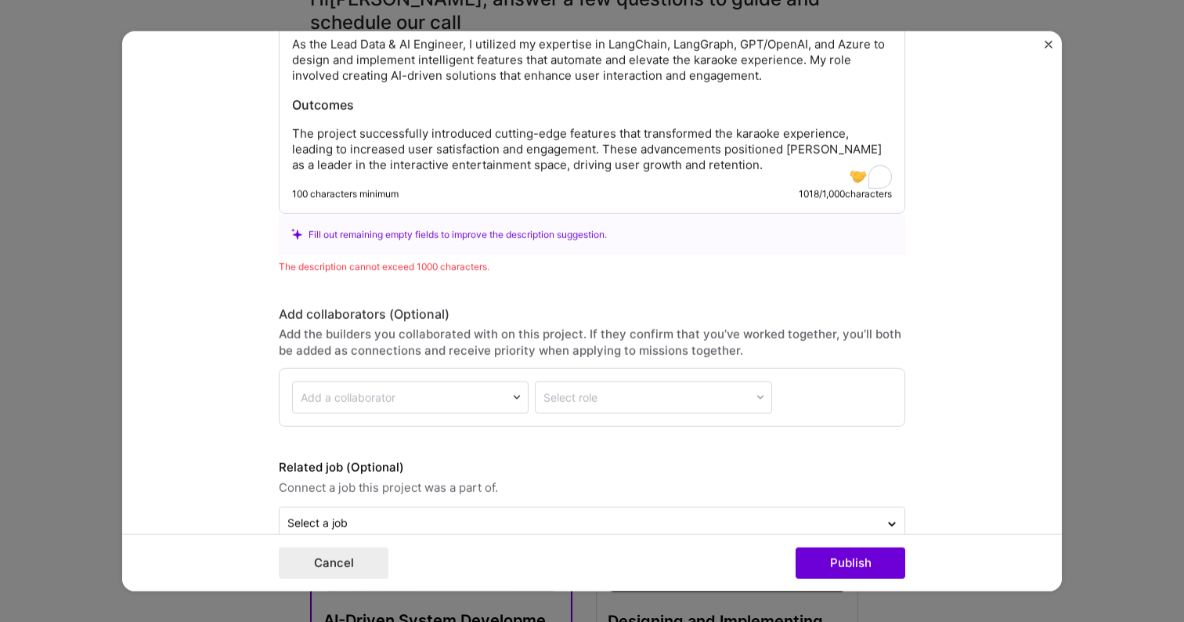
scroll to position [1804, 0]
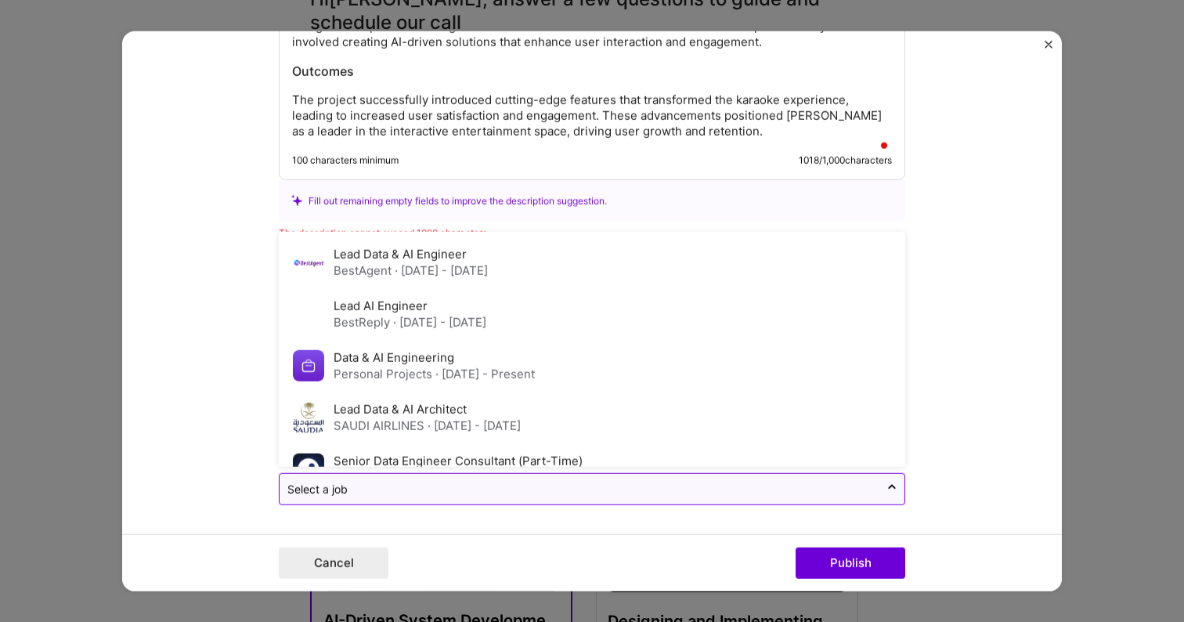
click at [832, 494] on input "text" at bounding box center [579, 488] width 584 height 16
click at [974, 356] on form "Project title TuneyVerse Company TuneyVerse Project industry Industry 1 Project…" at bounding box center [592, 311] width 940 height 560
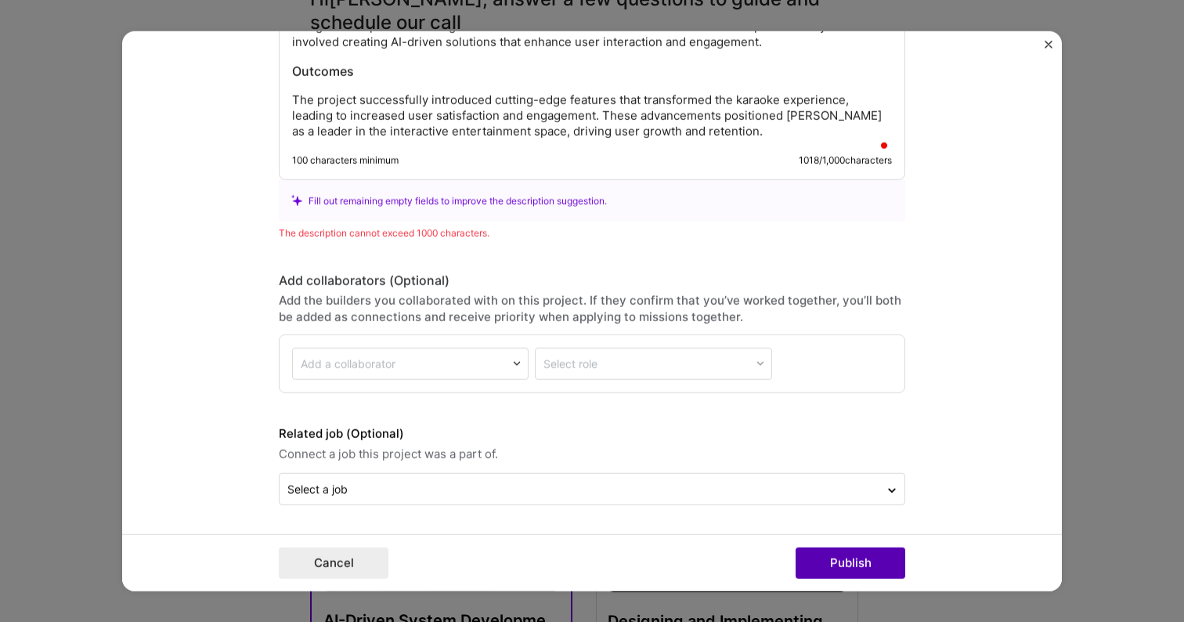
click at [871, 559] on button "Publish" at bounding box center [851, 562] width 110 height 31
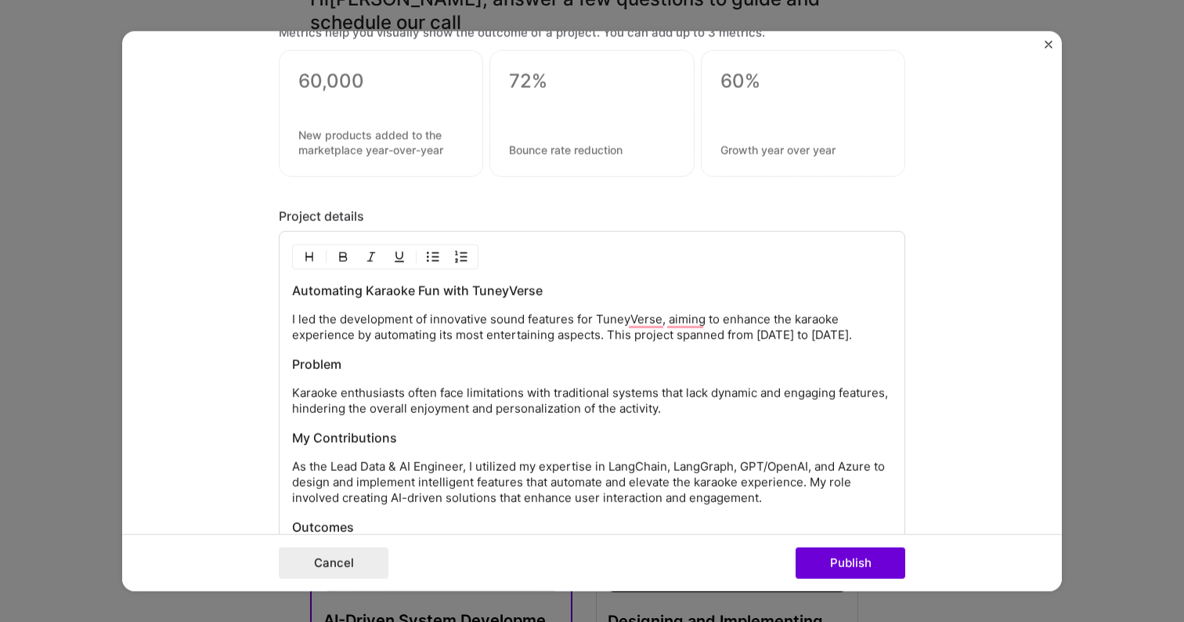
scroll to position [1540, 0]
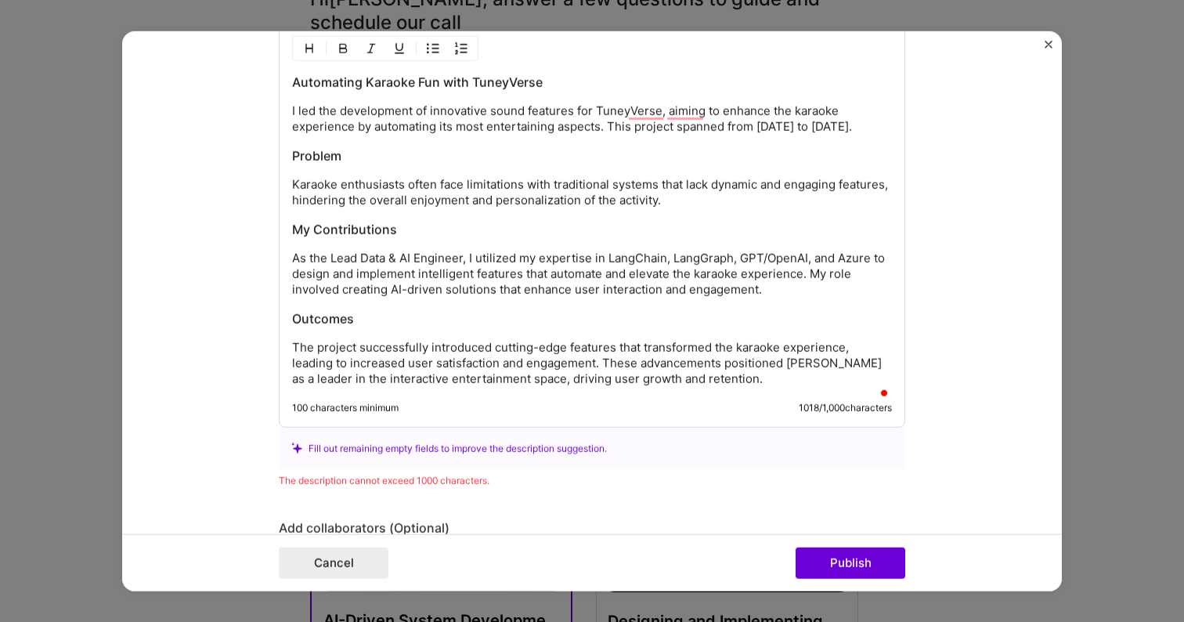
click at [795, 386] on p "The project successfully introduced cutting-edge features that transformed the …" at bounding box center [592, 362] width 600 height 47
click at [671, 152] on div "Automating Karaoke Fun with TuneyVerse I led the development of innovative soun…" at bounding box center [592, 229] width 600 height 313
click at [650, 181] on div "Automating Karaoke Fun with TuneyVerse I led the development of innovative soun…" at bounding box center [592, 229] width 600 height 313
click at [430, 363] on p "The project successfully introduced cutting-edge features that transformed the …" at bounding box center [592, 362] width 600 height 47
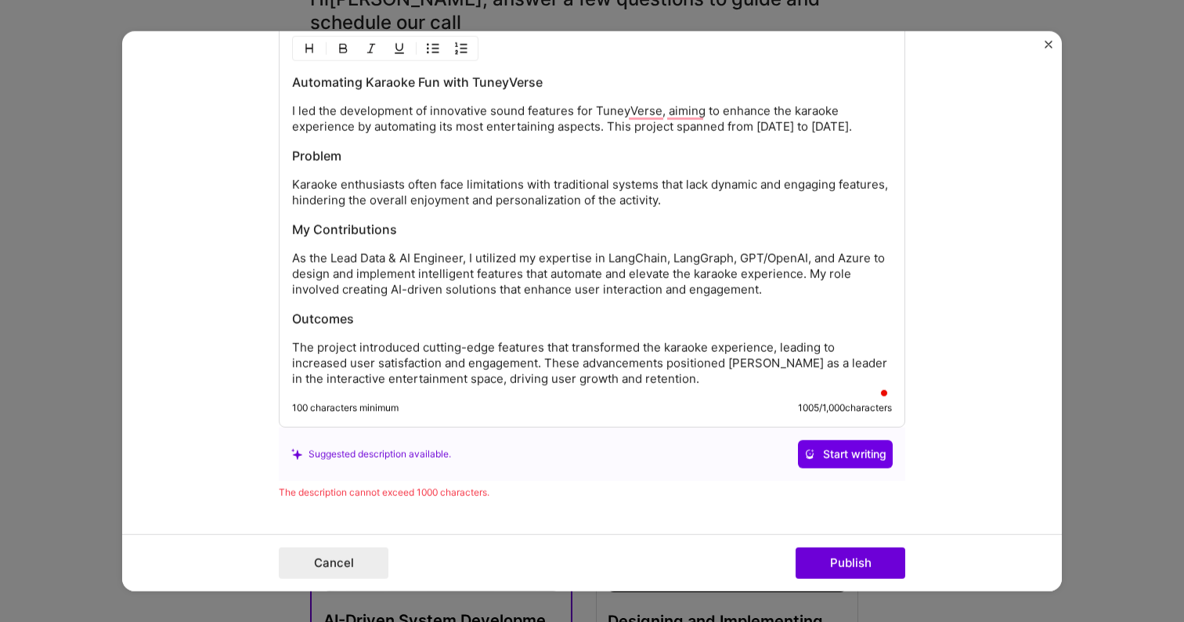
click at [420, 366] on p "The project introduced cutting-edge features that transformed the karaoke exper…" at bounding box center [592, 362] width 600 height 47
click at [826, 569] on button "Publish" at bounding box center [851, 562] width 110 height 31
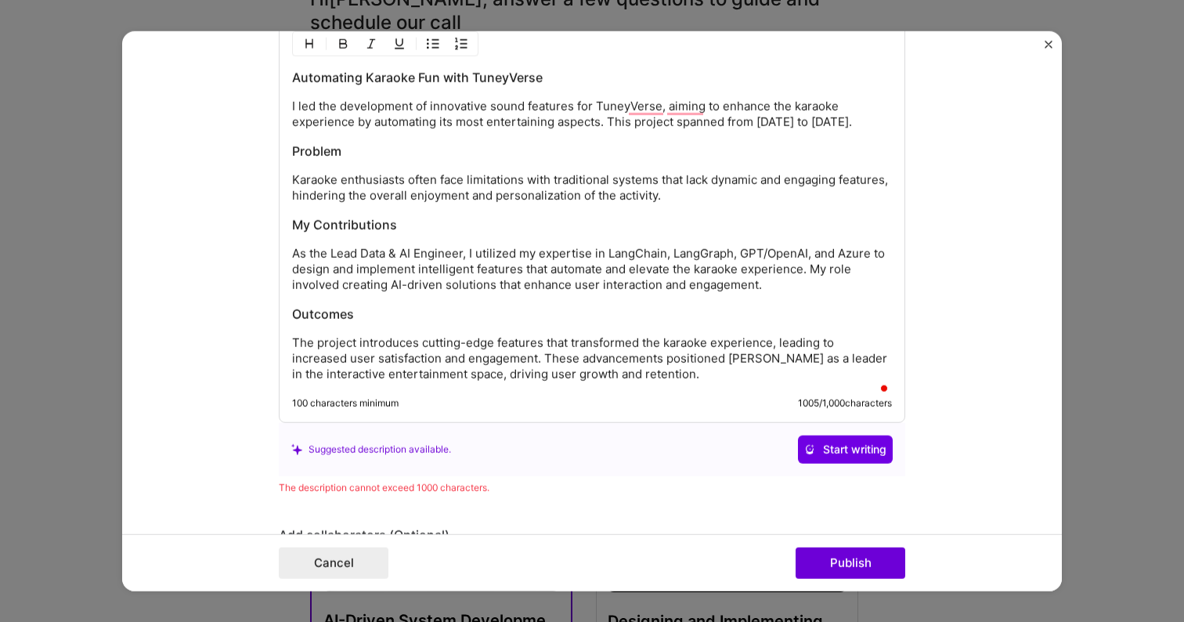
scroll to position [1526, 0]
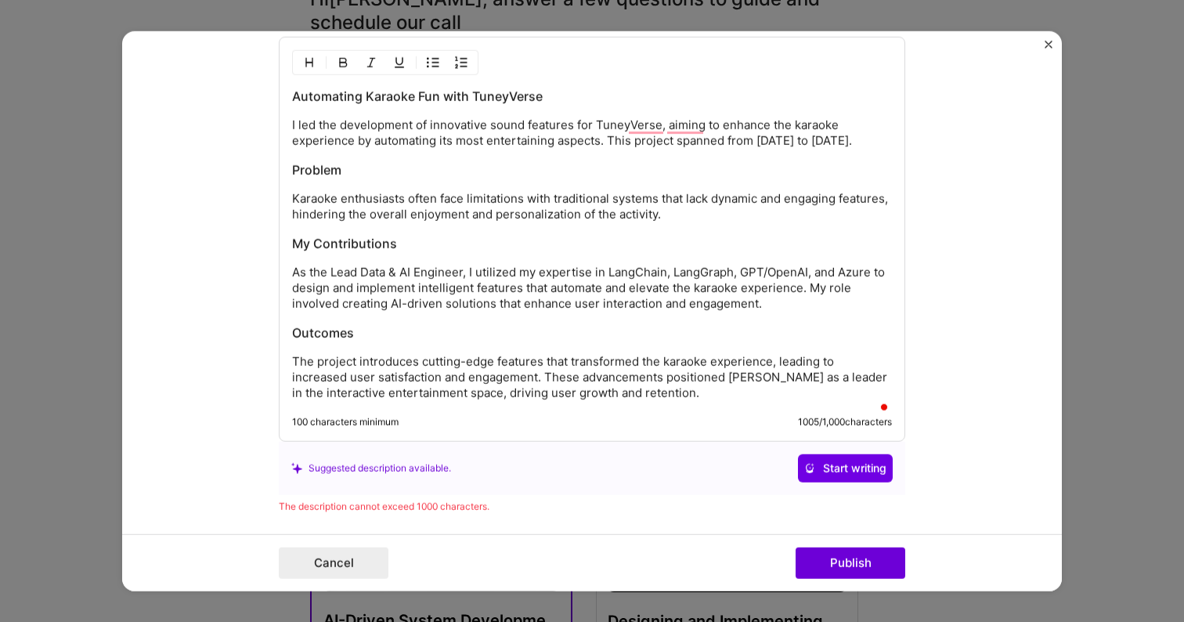
click at [637, 375] on p "The project introduces cutting-edge features that transformed the karaoke exper…" at bounding box center [592, 376] width 600 height 47
click at [684, 311] on p "As the Lead Data & AI Engineer, I utilized my expertise in LangChain, LangGraph…" at bounding box center [592, 287] width 600 height 47
click at [410, 394] on p "The project introduces cutting-edge features that transform the karaoke experie…" at bounding box center [592, 376] width 600 height 47
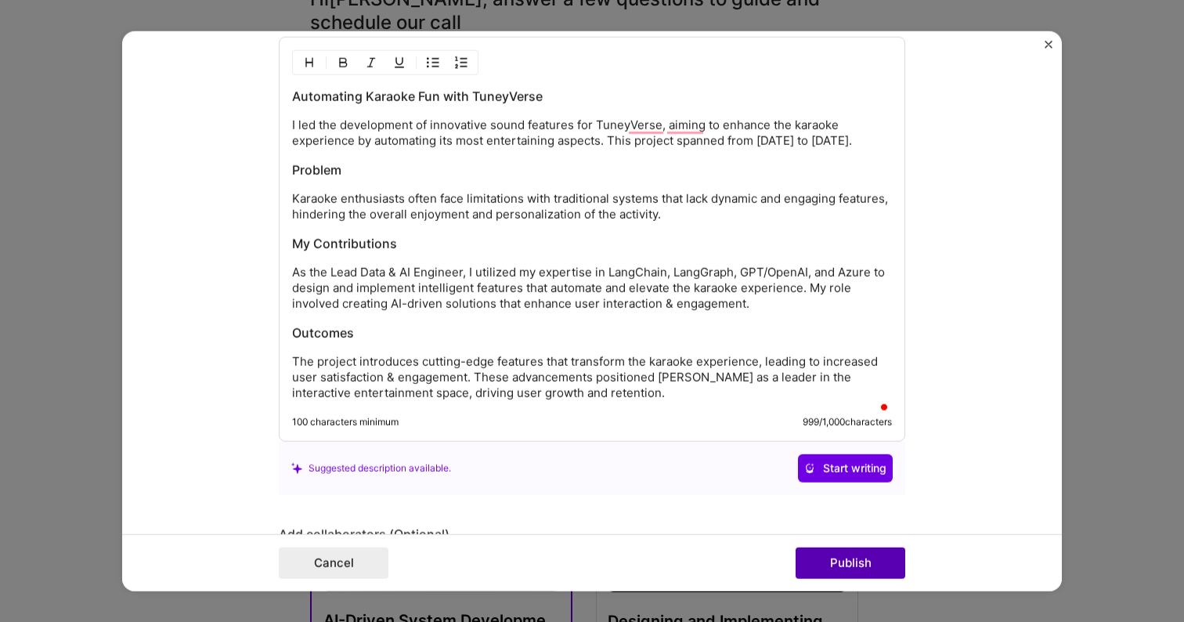
click at [816, 556] on button "Publish" at bounding box center [851, 562] width 110 height 31
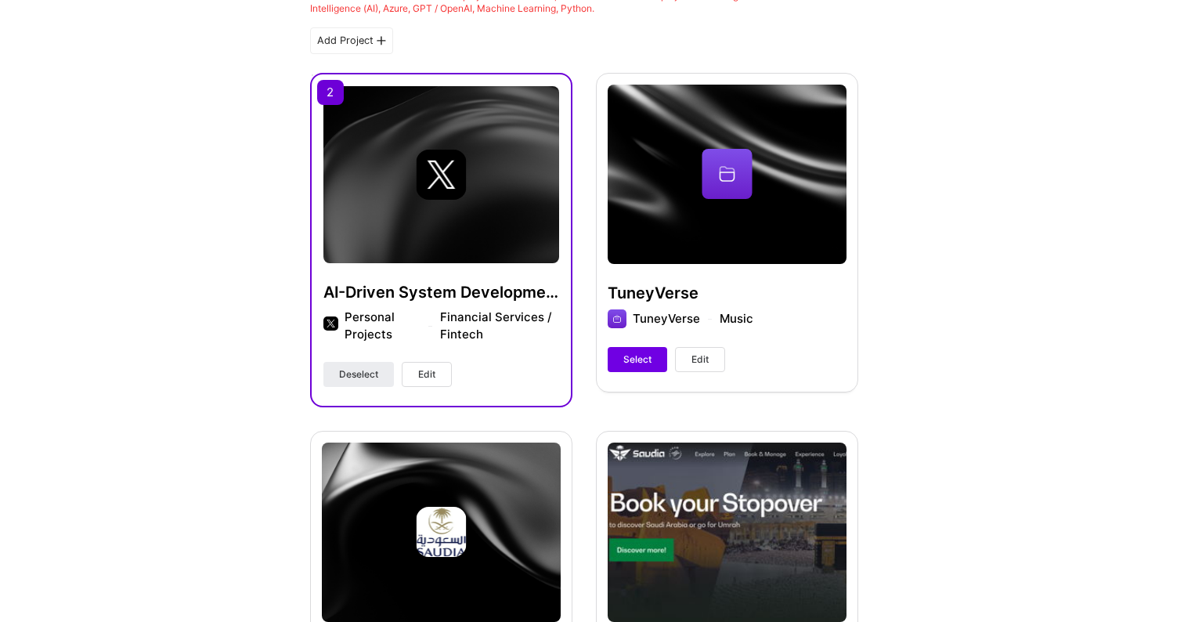
scroll to position [400, 0]
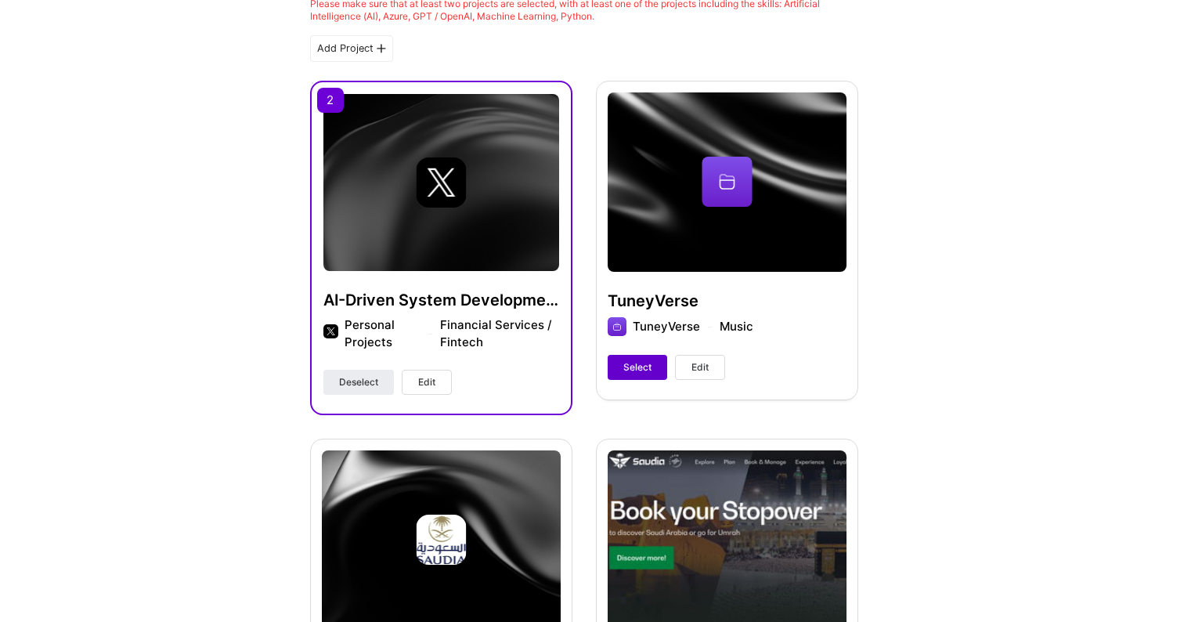
click at [637, 369] on span "Select" at bounding box center [637, 367] width 28 height 14
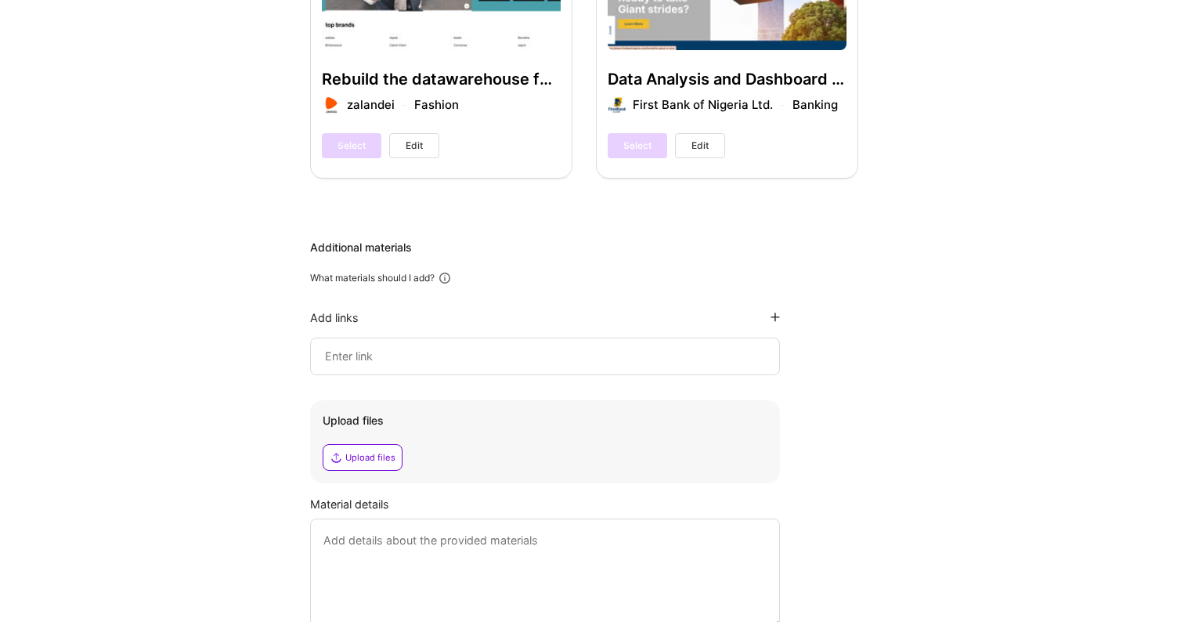
scroll to position [3541, 0]
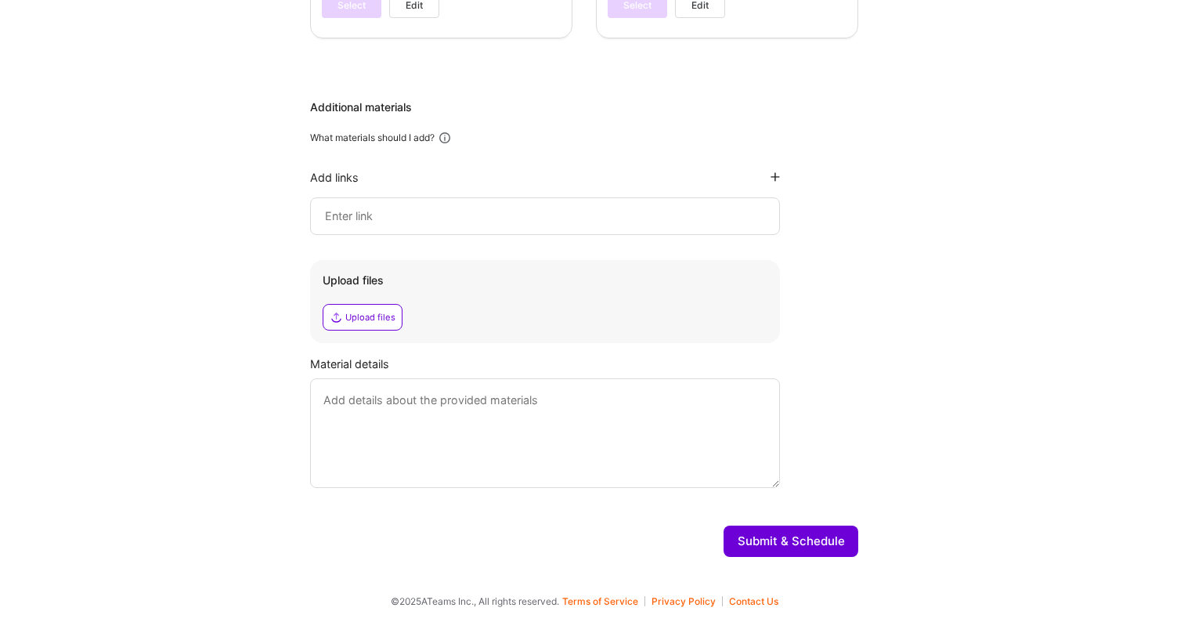
click at [748, 539] on button "Submit & Schedule" at bounding box center [791, 540] width 135 height 31
